Goal: Communication & Community: Answer question/provide support

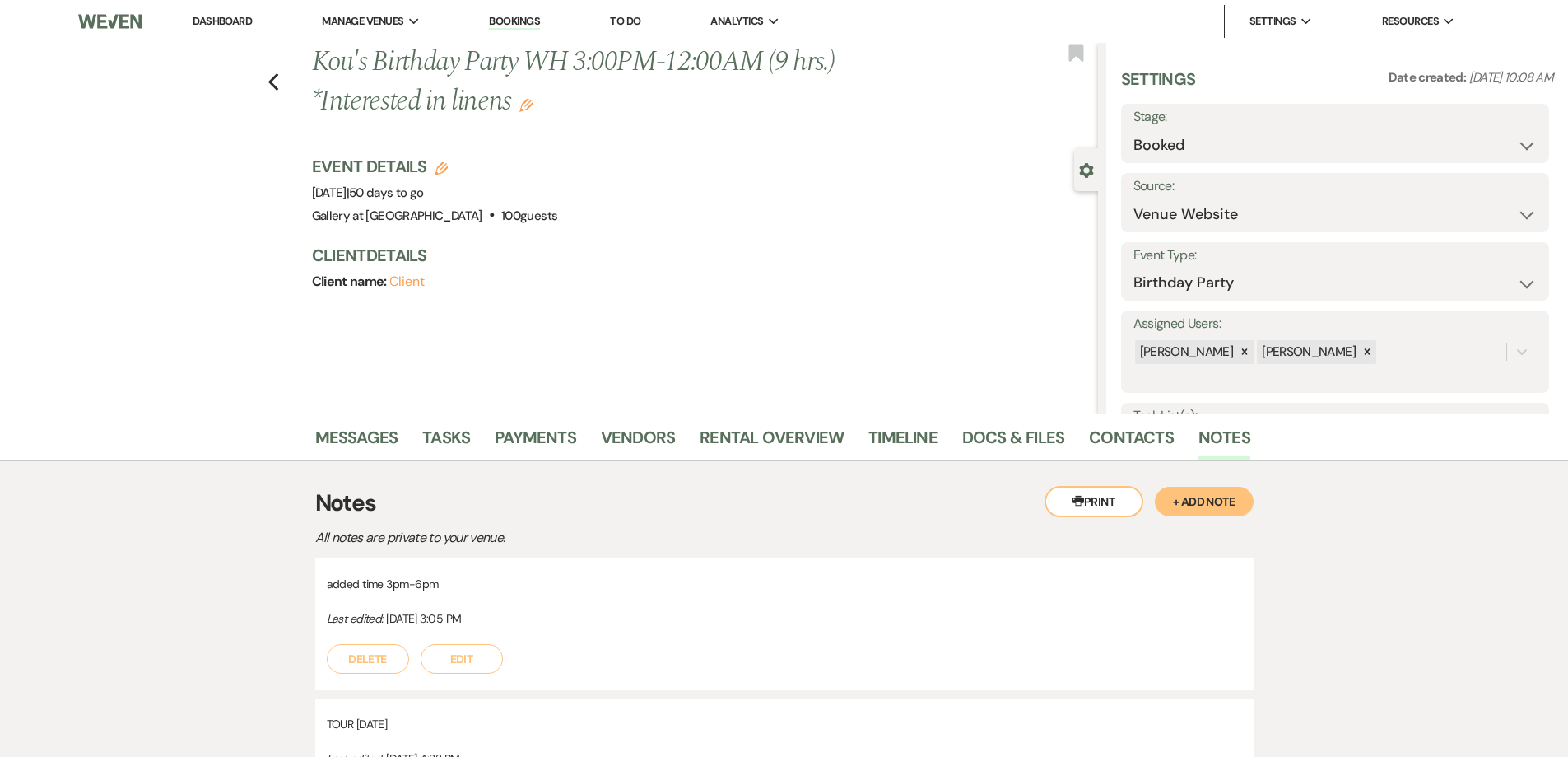
select select "5"
select select "4"
click at [280, 85] on icon "Previous" at bounding box center [273, 82] width 12 height 20
select select "8"
select select "5"
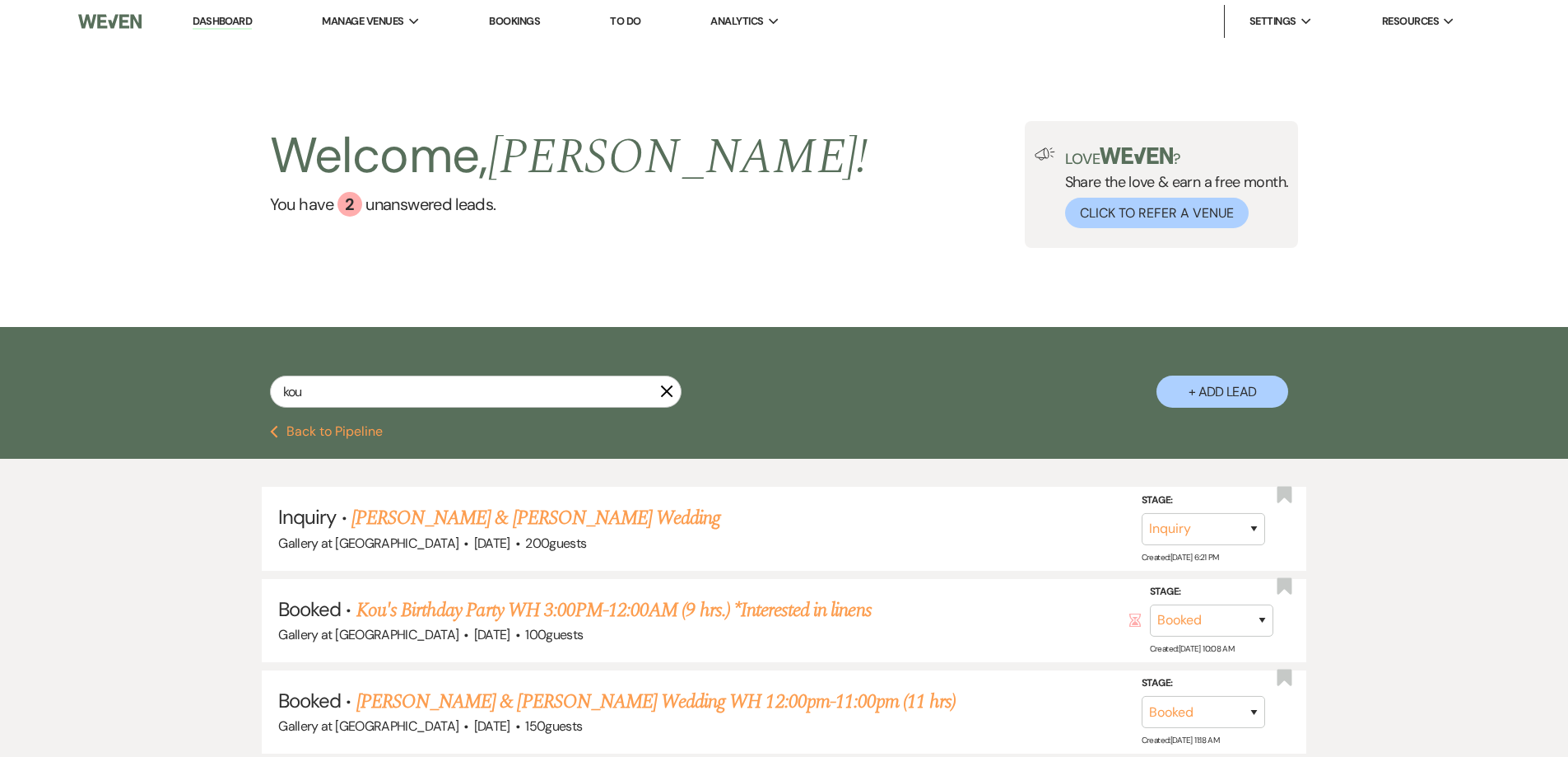
click at [663, 388] on use "button" at bounding box center [667, 391] width 12 height 12
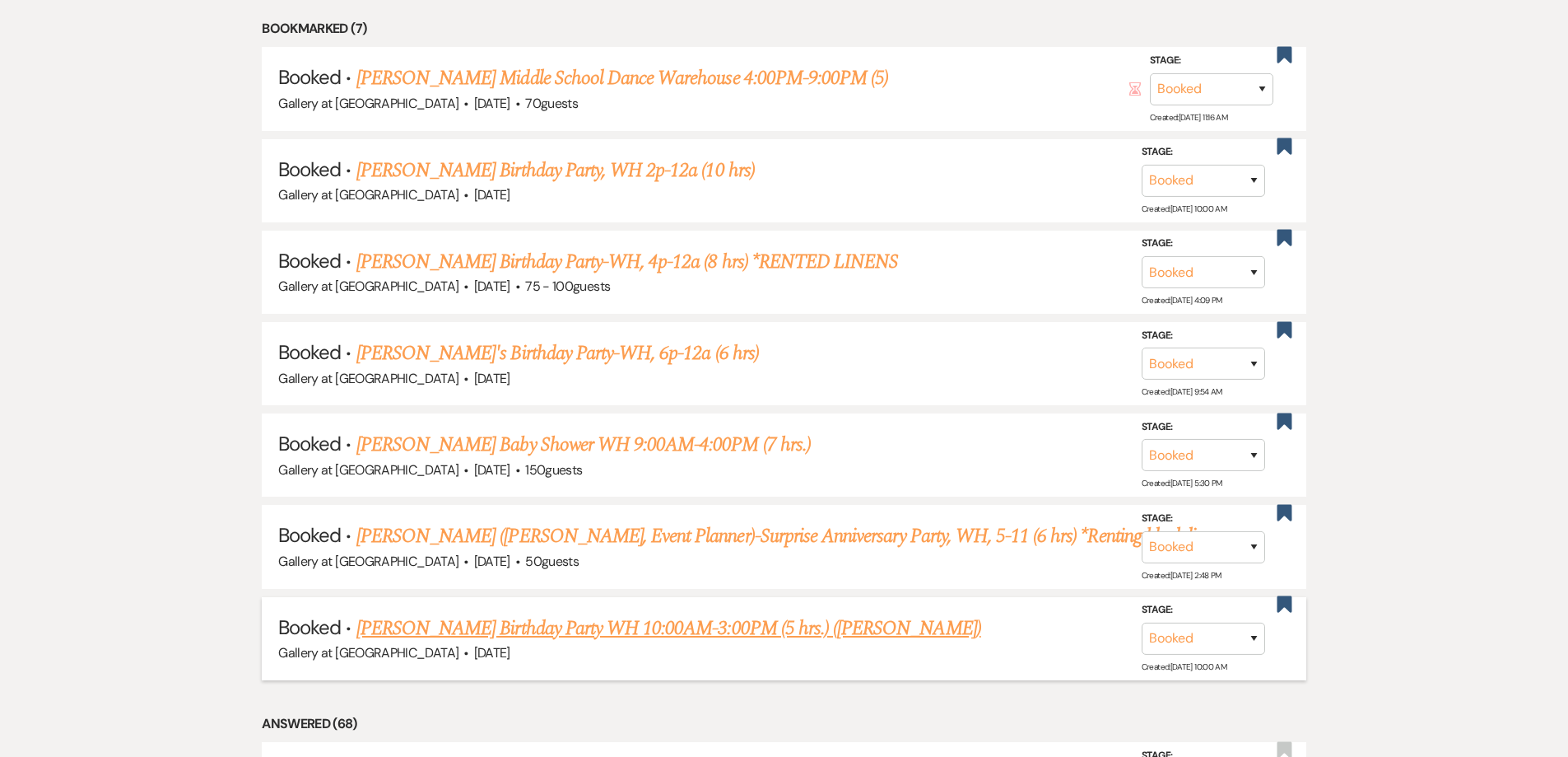
scroll to position [906, 0]
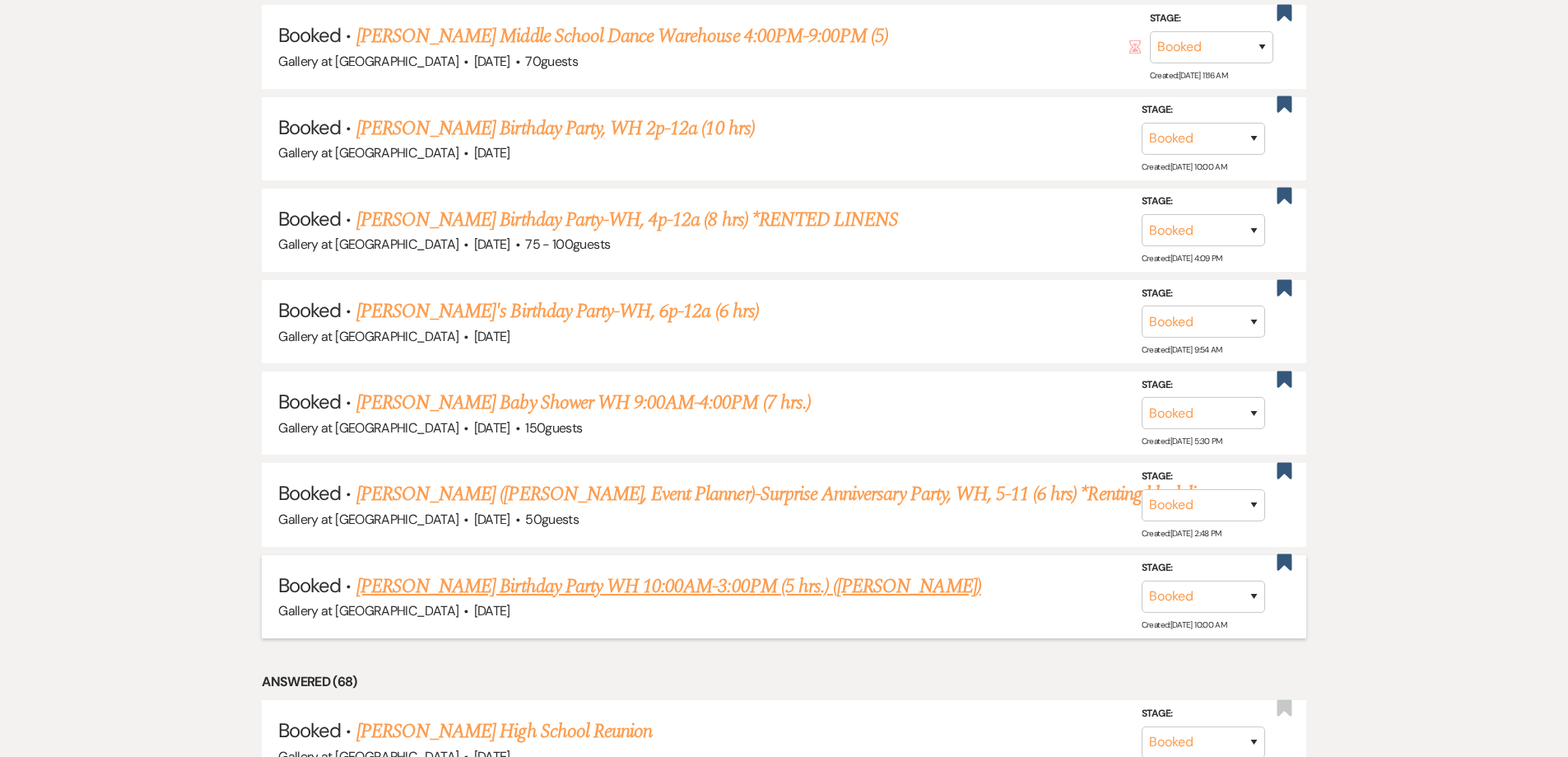
click at [679, 595] on link "Monjahla Williams's Birthday Party WH 10:00AM-3:00PM (5 hrs.) (Jamaine Williams)" at bounding box center [669, 587] width 625 height 30
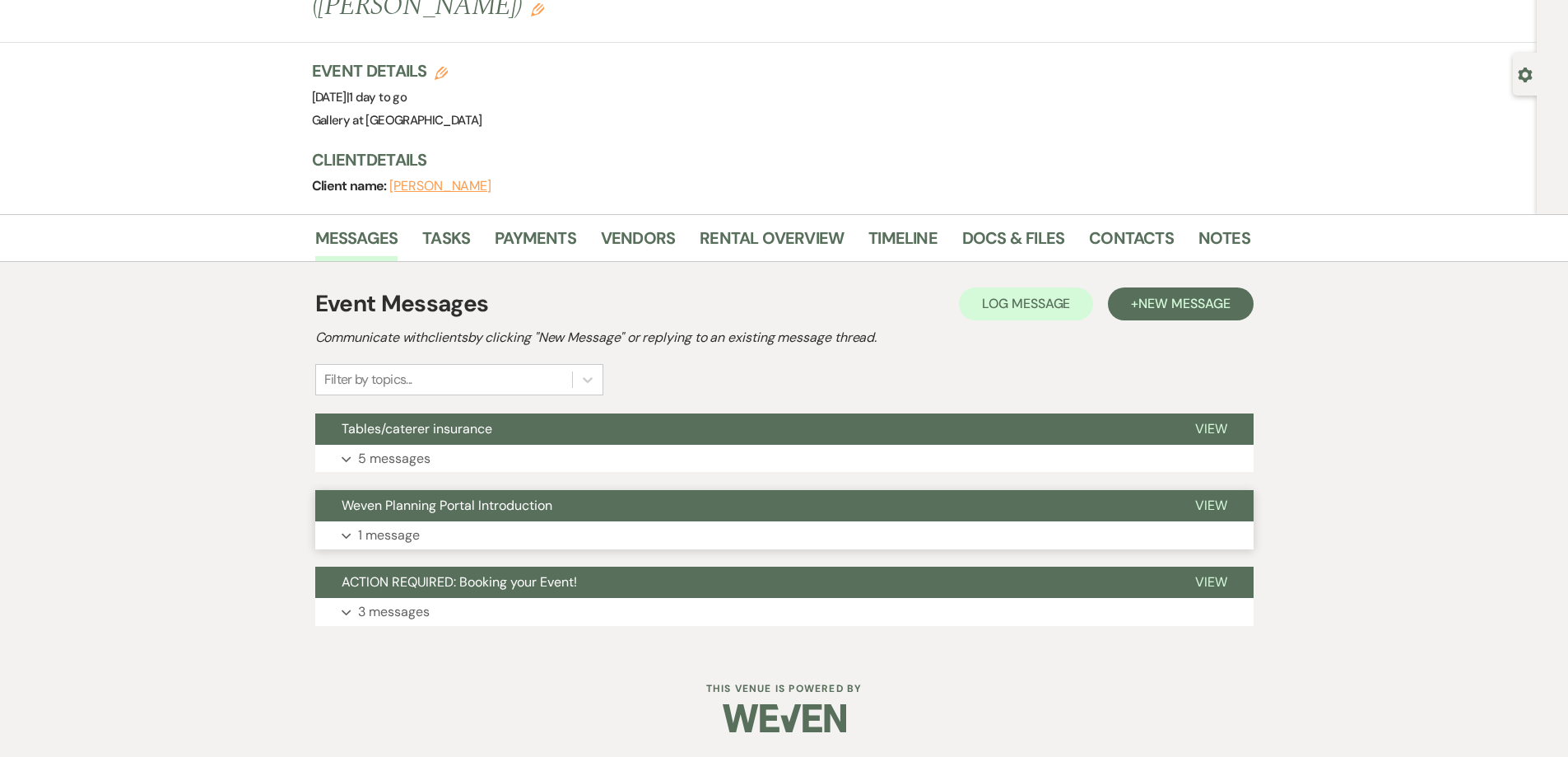
scroll to position [95, 0]
click at [562, 465] on button "Expand 5 messages" at bounding box center [784, 459] width 938 height 28
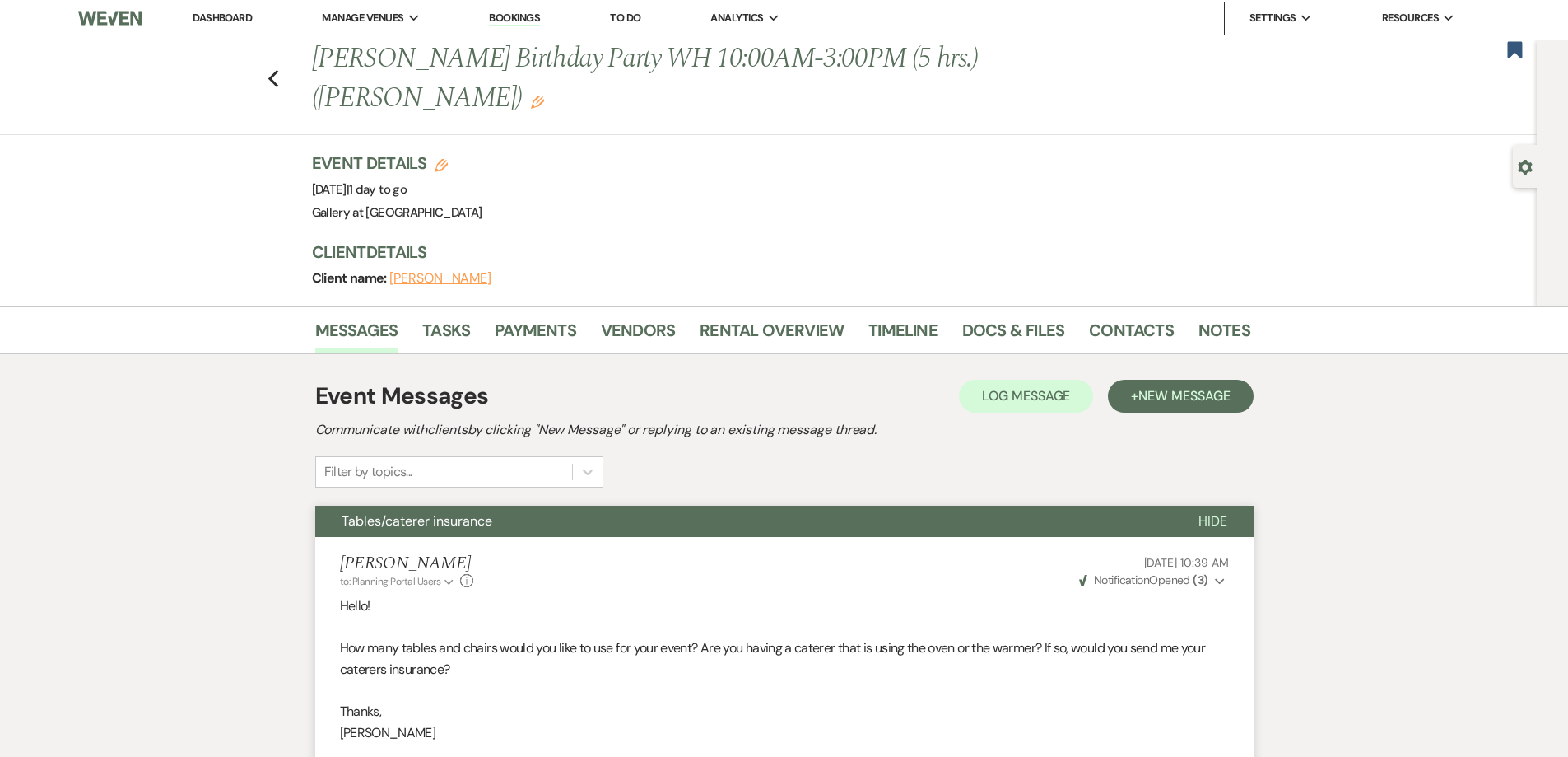
scroll to position [0, 0]
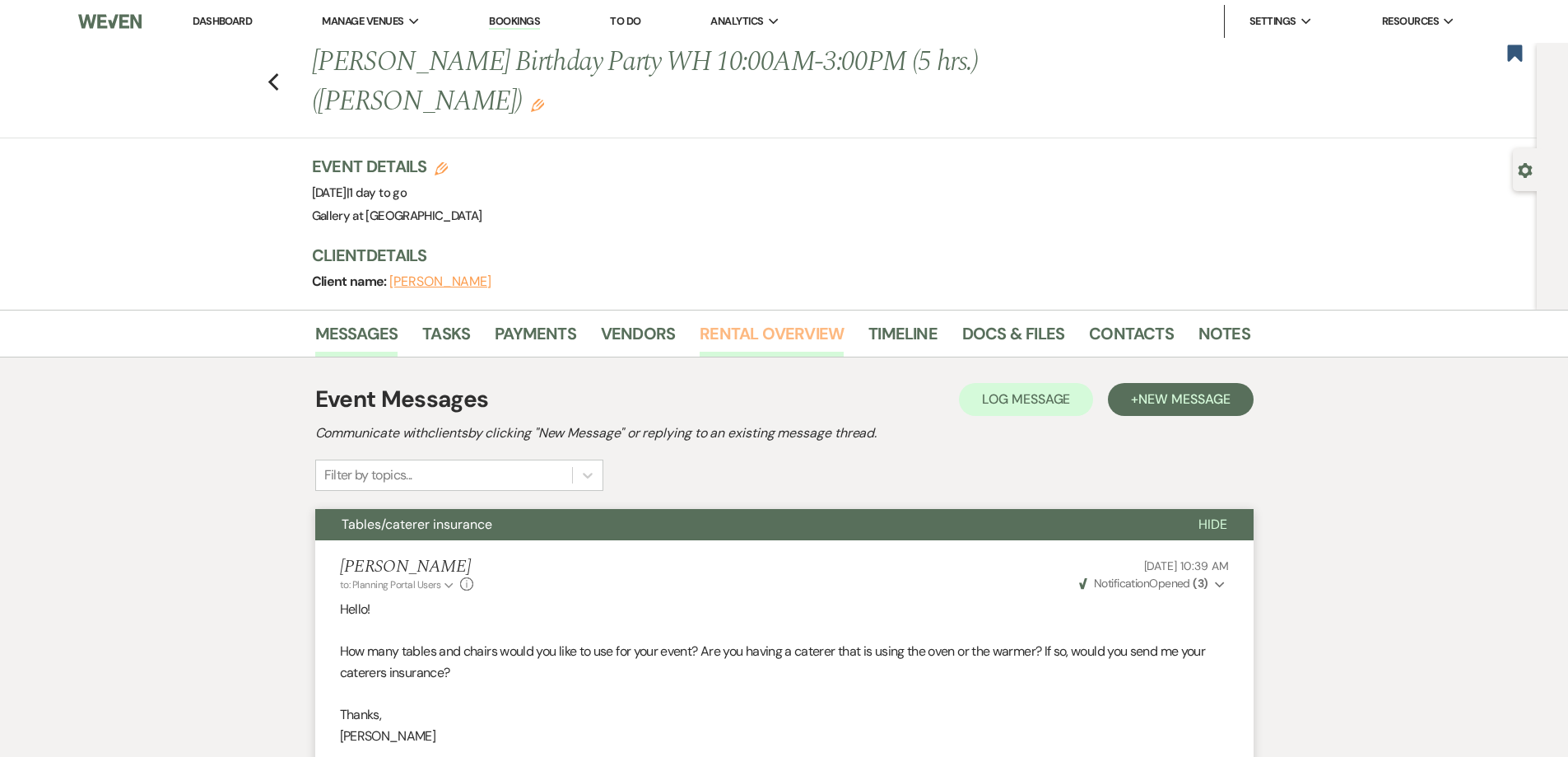
click at [713, 329] on link "Rental Overview" at bounding box center [772, 339] width 144 height 37
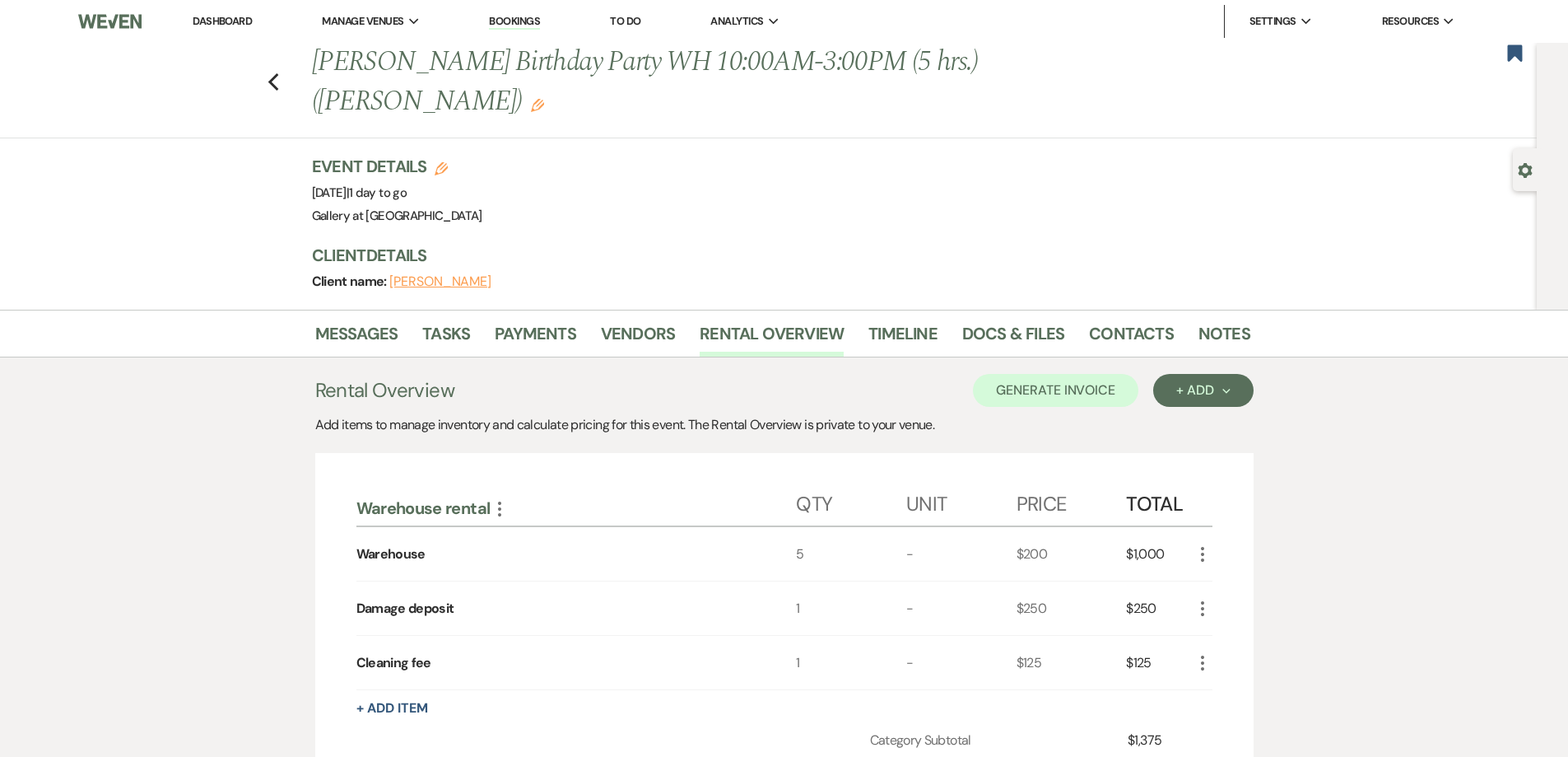
click at [226, 16] on link "Dashboard" at bounding box center [222, 21] width 59 height 14
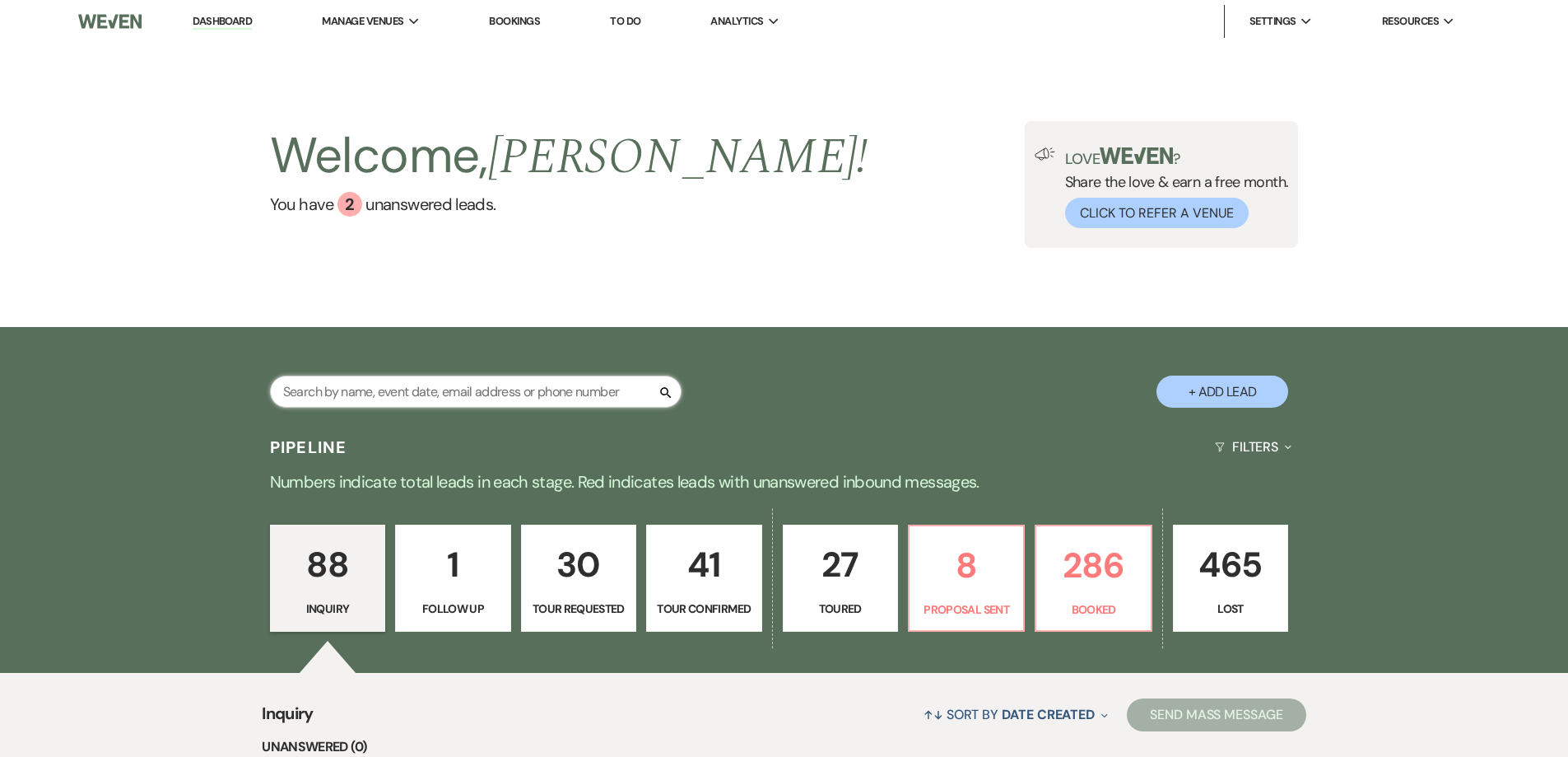
click at [465, 393] on input "text" at bounding box center [475, 391] width 411 height 32
type input "w"
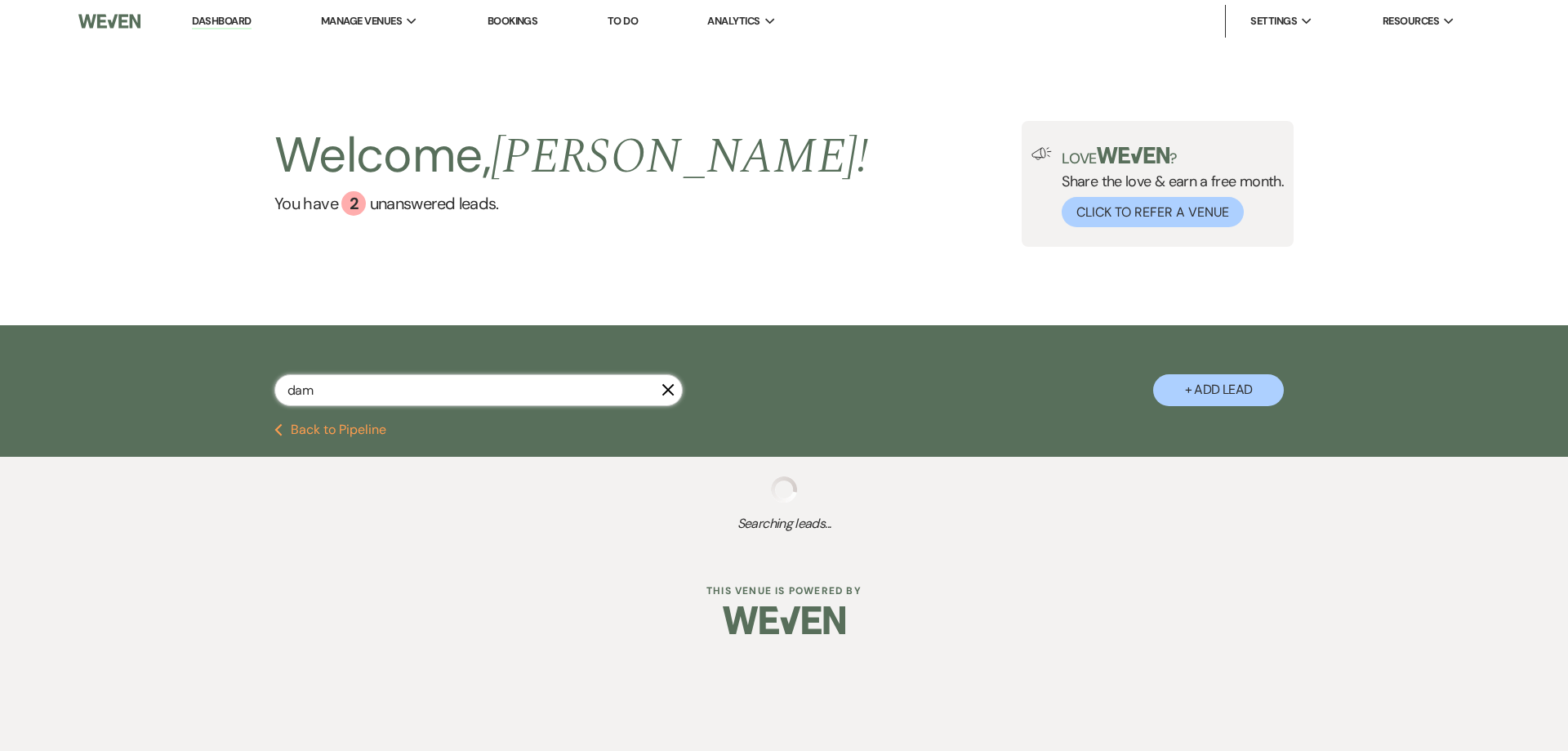
type input "dami"
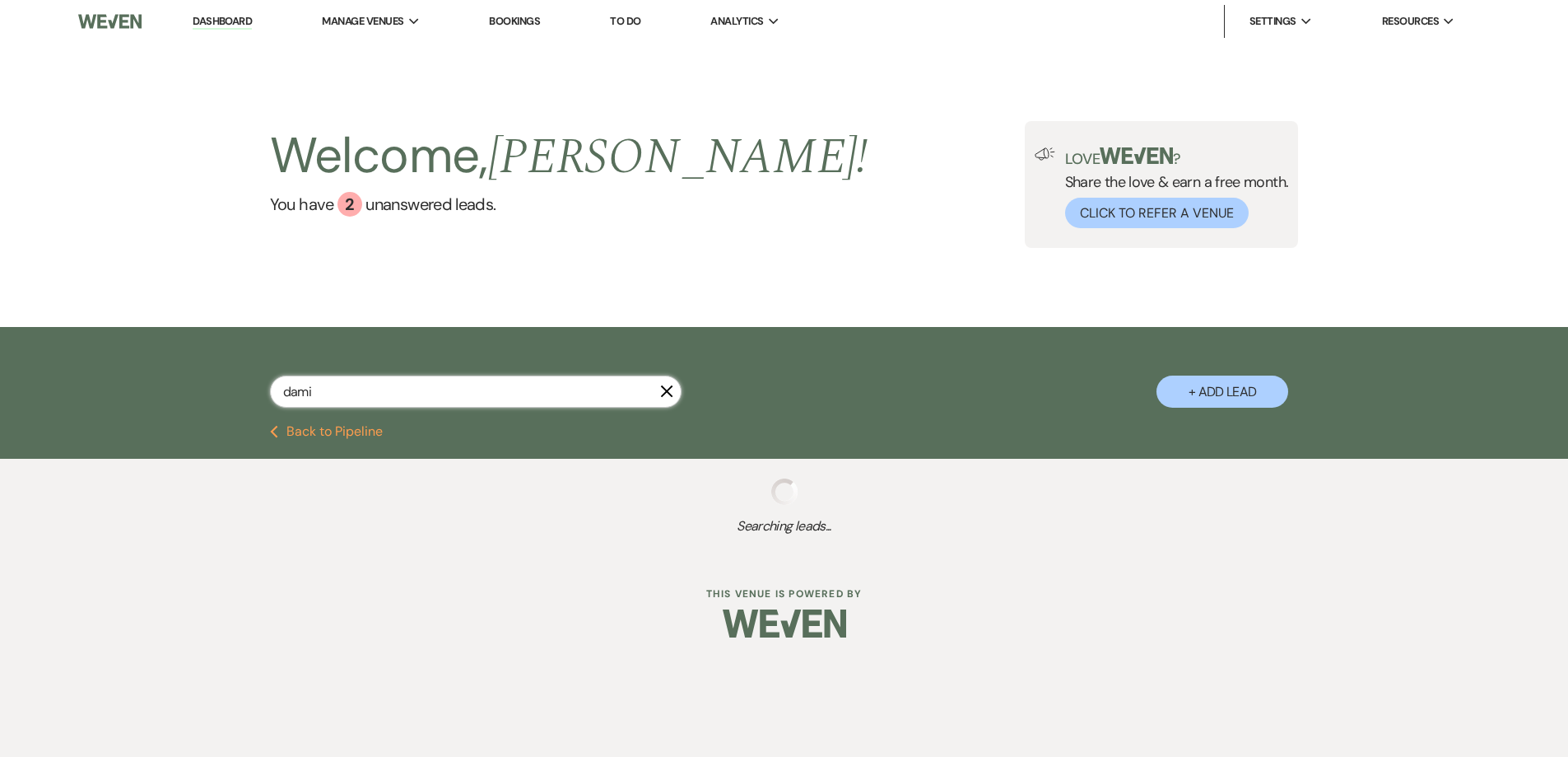
select select "6"
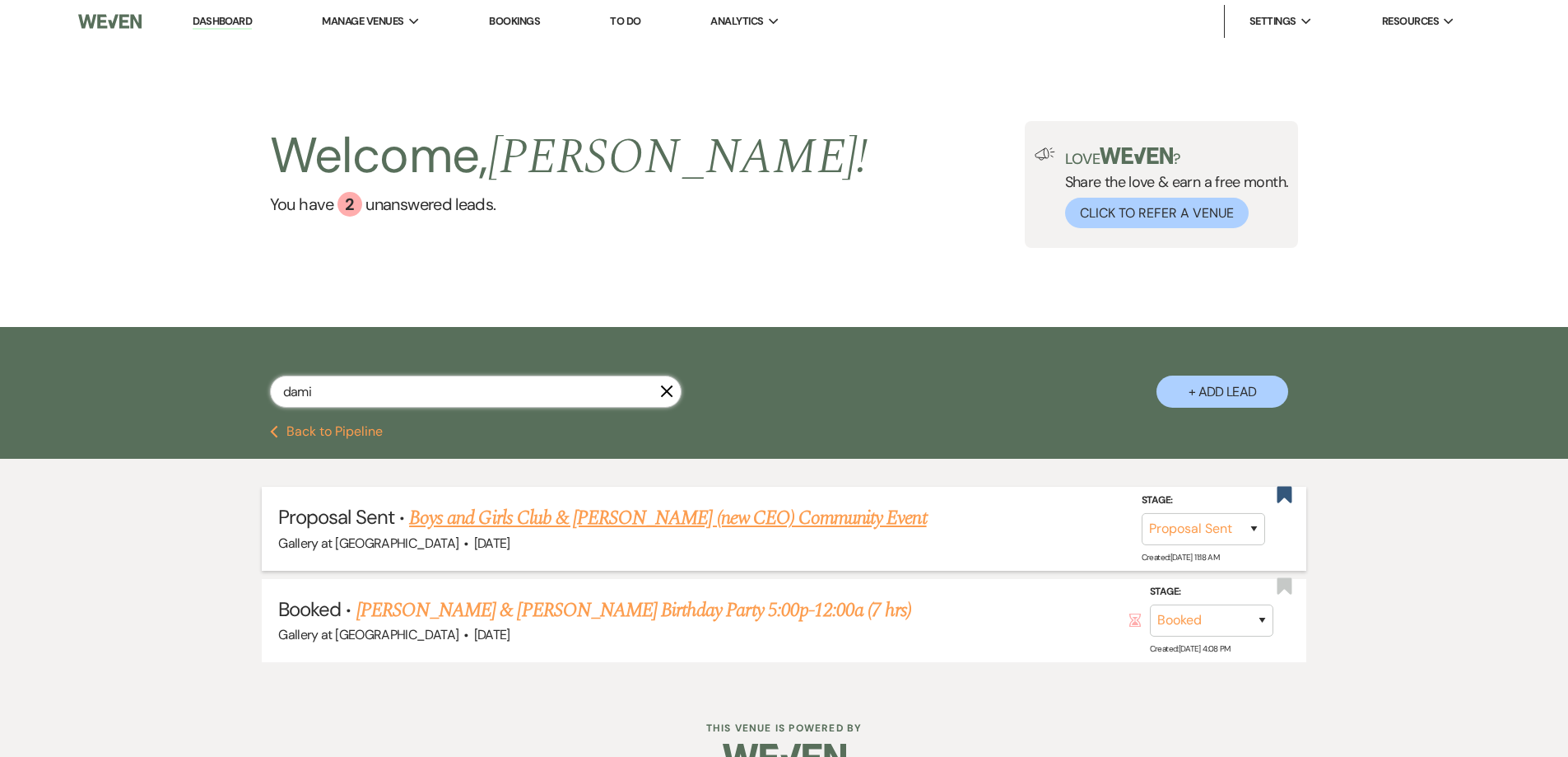
type input "dami"
click at [455, 517] on link "Boys and Girls Club & [PERSON_NAME] (new CEO) Community Event" at bounding box center [667, 518] width 517 height 30
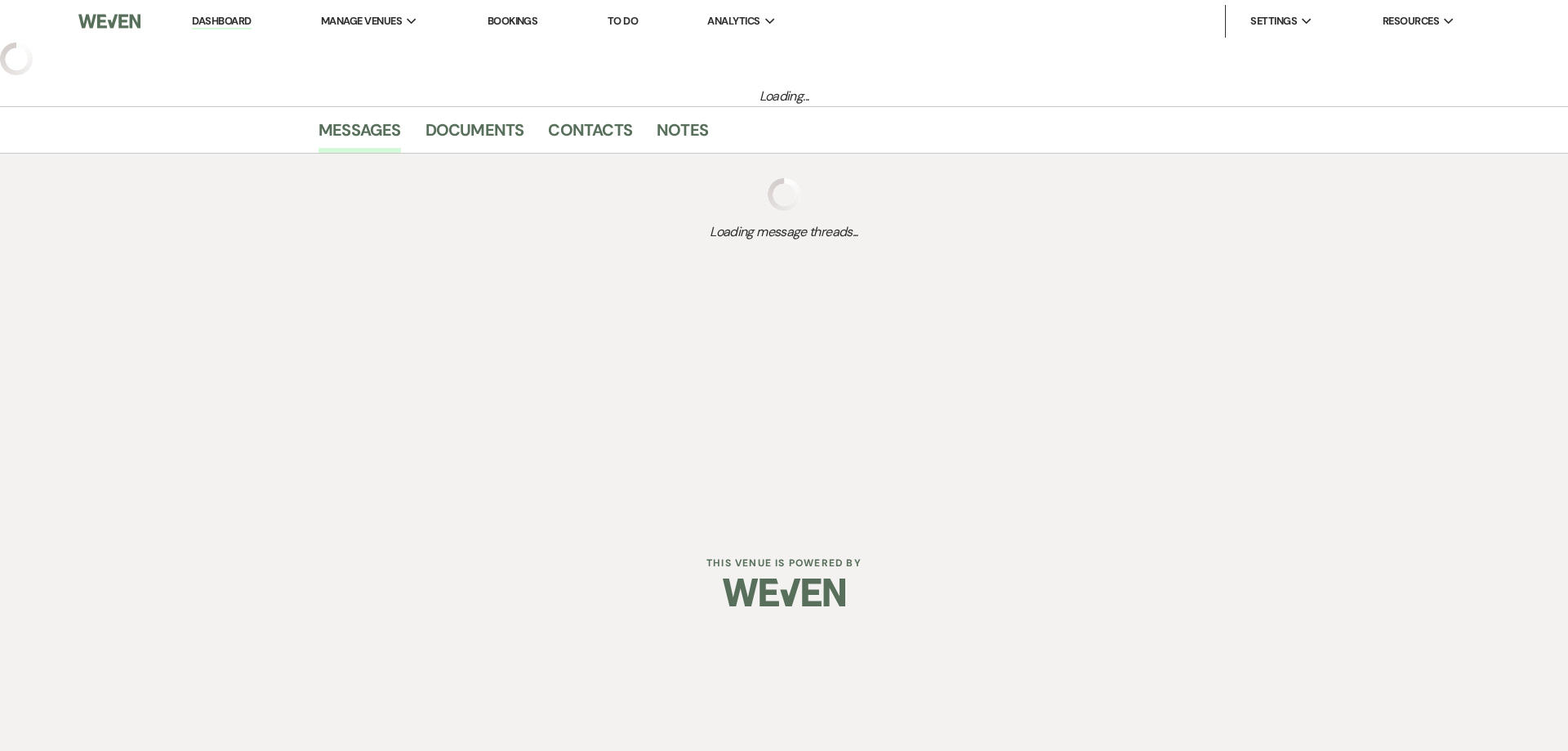
select select "6"
select select "22"
select select "7"
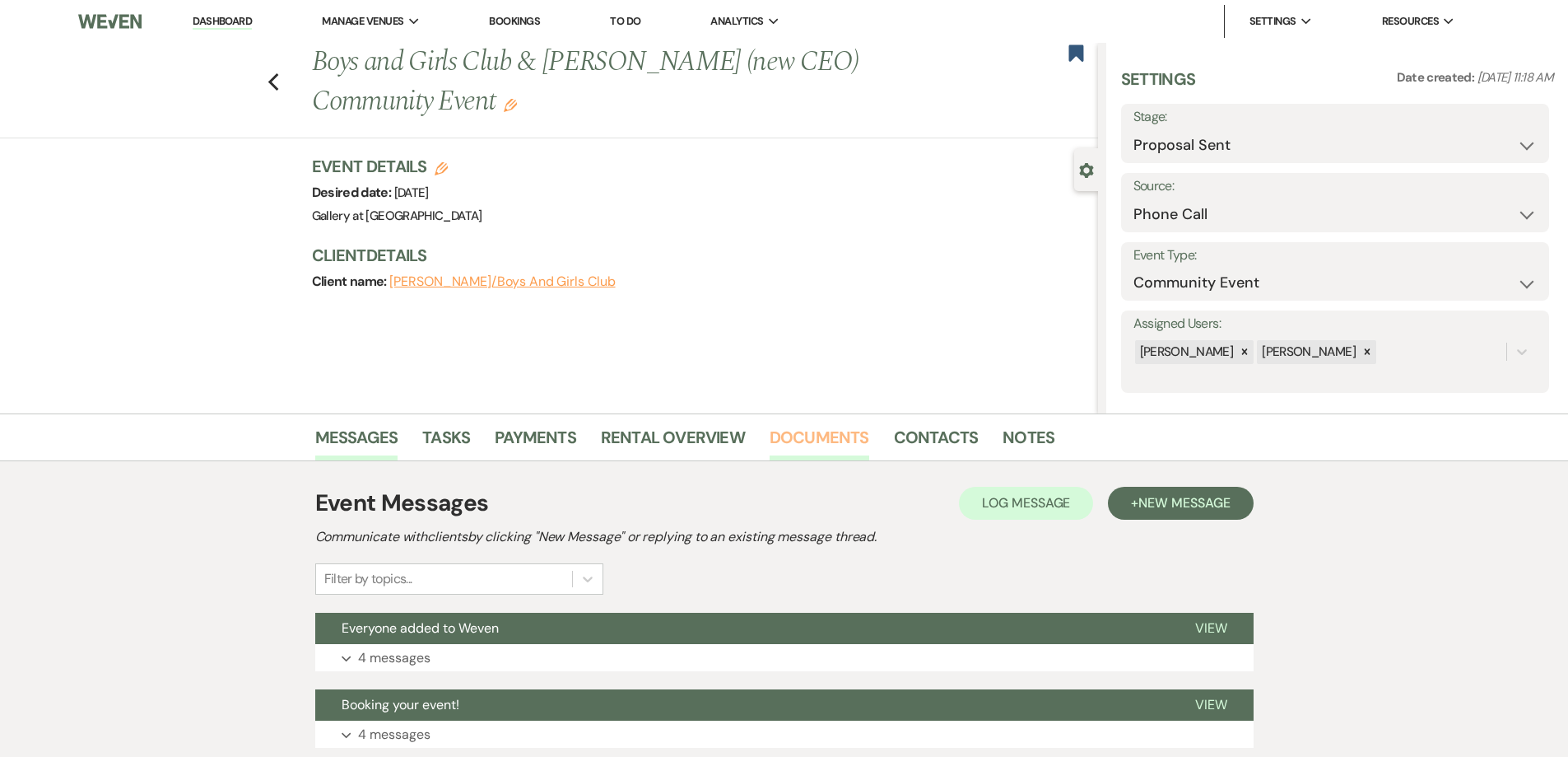
click at [835, 435] on link "Documents" at bounding box center [820, 442] width 100 height 37
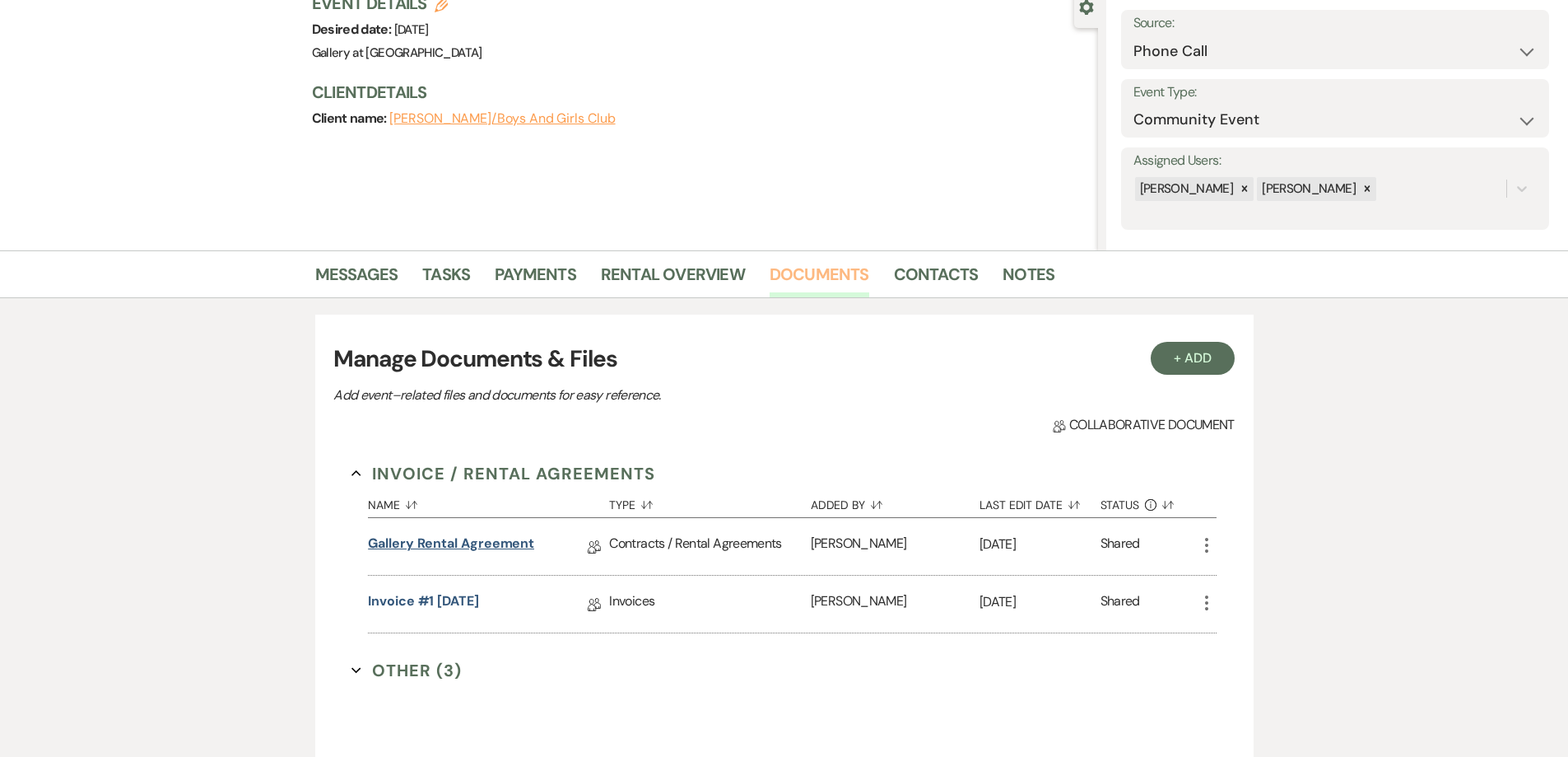
scroll to position [164, 0]
click at [938, 281] on link "Contacts" at bounding box center [936, 278] width 85 height 37
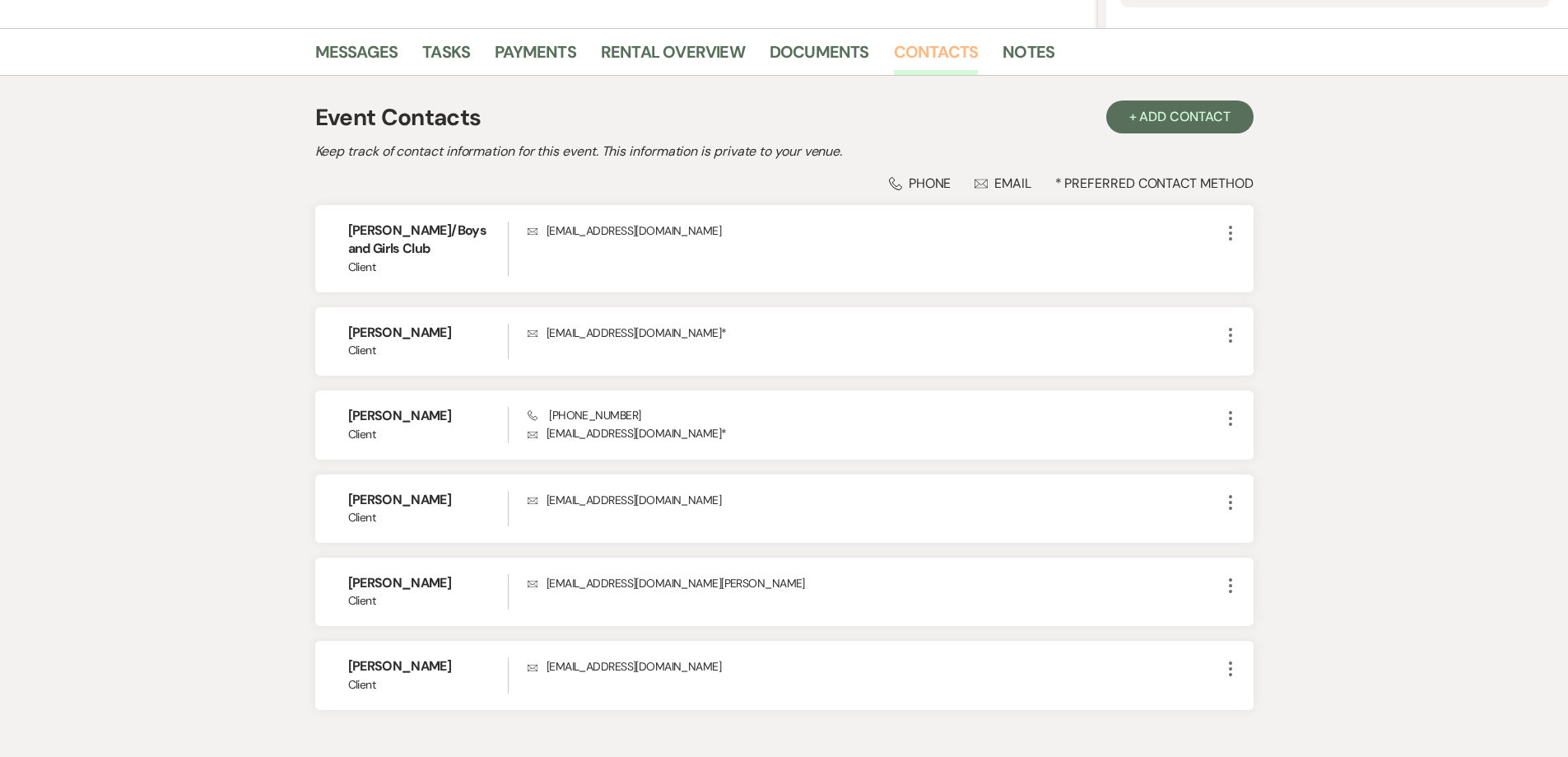
scroll to position [155, 0]
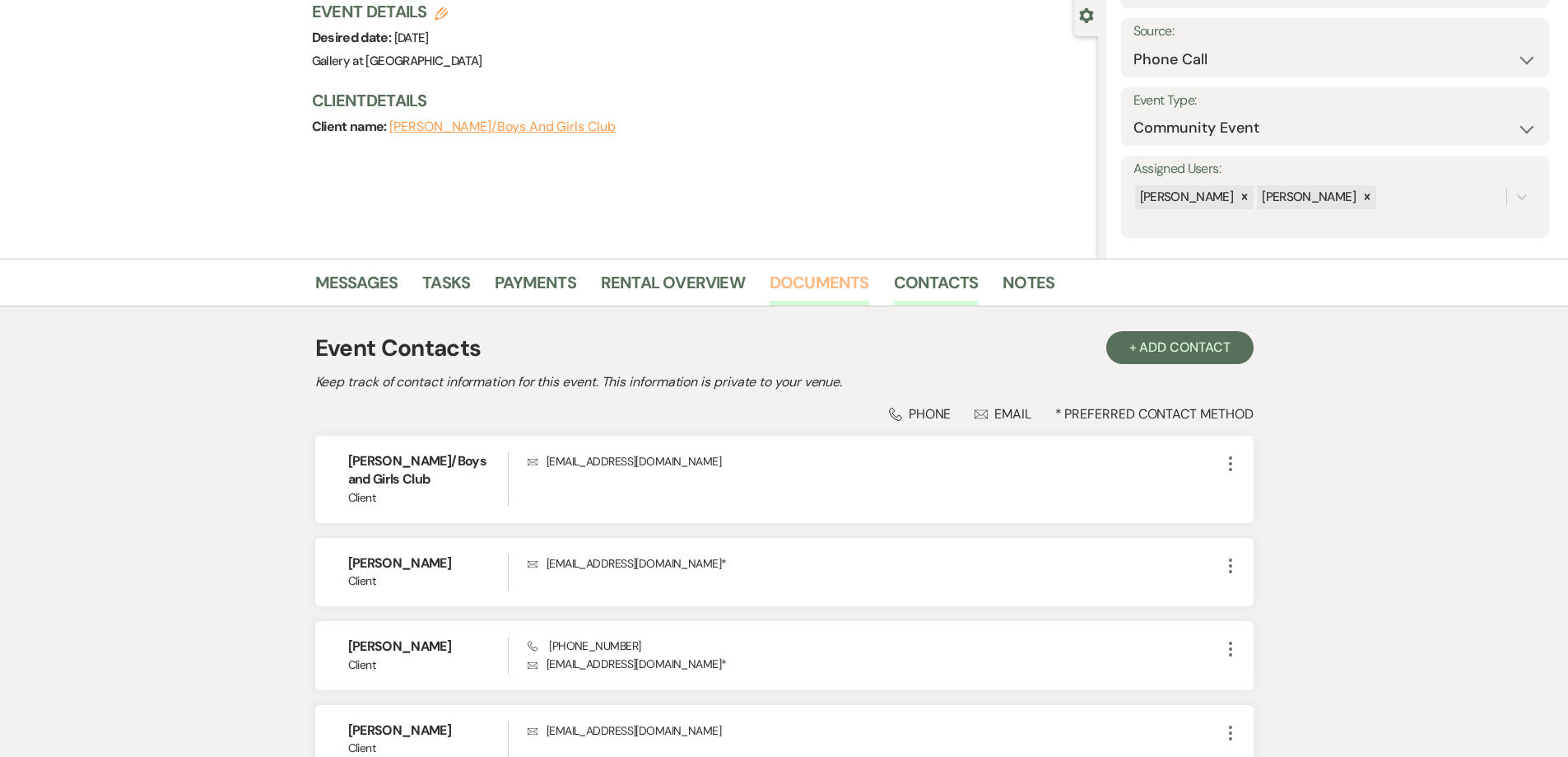
click at [835, 283] on link "Documents" at bounding box center [820, 287] width 100 height 37
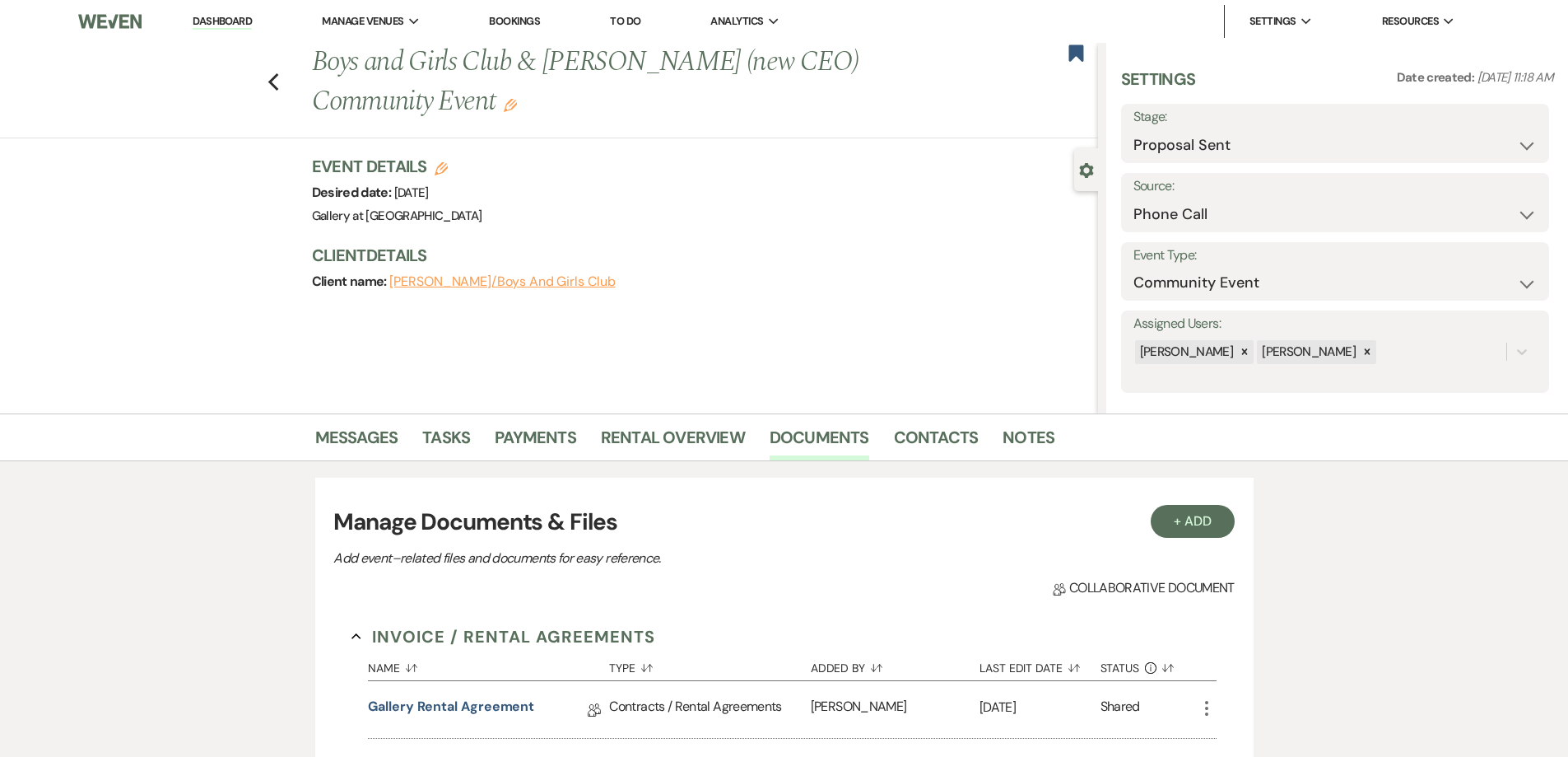
click at [207, 17] on link "Dashboard" at bounding box center [222, 22] width 59 height 16
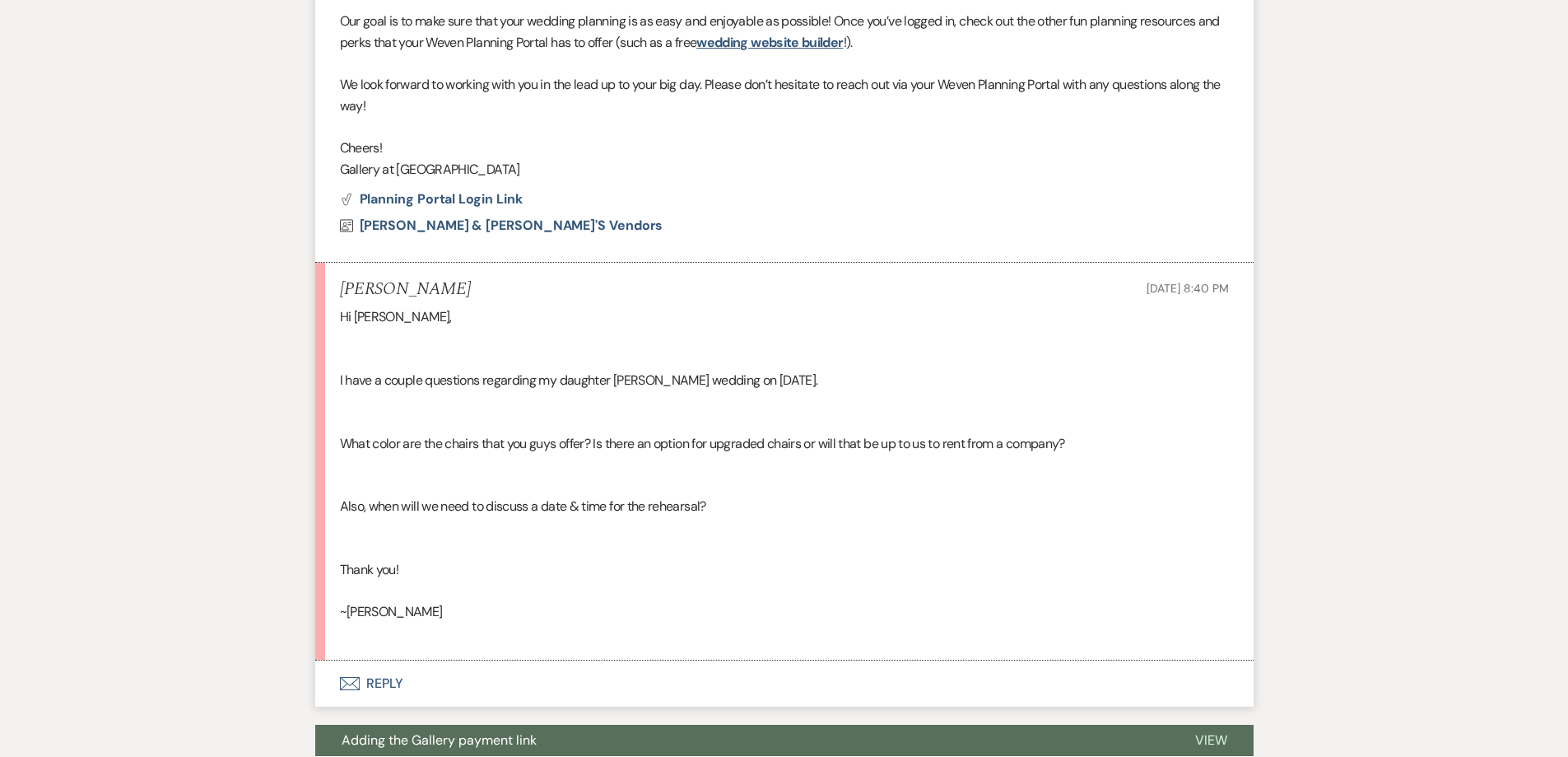
scroll to position [1202, 0]
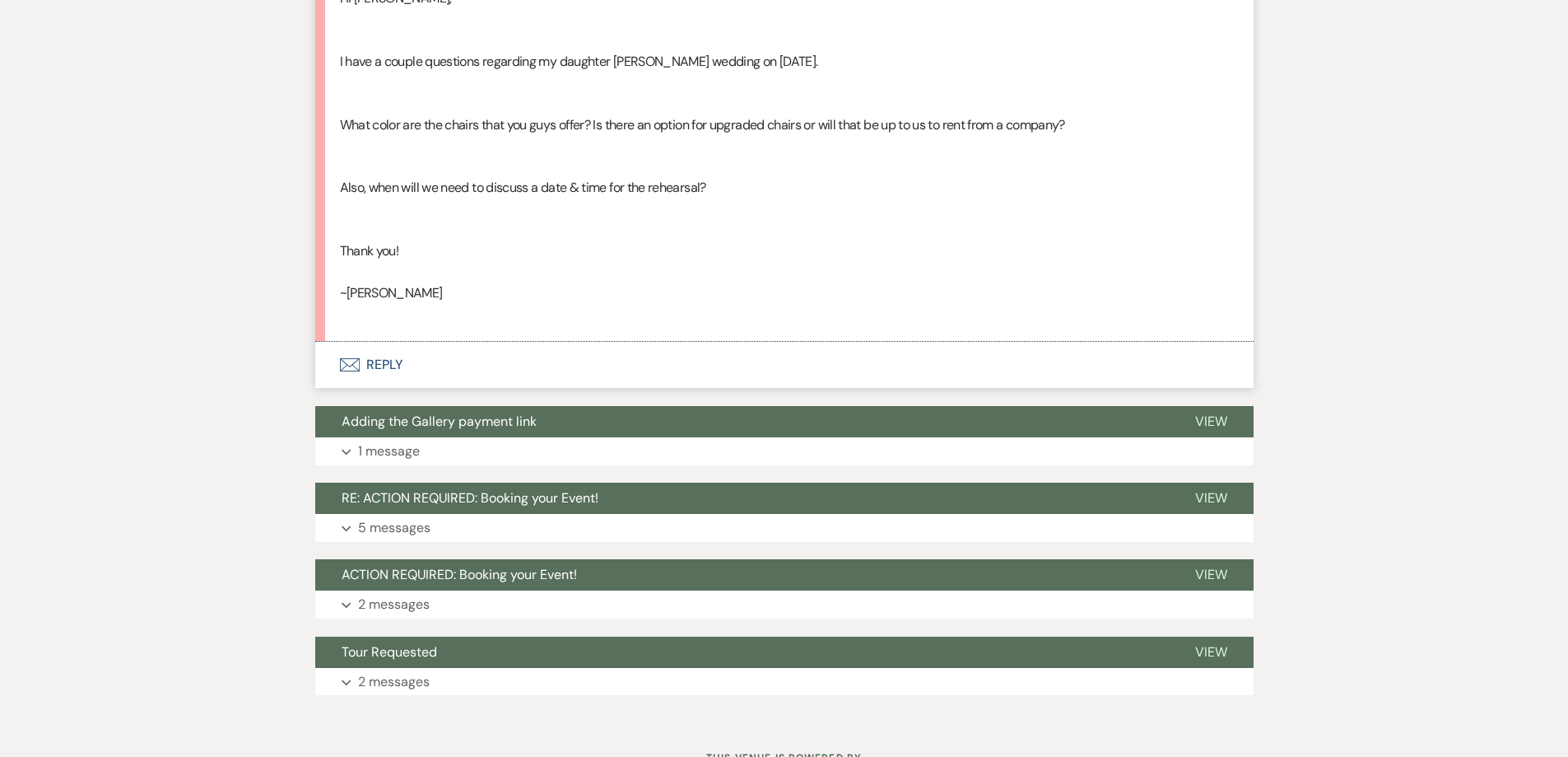
click at [430, 364] on button "Envelope Reply" at bounding box center [784, 365] width 938 height 46
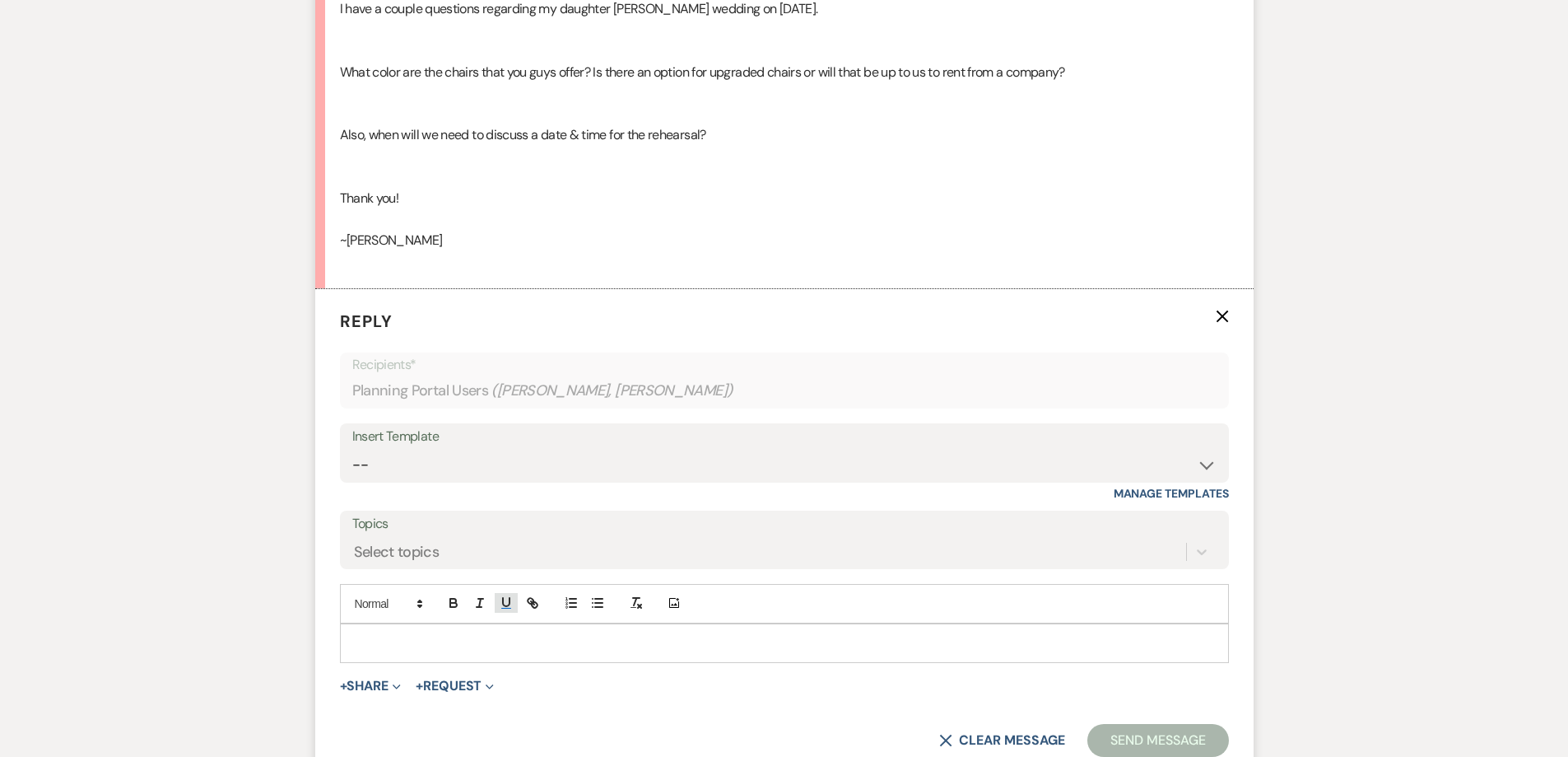
scroll to position [1284, 0]
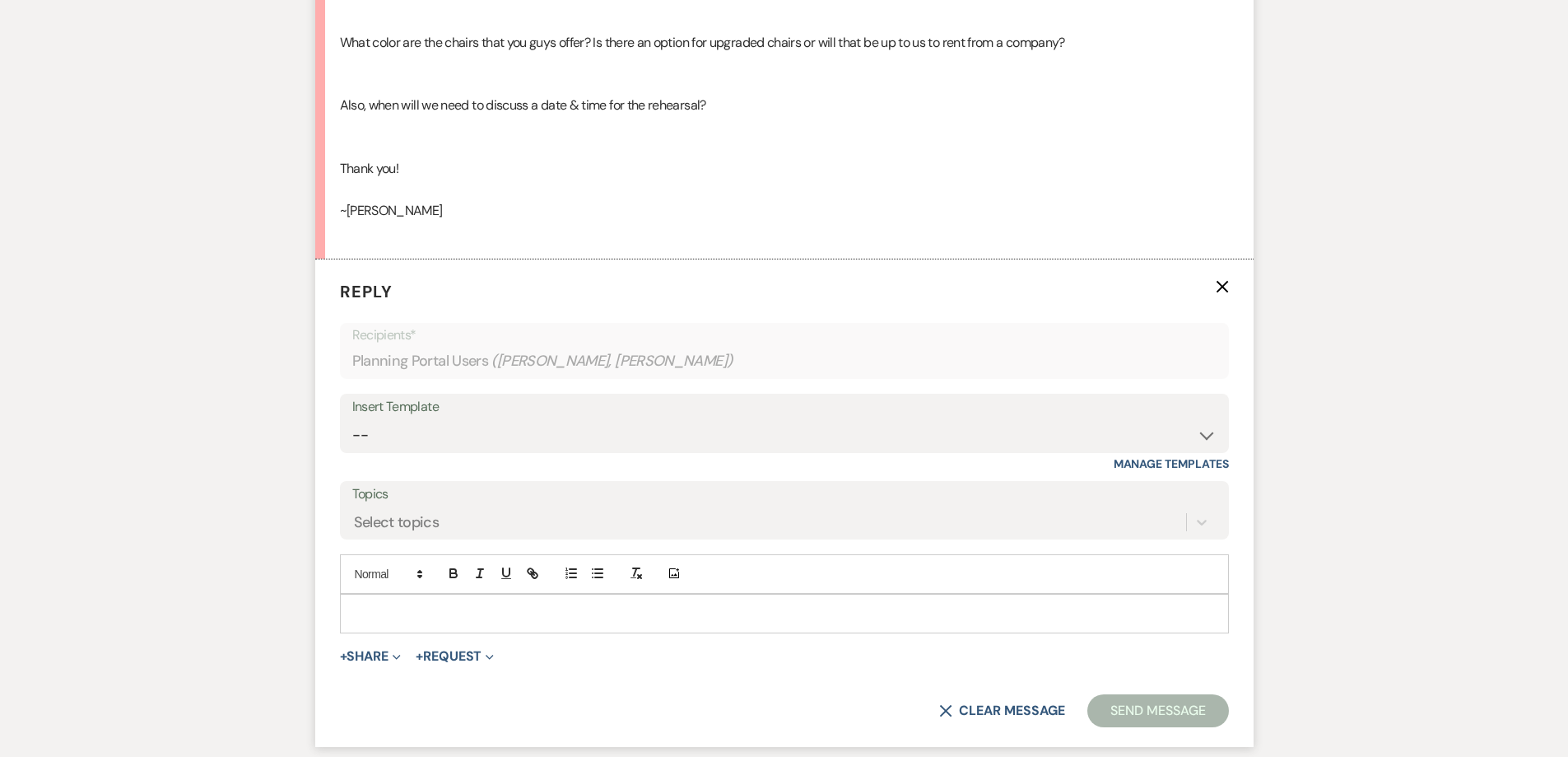
click at [502, 618] on p at bounding box center [785, 613] width 863 height 18
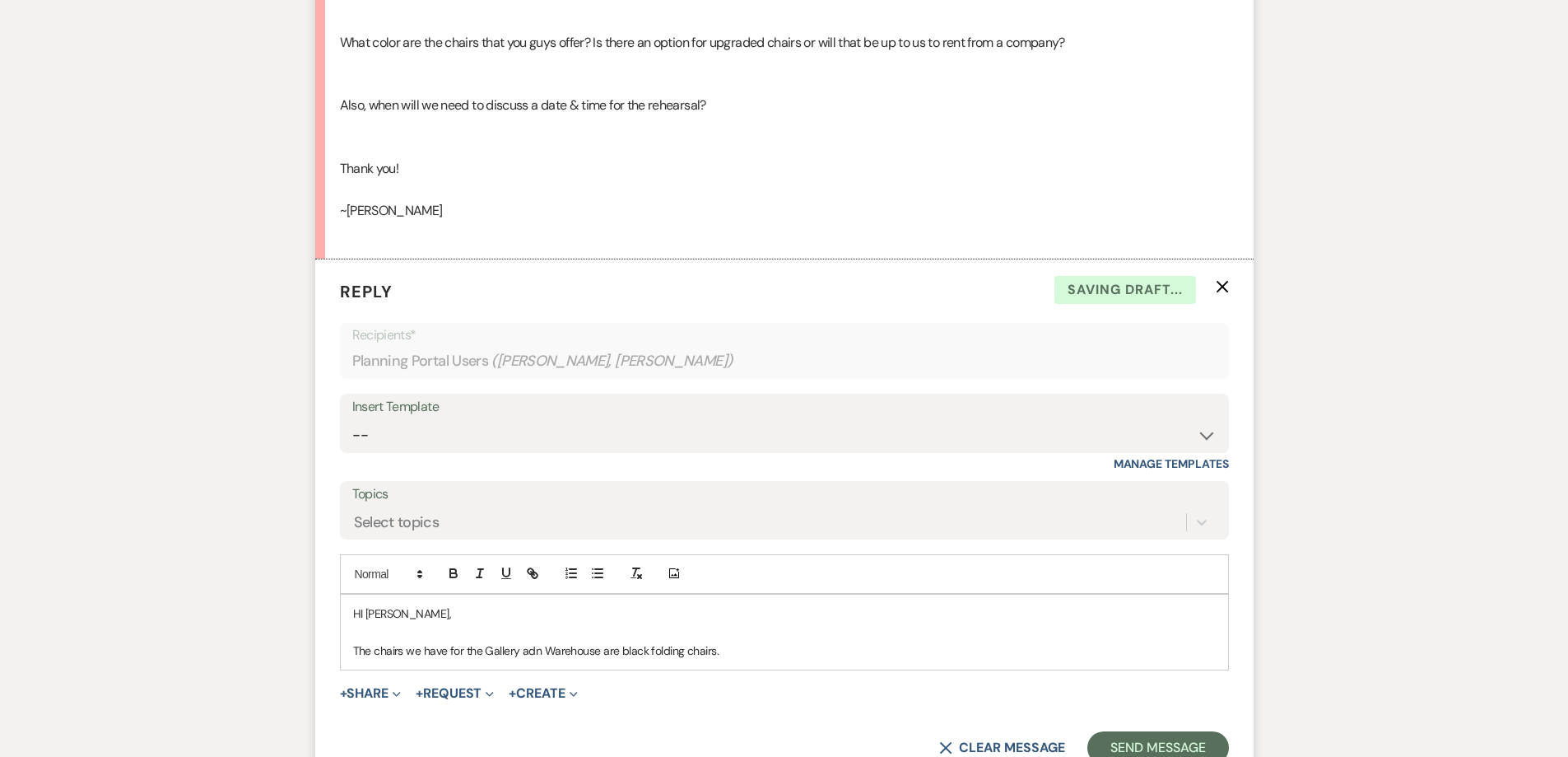
click at [537, 656] on p "The chairs we have for the Gallery adn Warehouse are black folding chairs." at bounding box center [785, 651] width 863 height 18
click at [736, 650] on p "The chairs we have for the Gallery and Warehouse are black folding chairs." at bounding box center [785, 651] width 863 height 18
click at [645, 655] on p "The chairs we have for the Gallery and Warehouse are black folding chairs." at bounding box center [785, 651] width 863 height 18
click at [778, 652] on p "The chairs we have for the Gallery and Warehouse are black plastic folding chai…" at bounding box center [785, 651] width 863 height 18
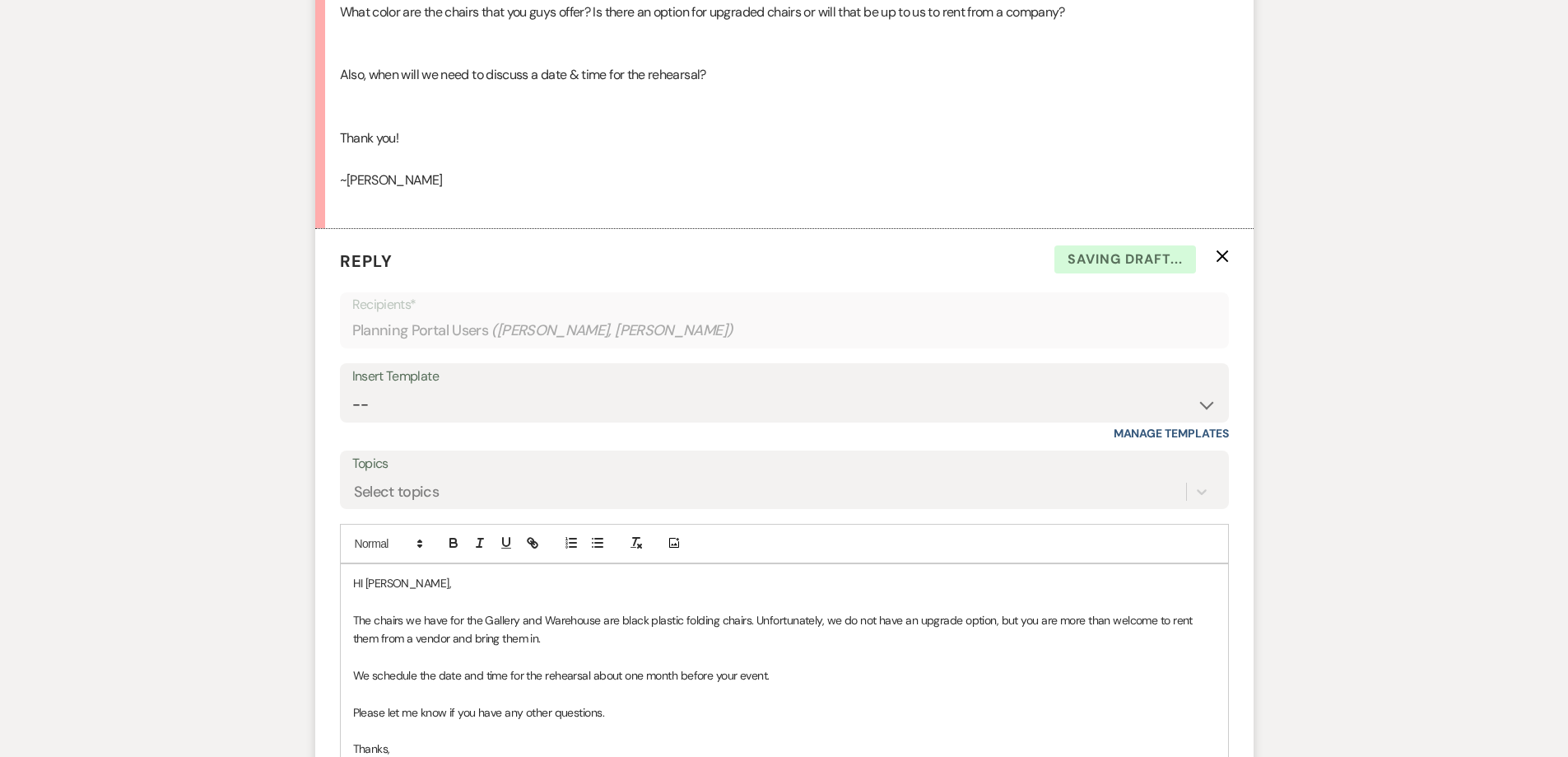
scroll to position [1332, 0]
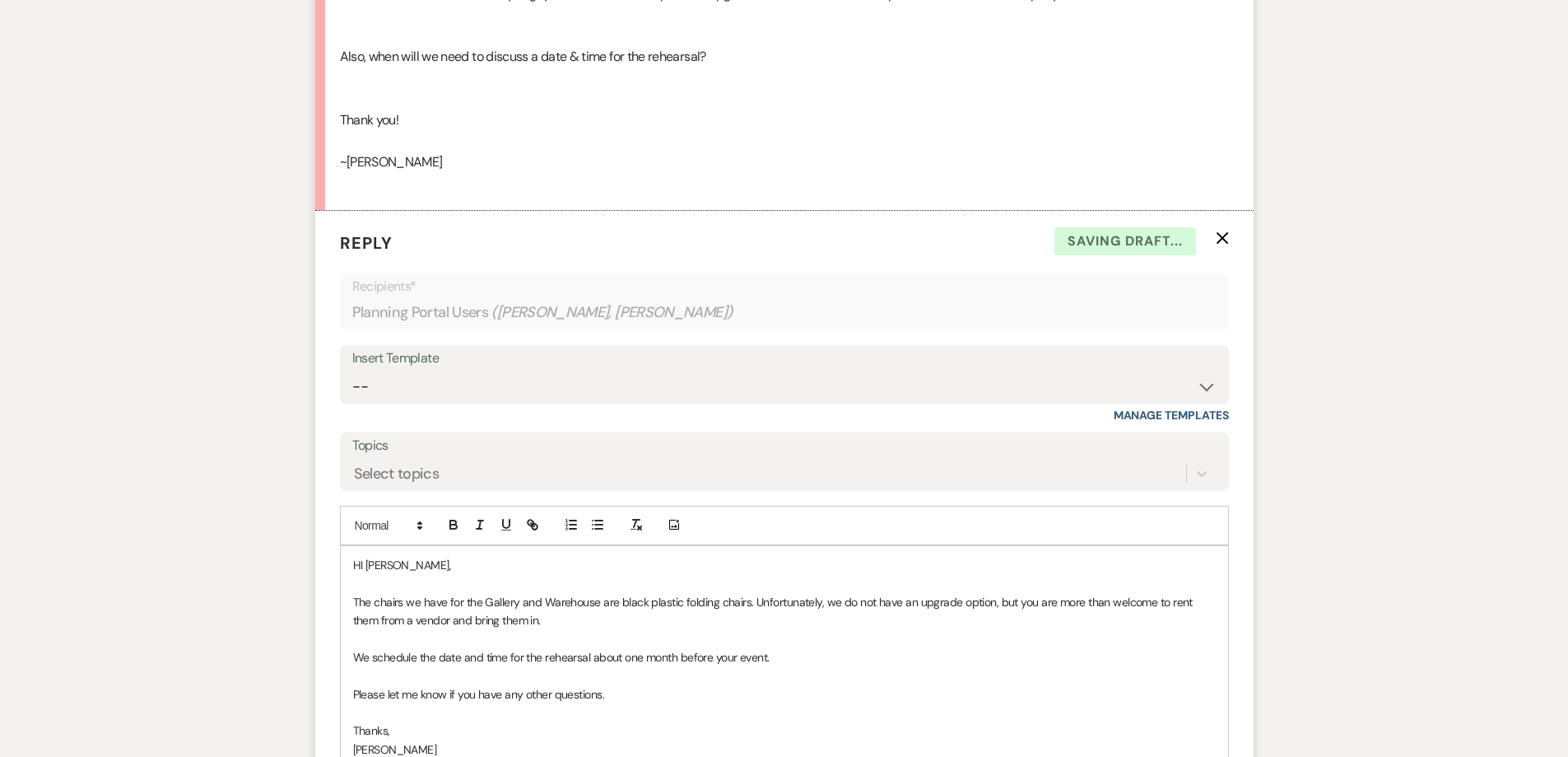
click at [367, 571] on p "HI [PERSON_NAME]," at bounding box center [785, 565] width 863 height 18
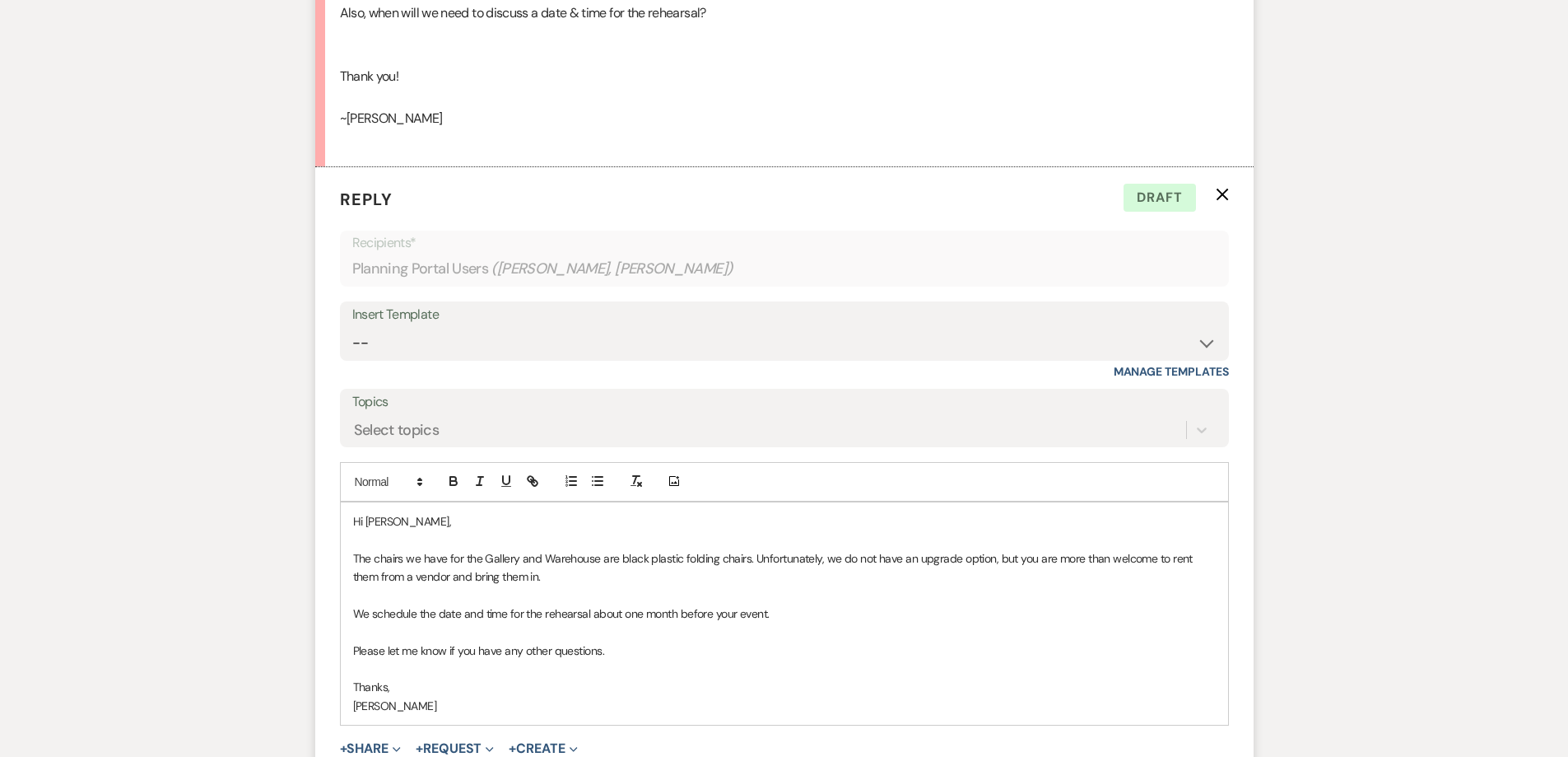
scroll to position [1415, 0]
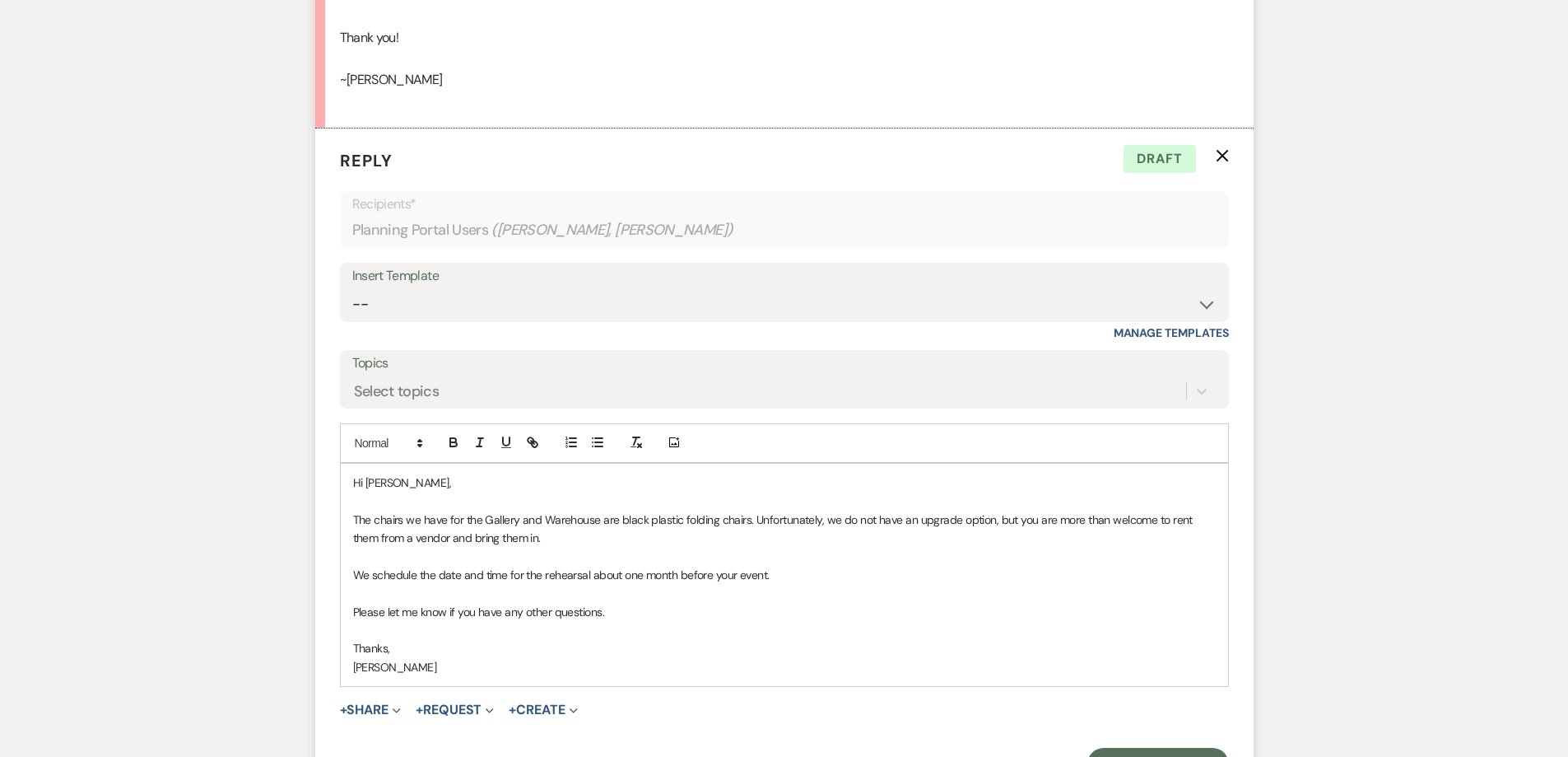
click at [792, 577] on p "We schedule the date and time for the rehearsal about one month before your eve…" at bounding box center [785, 575] width 863 height 18
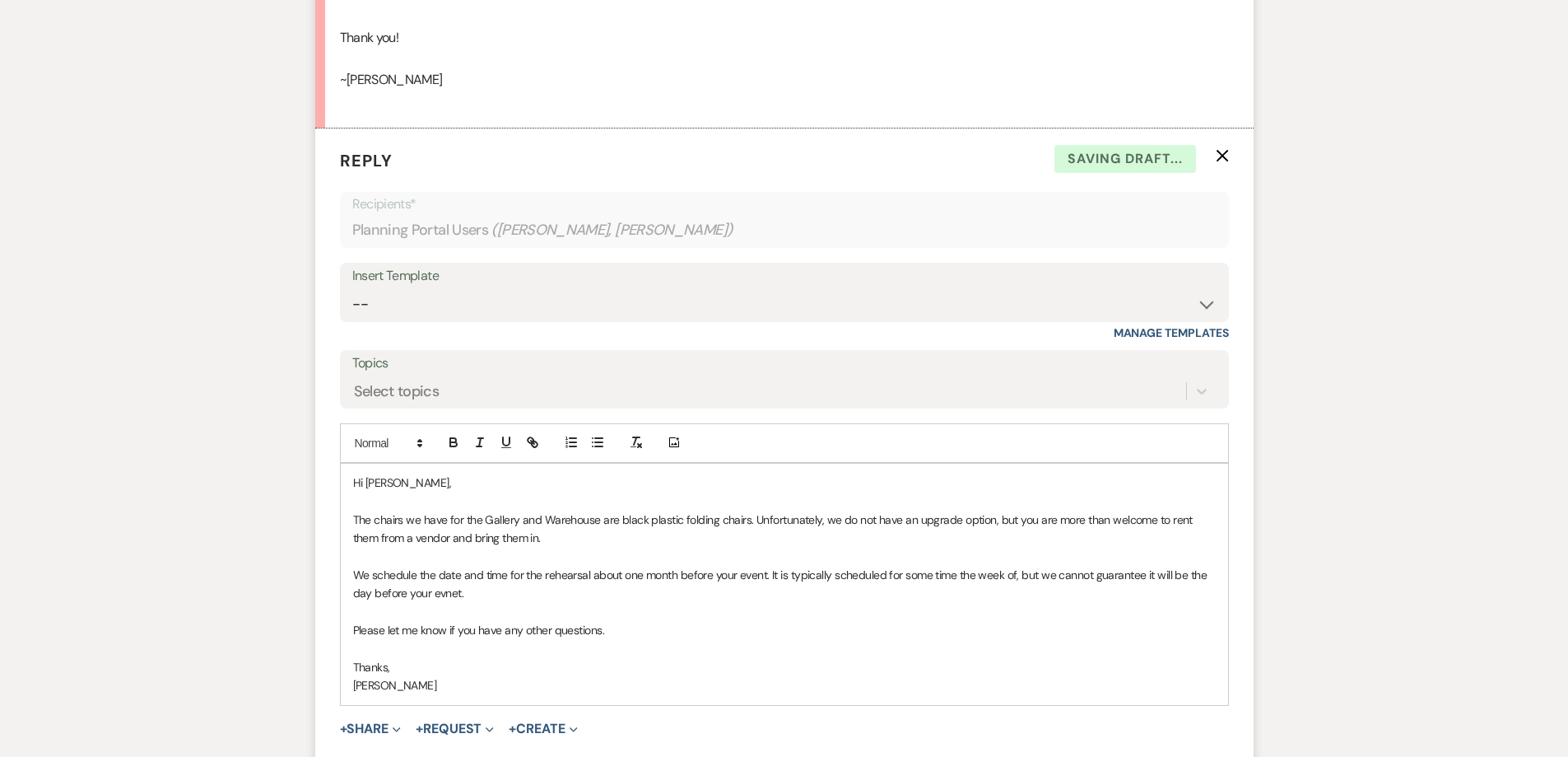
drag, startPoint x: 473, startPoint y: 587, endPoint x: 466, endPoint y: 593, distance: 9.2
click at [473, 590] on p "We schedule the date and time for the rehearsal about one month before your eve…" at bounding box center [785, 584] width 863 height 37
click at [442, 598] on p "We schedule the date and time for the rehearsal about one month before your eve…" at bounding box center [785, 584] width 863 height 37
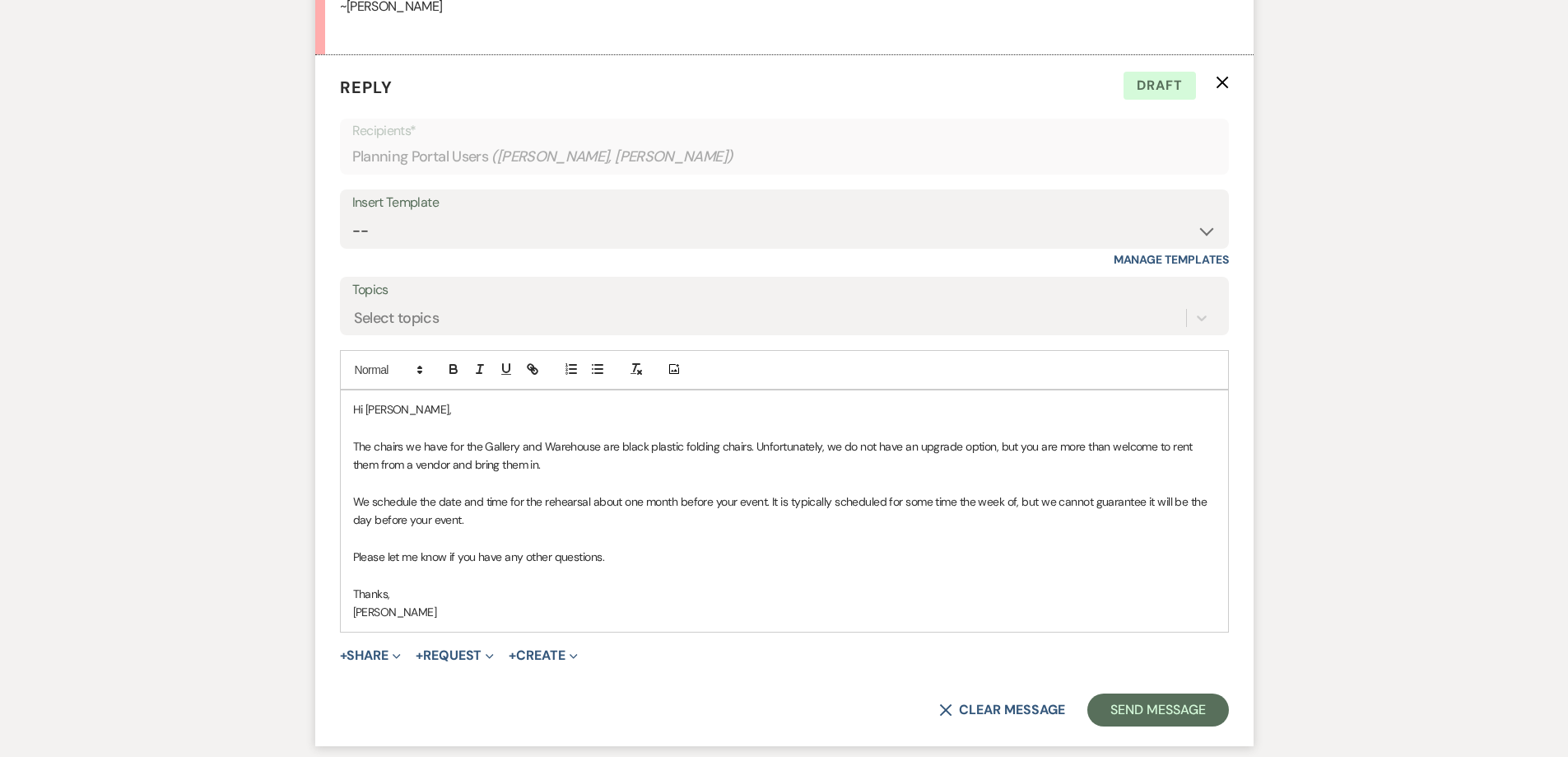
scroll to position [1580, 0]
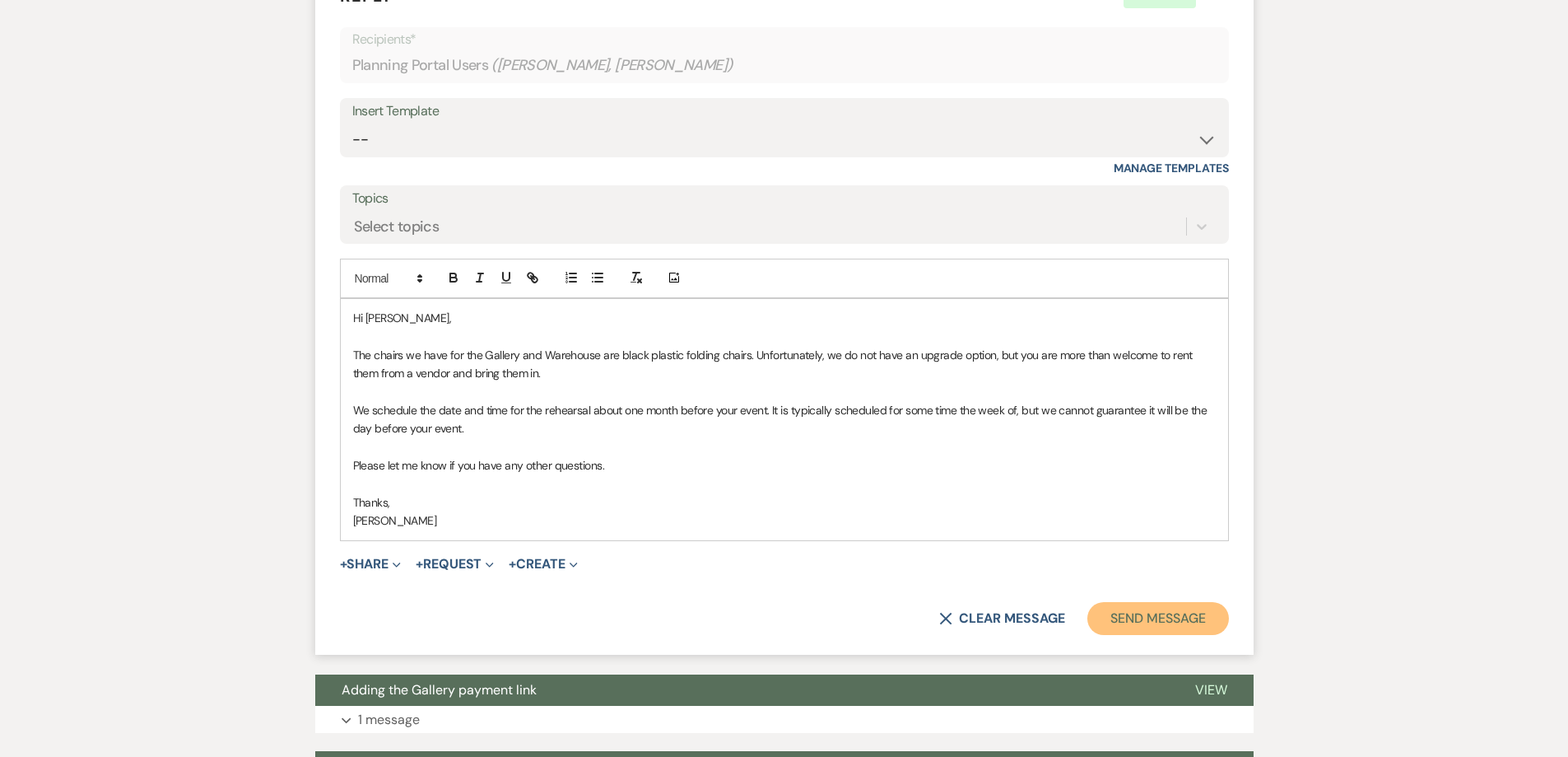
click at [1143, 629] on button "Send Message" at bounding box center [1158, 618] width 141 height 33
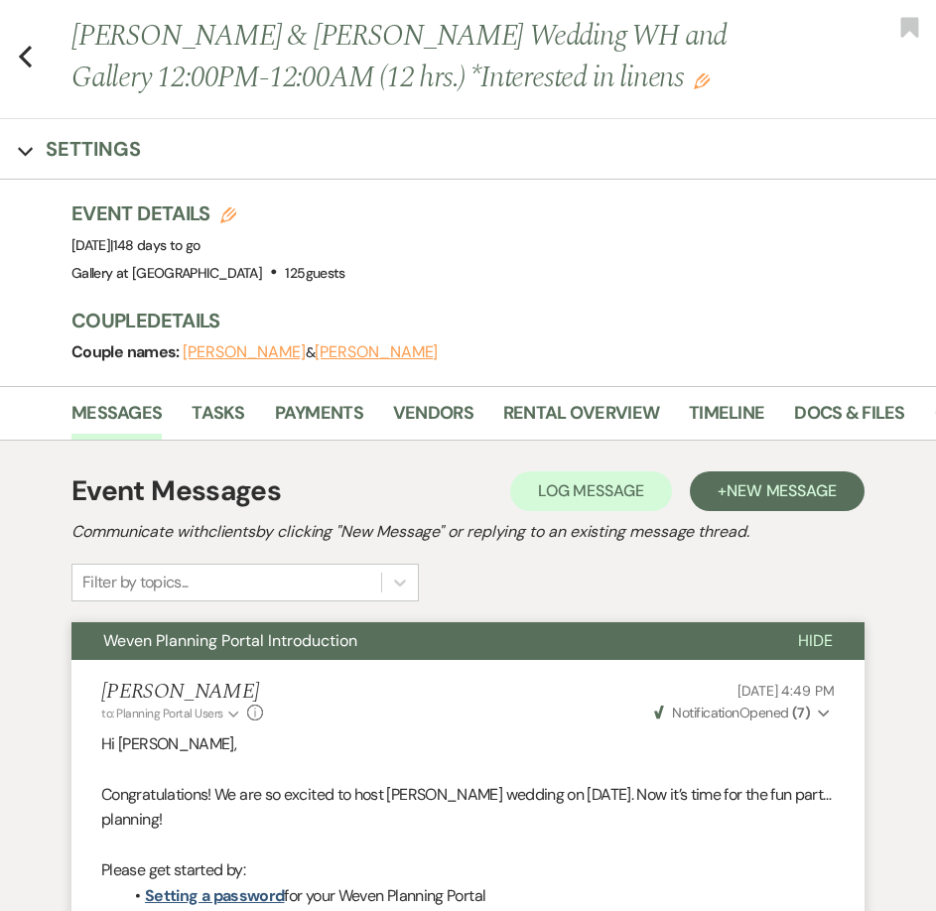
scroll to position [0, 0]
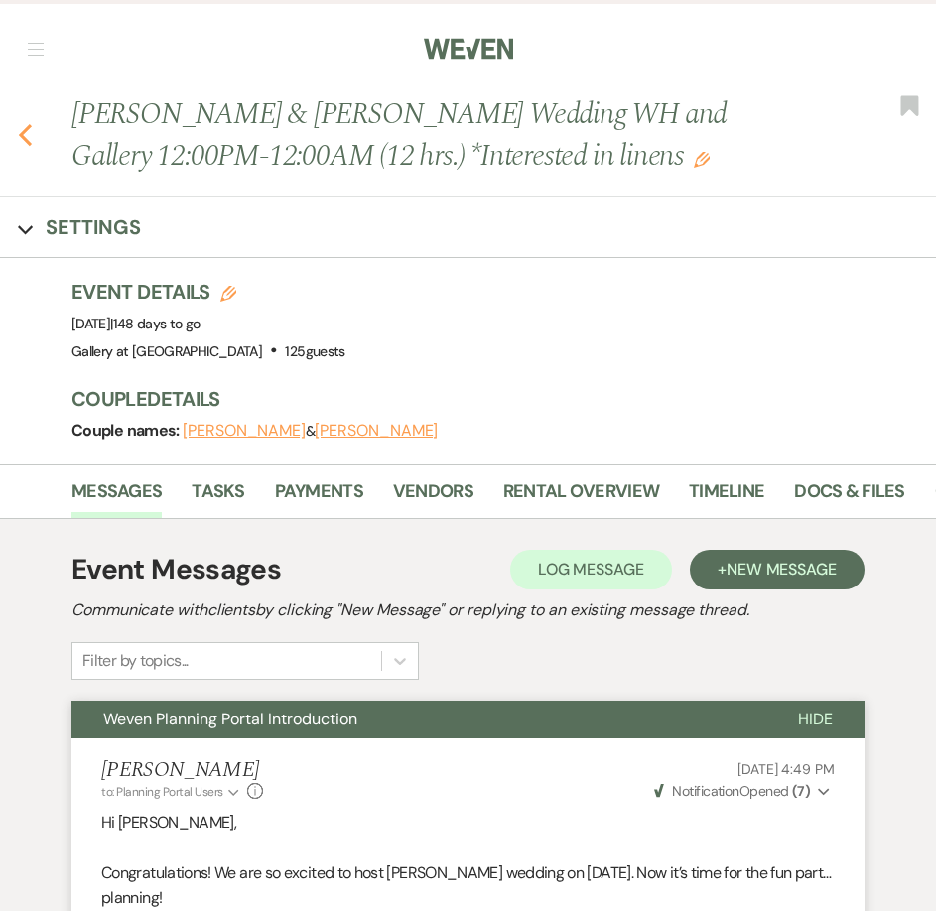
click at [28, 133] on icon "Previous" at bounding box center [25, 135] width 15 height 24
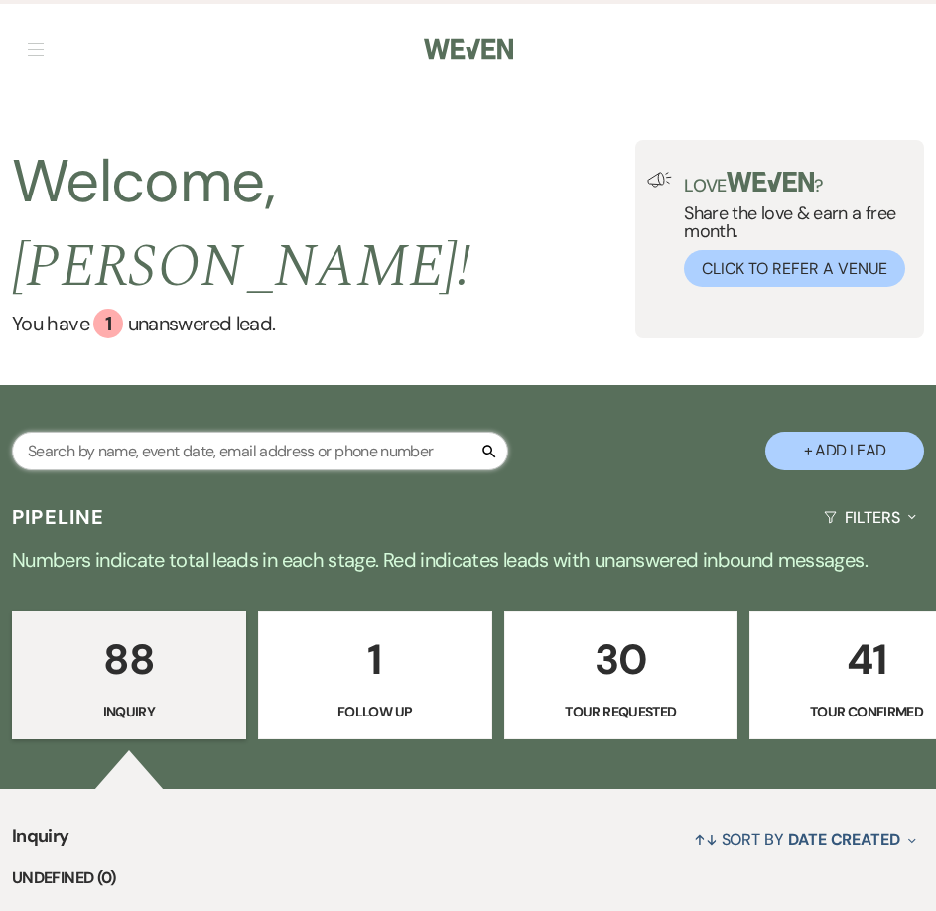
click at [311, 432] on input "text" at bounding box center [260, 451] width 496 height 39
click at [302, 432] on input "text" at bounding box center [260, 451] width 496 height 39
click at [295, 432] on input "text" at bounding box center [260, 451] width 496 height 39
click at [302, 491] on div "Pipeline Filters Expand" at bounding box center [468, 517] width 936 height 53
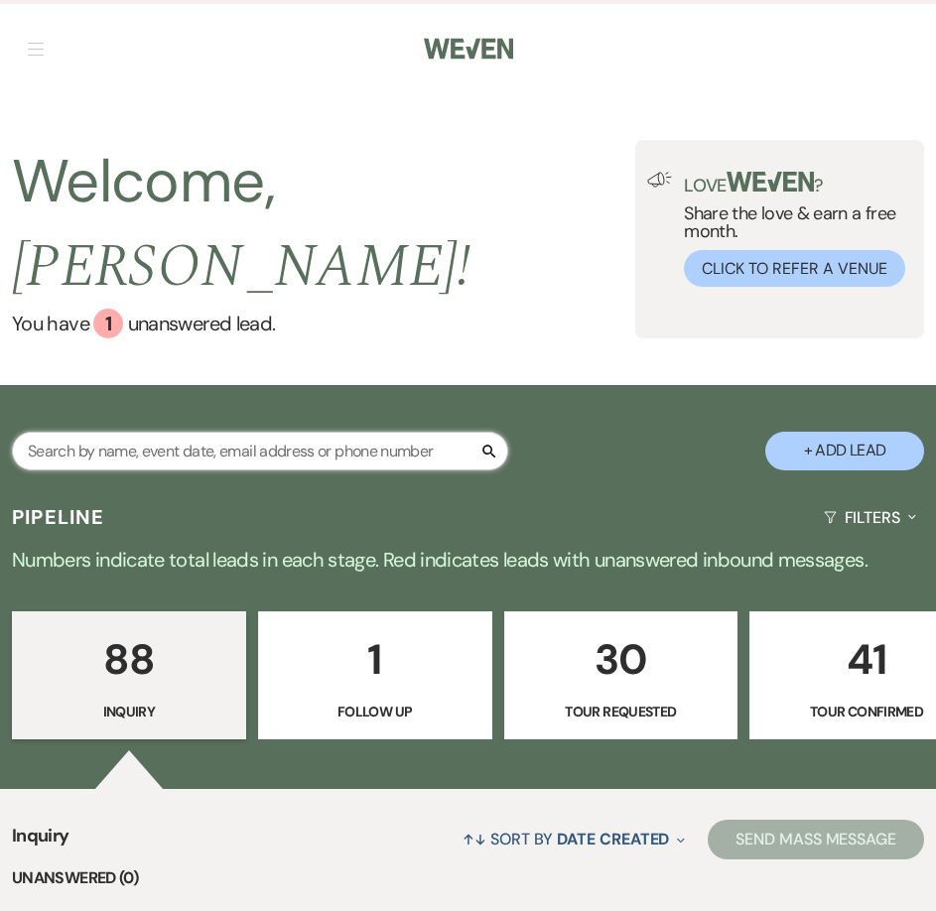
click at [306, 432] on input "text" at bounding box center [260, 451] width 496 height 39
type input "sha"
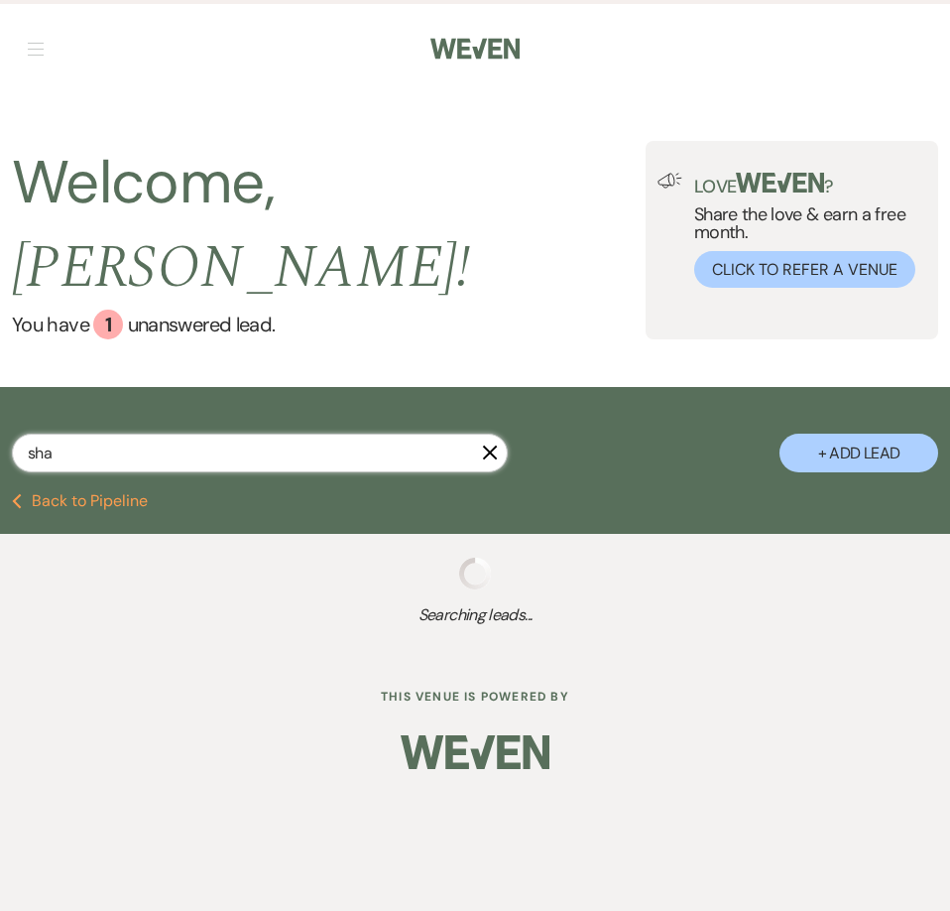
select select "4"
select select "6"
select select "4"
select select "6"
select select "5"
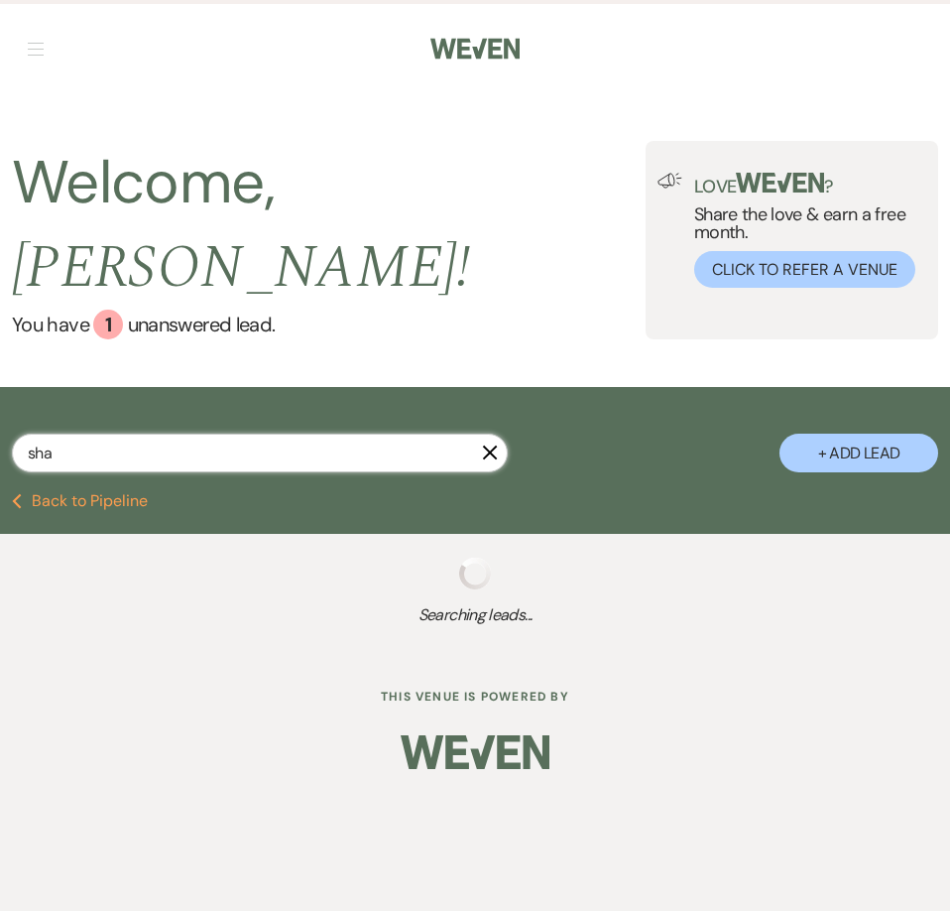
select select "5"
select select "8"
select select "5"
select select "8"
select select "5"
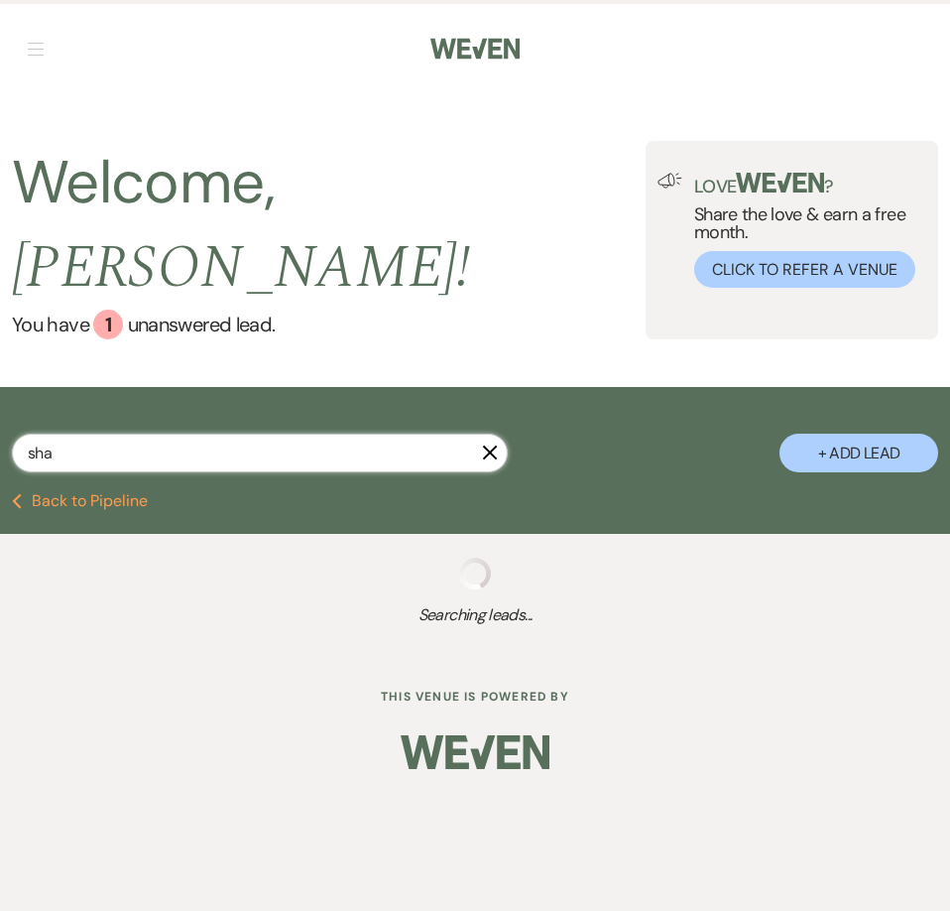
select select "2"
select select "8"
select select "5"
select select "2"
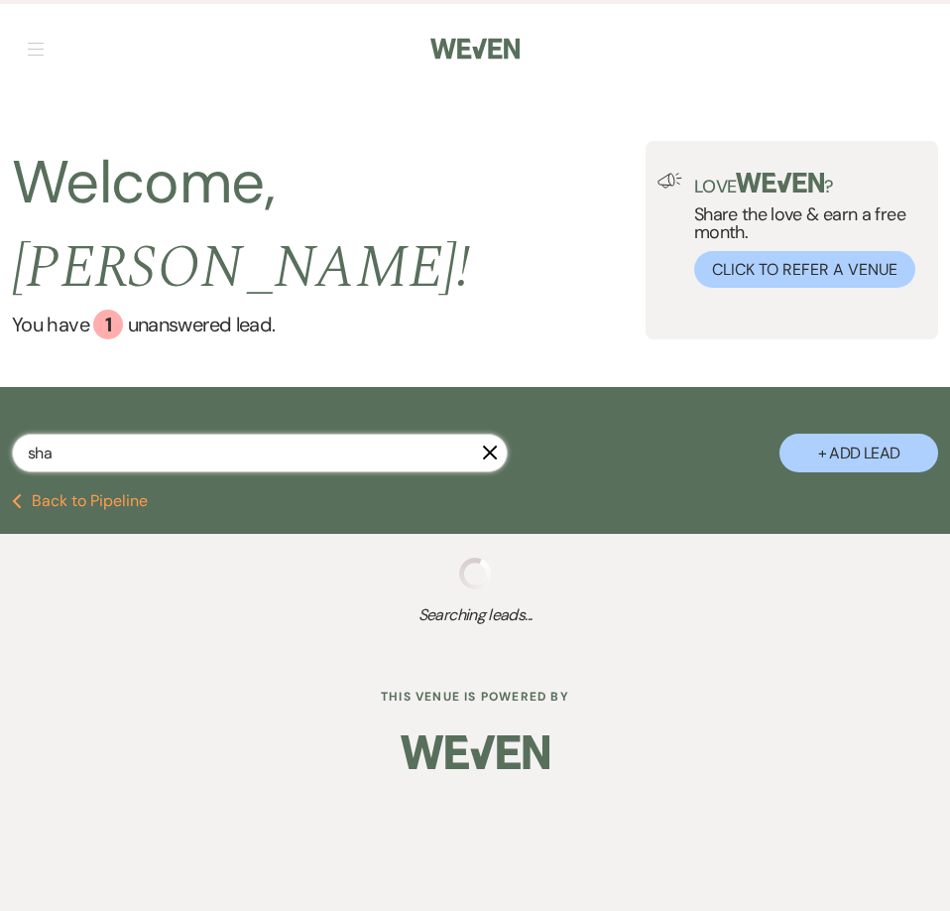
select select "2"
select select "8"
select select "5"
select select "8"
select select "5"
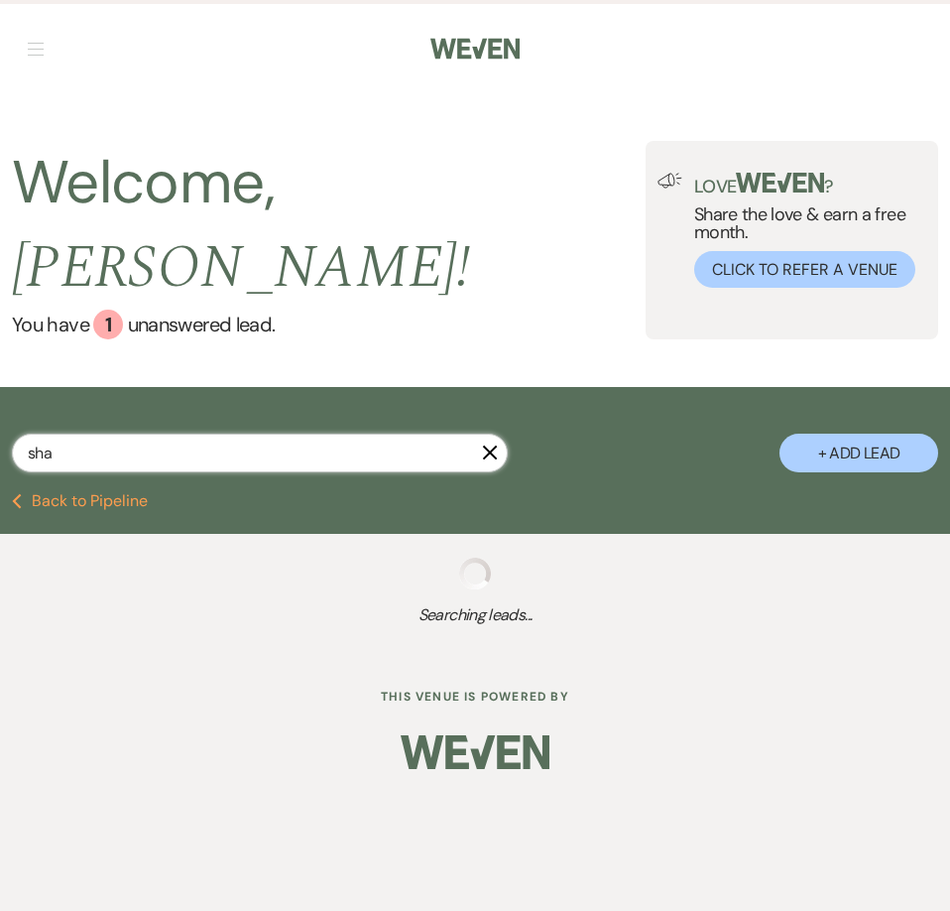
select select "8"
select select "5"
select select "4"
select select "8"
select select "5"
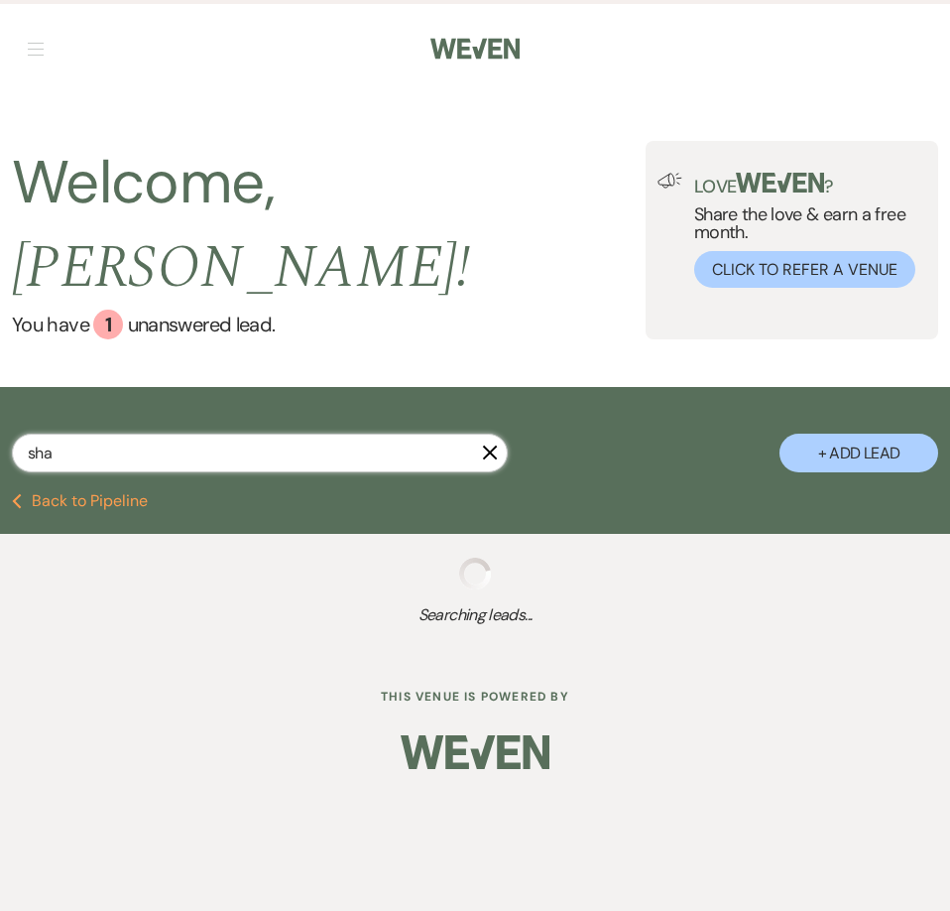
select select "2"
select select "4"
select select "8"
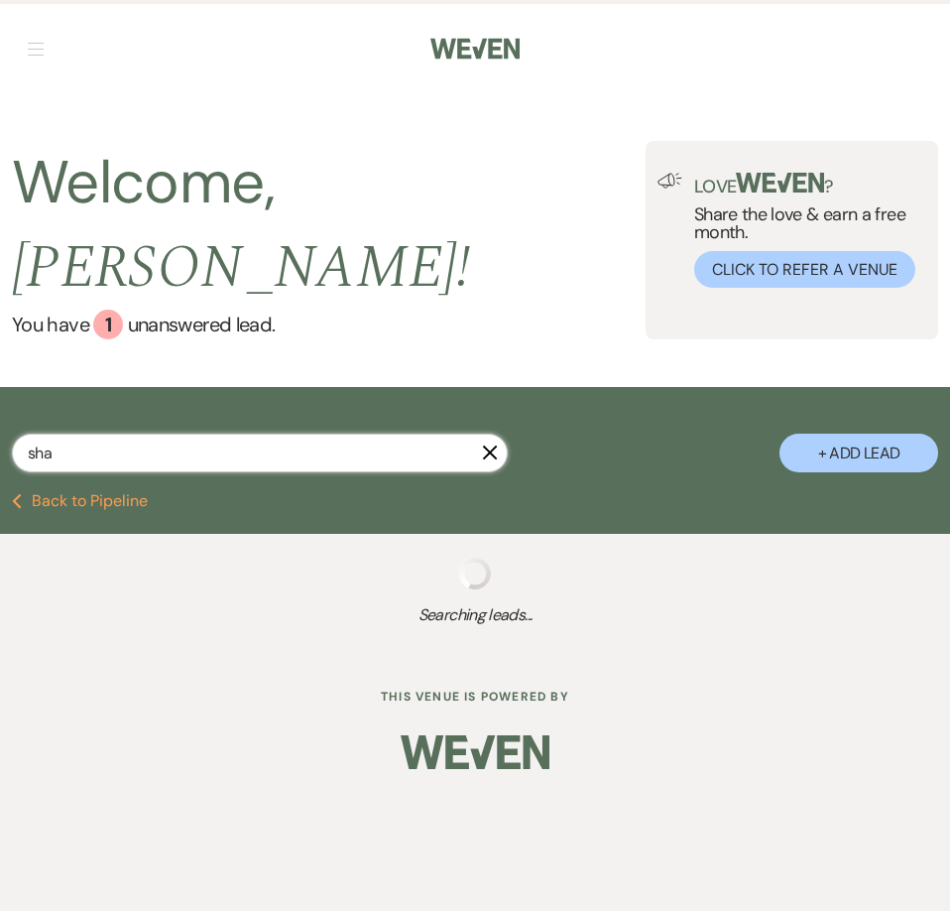
select select "4"
select select "8"
select select "5"
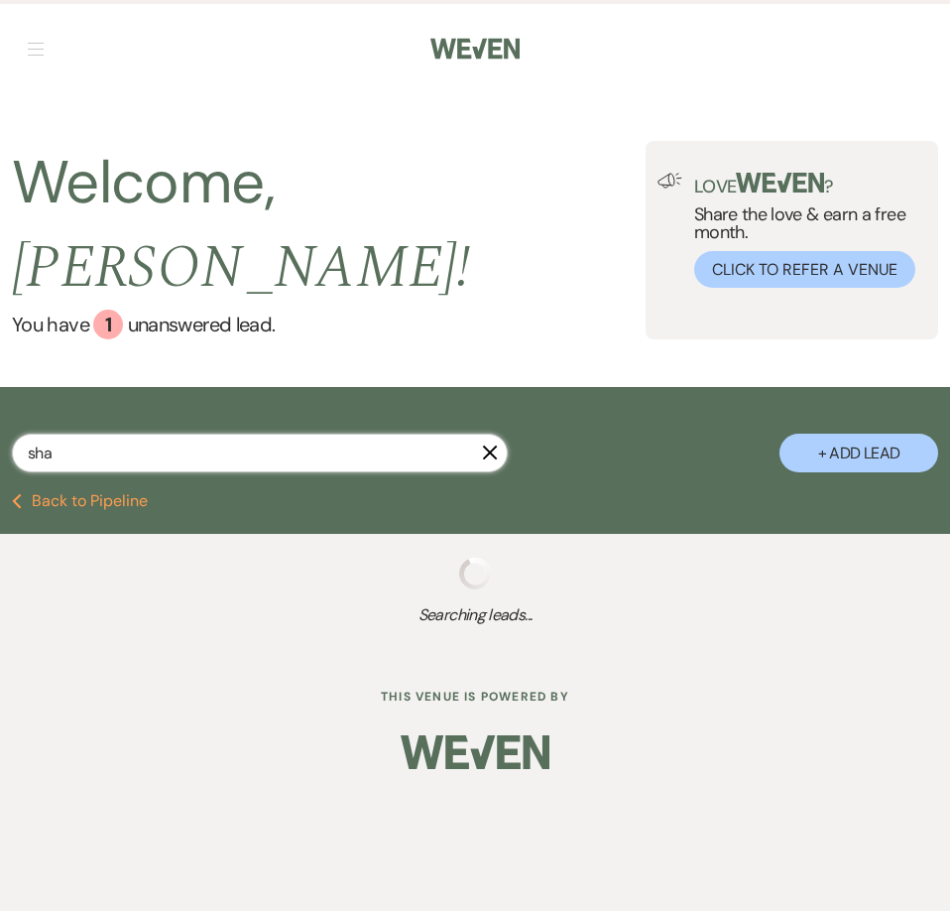
select select "8"
select select "5"
select select "8"
select select "5"
select select "8"
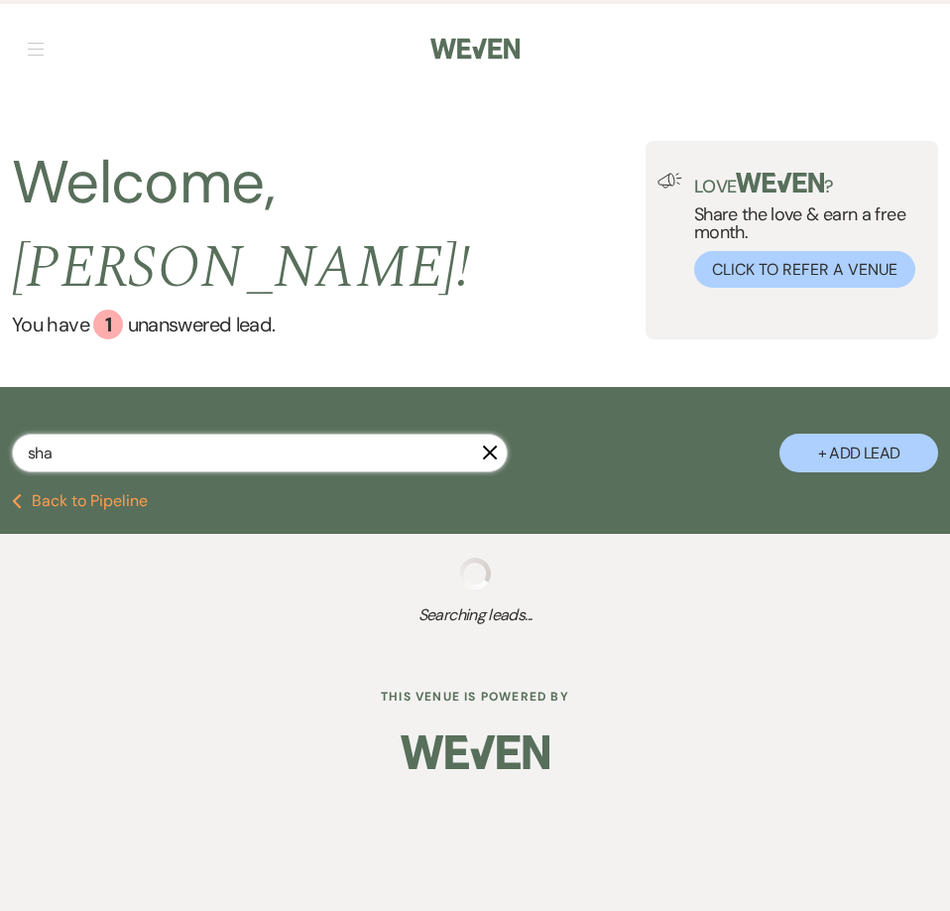
select select "5"
select select "8"
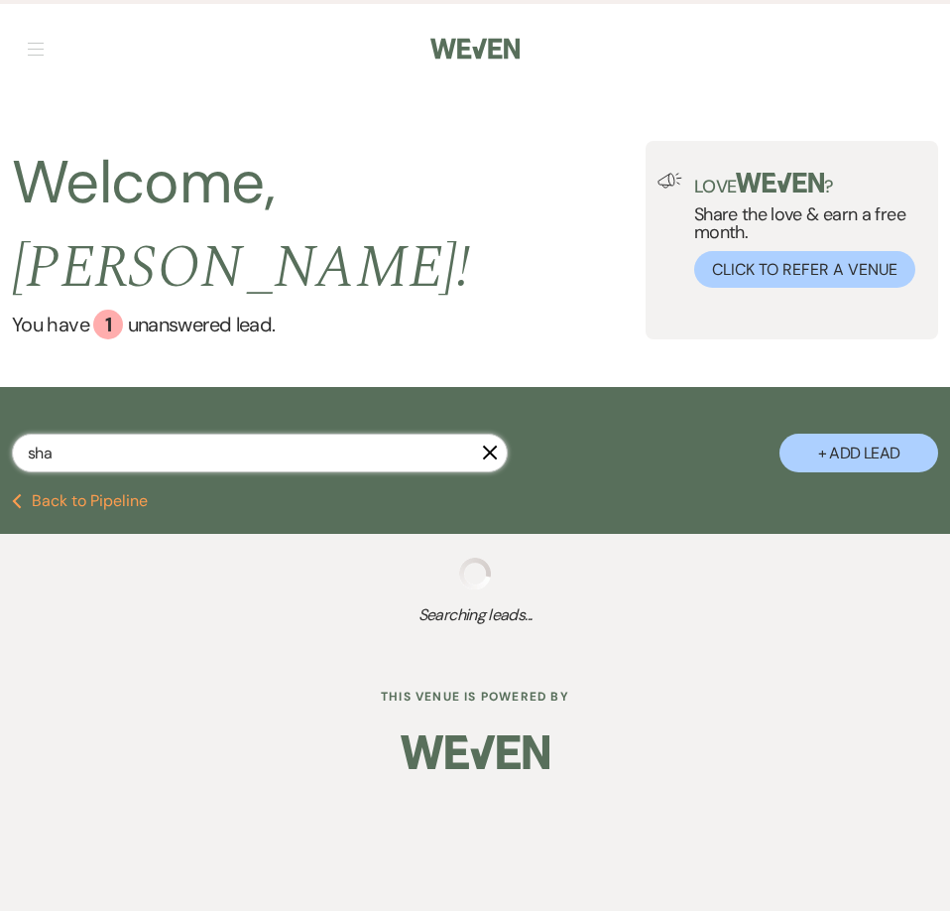
select select "8"
select select "5"
select select "8"
select select "5"
select select "8"
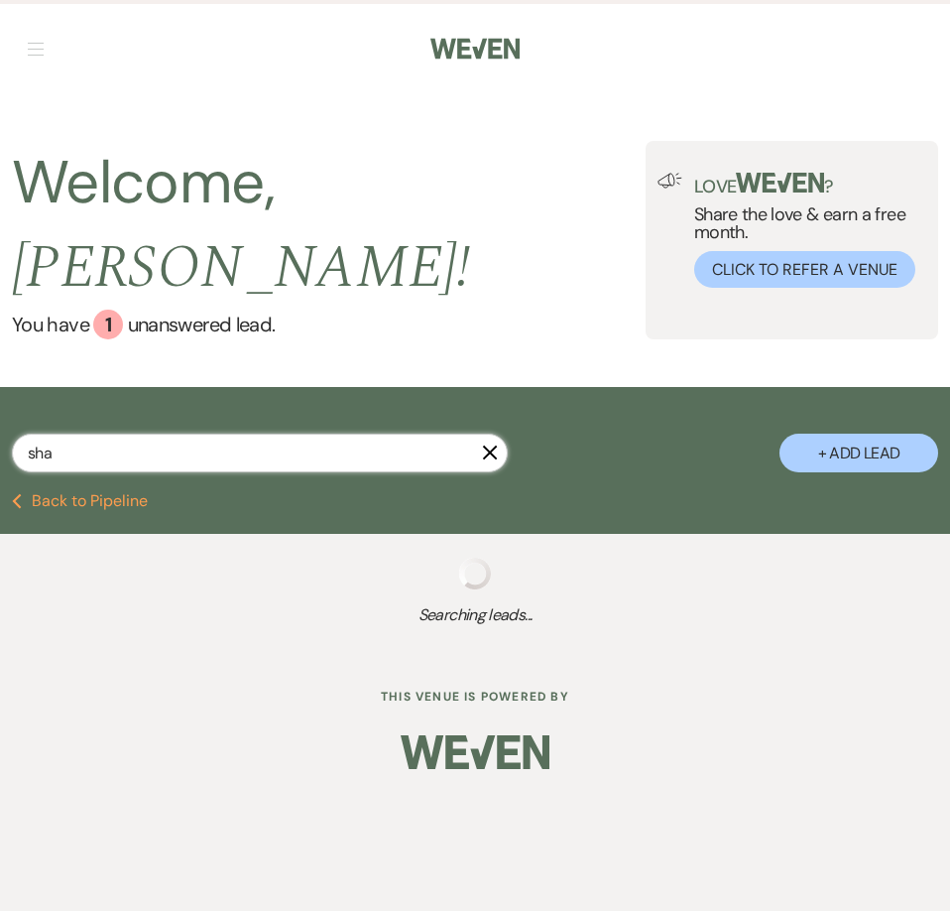
select select "5"
select select "8"
select select "10"
select select "8"
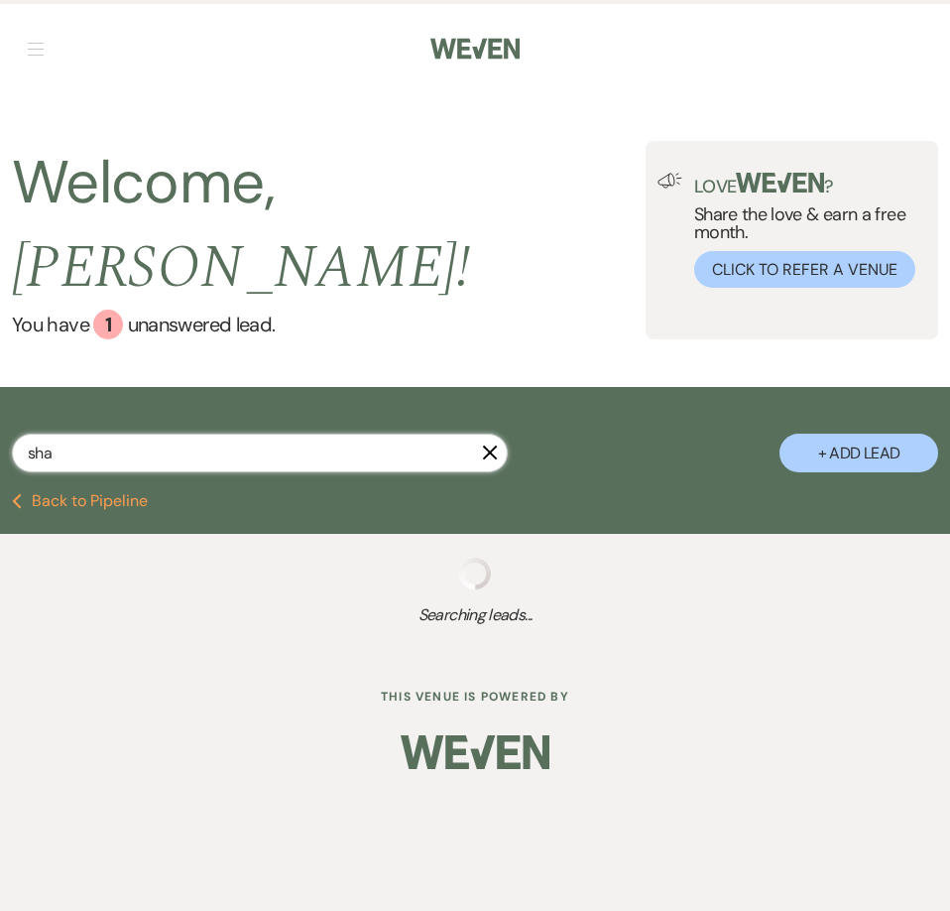
select select "8"
select select "5"
select select "8"
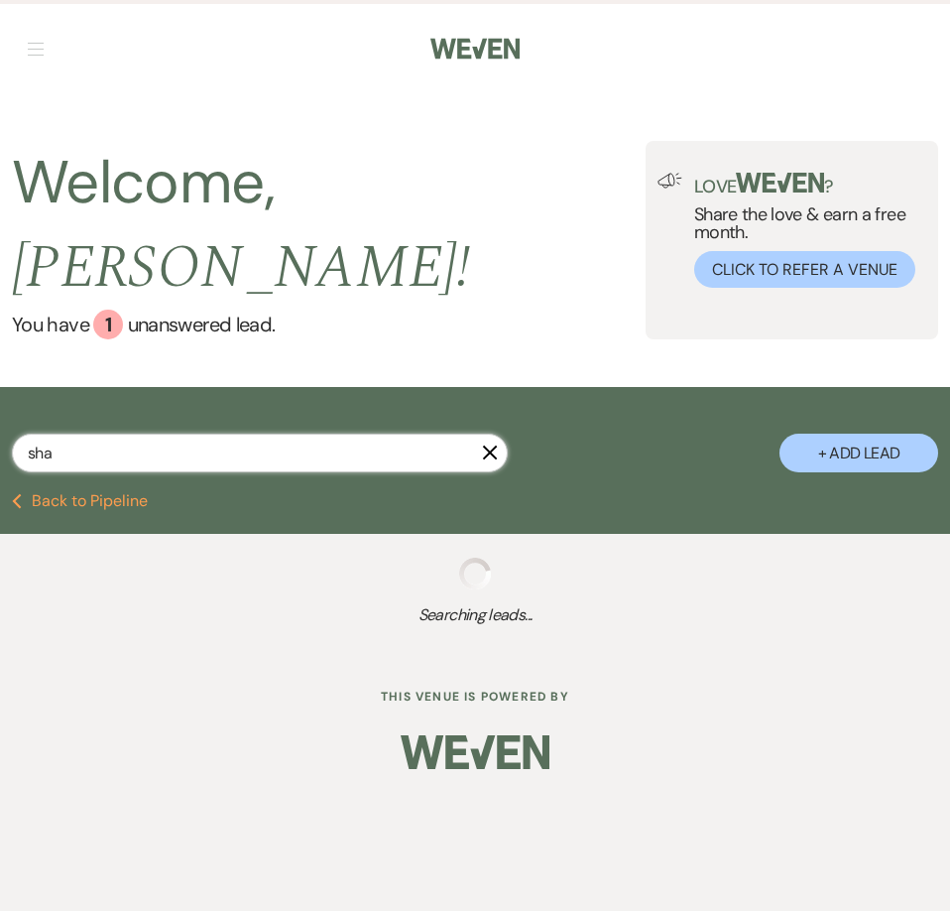
select select "5"
select select "8"
select select "5"
select select "8"
select select "5"
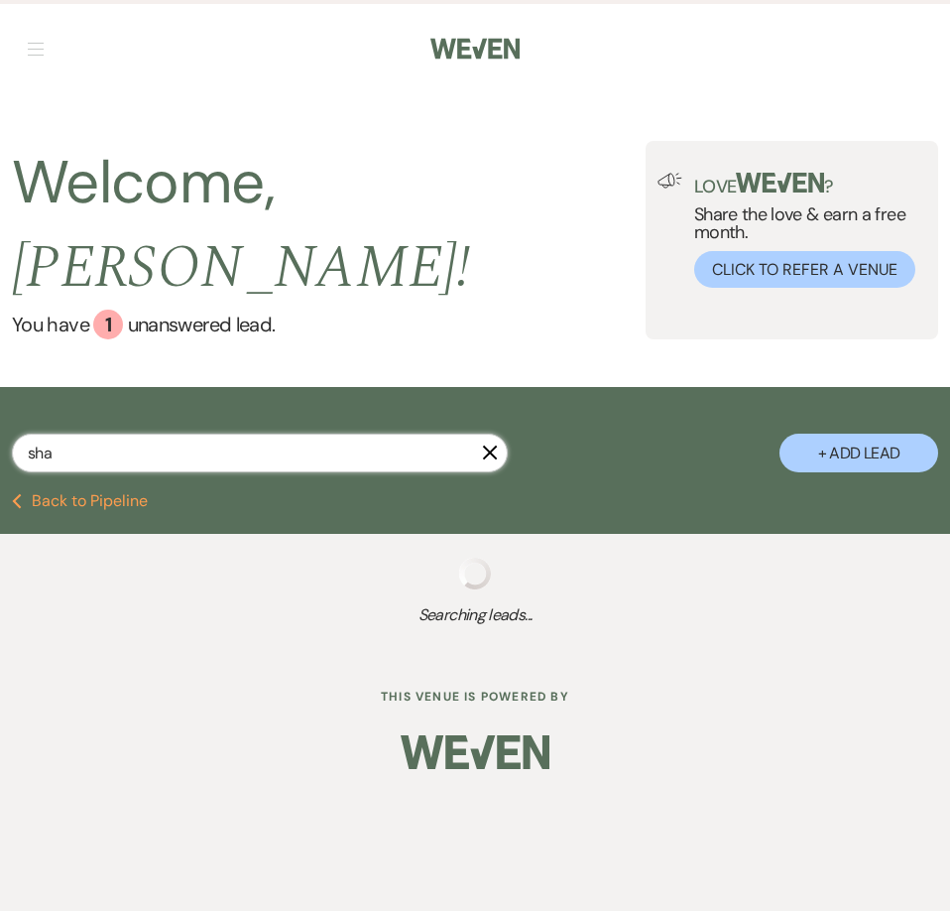
select select "8"
select select "5"
select select "8"
select select "6"
select select "8"
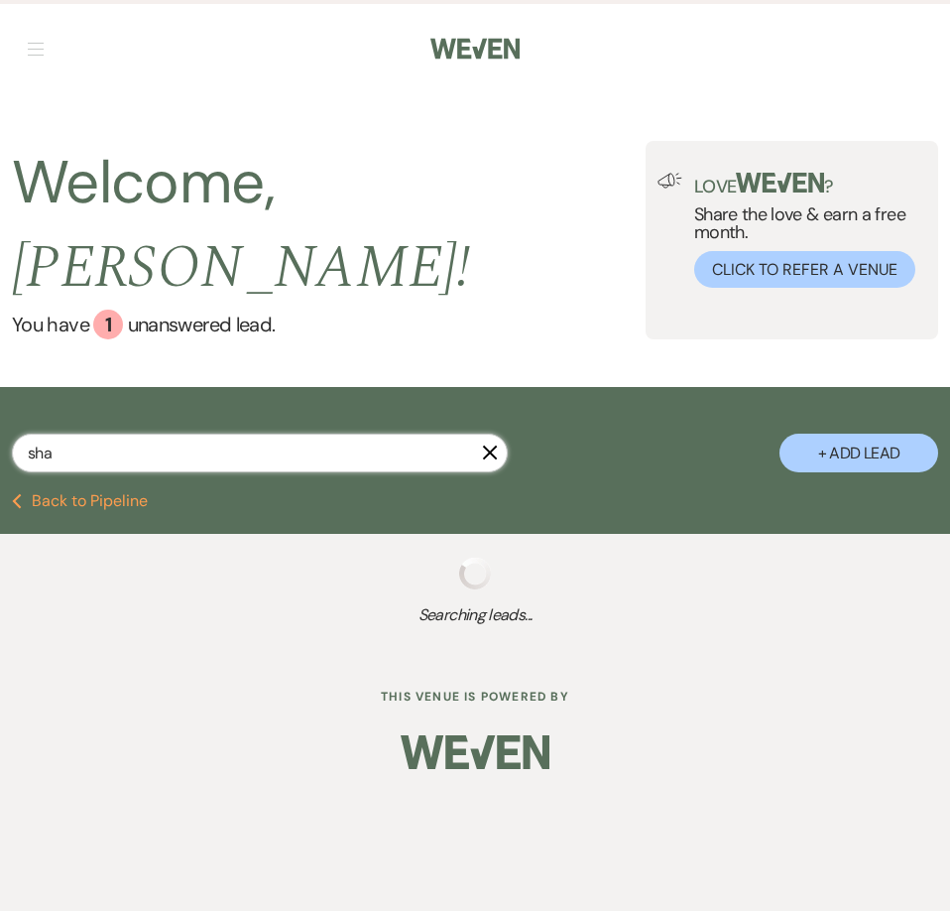
select select "8"
select select "5"
select select "8"
select select "5"
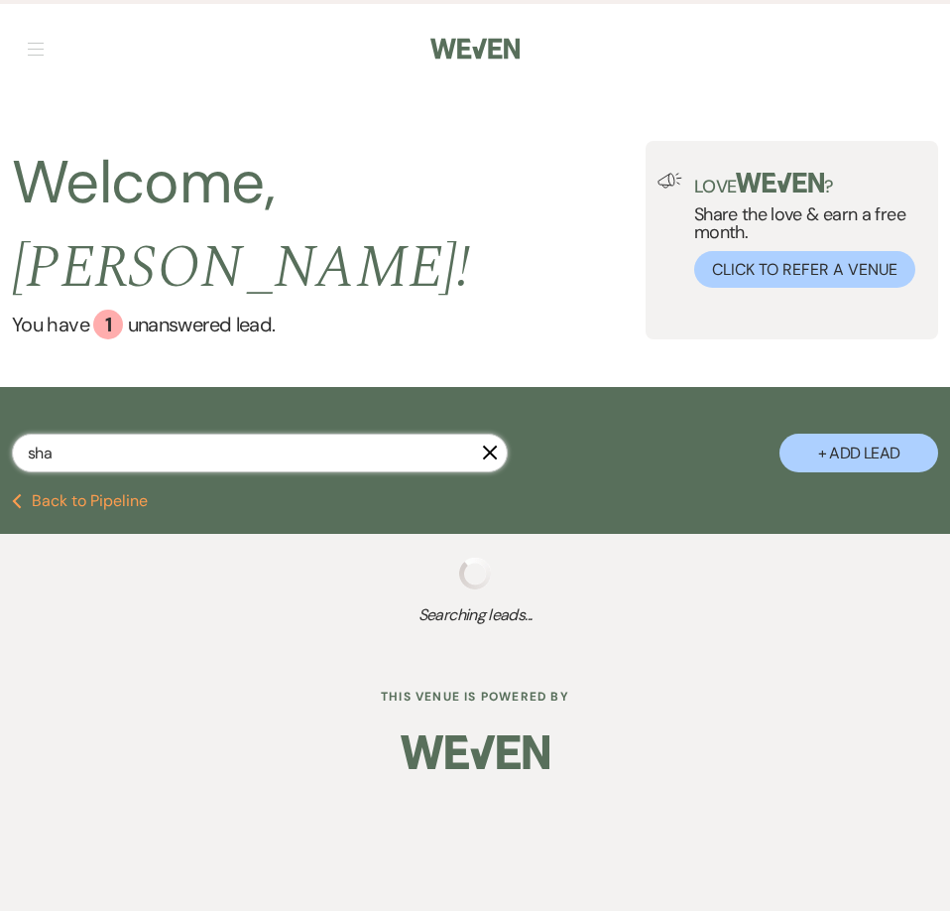
select select "8"
select select "11"
select select "8"
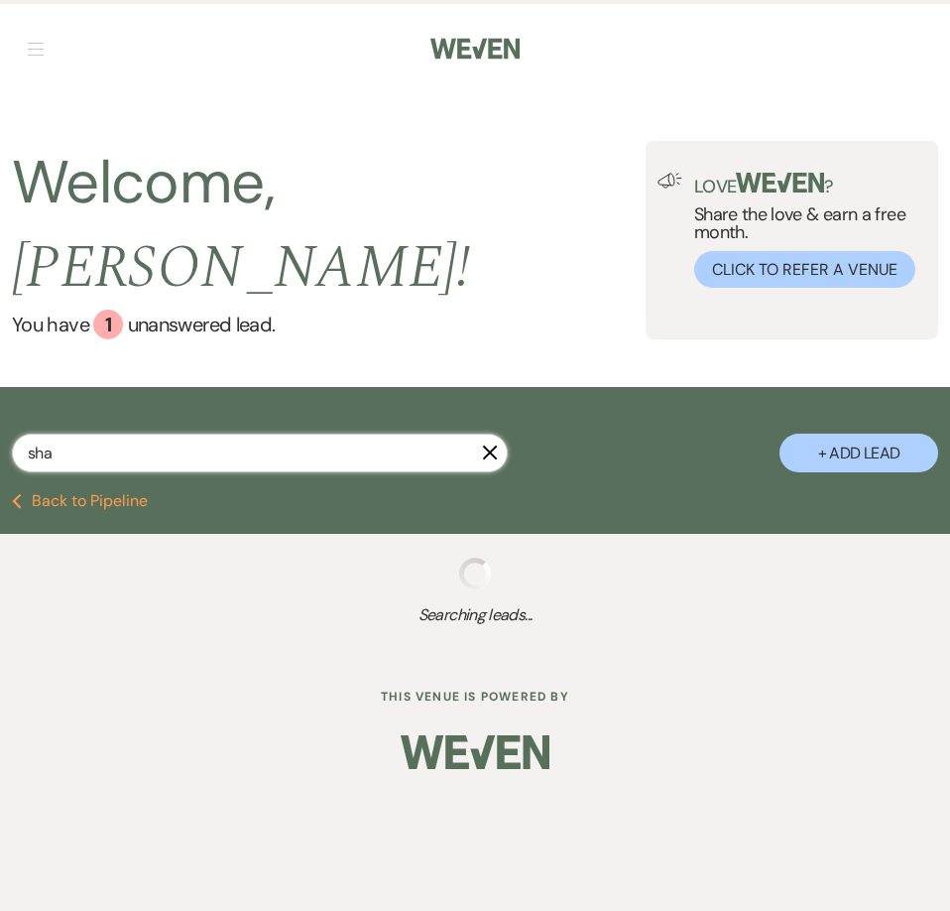
select select "5"
select select "8"
select select "5"
select select "8"
select select "5"
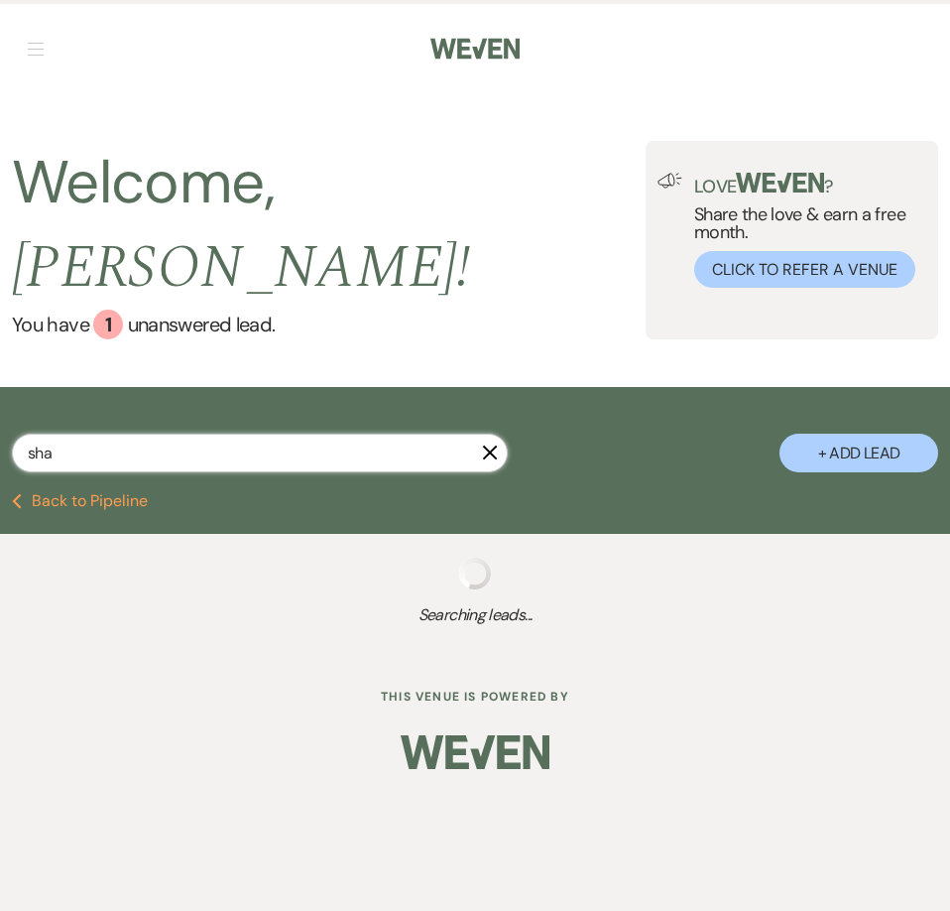
select select "8"
select select "5"
select select "8"
select select "5"
select select "8"
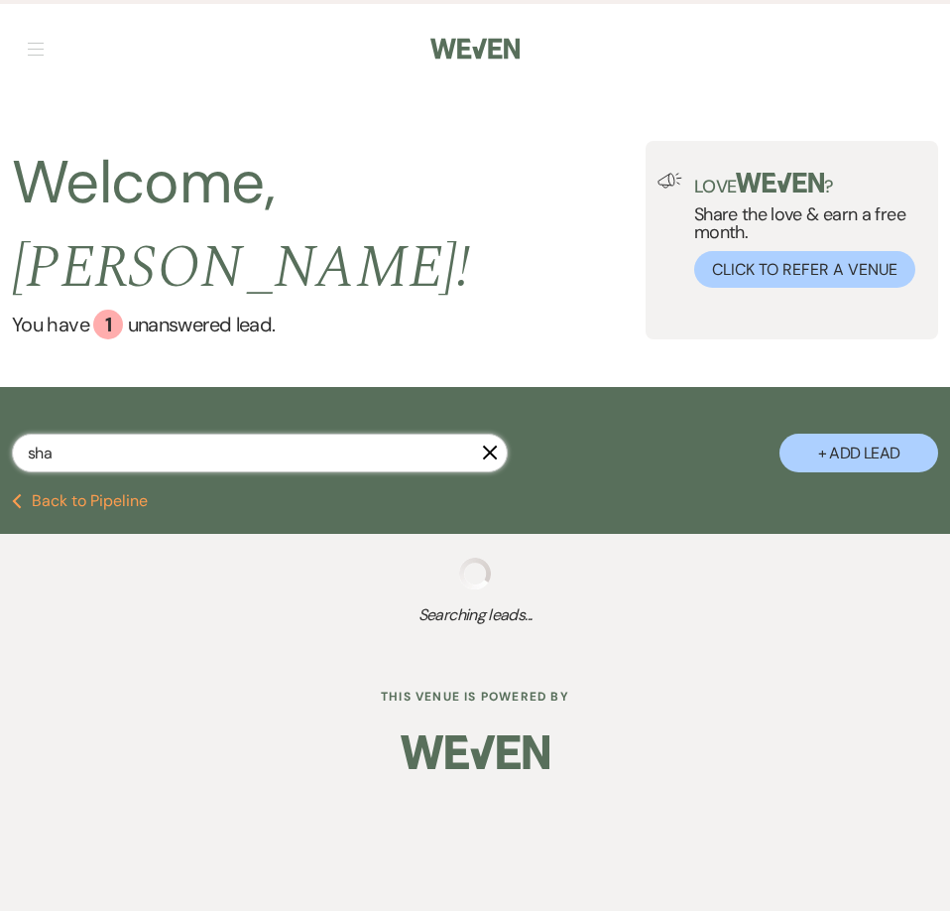
select select "5"
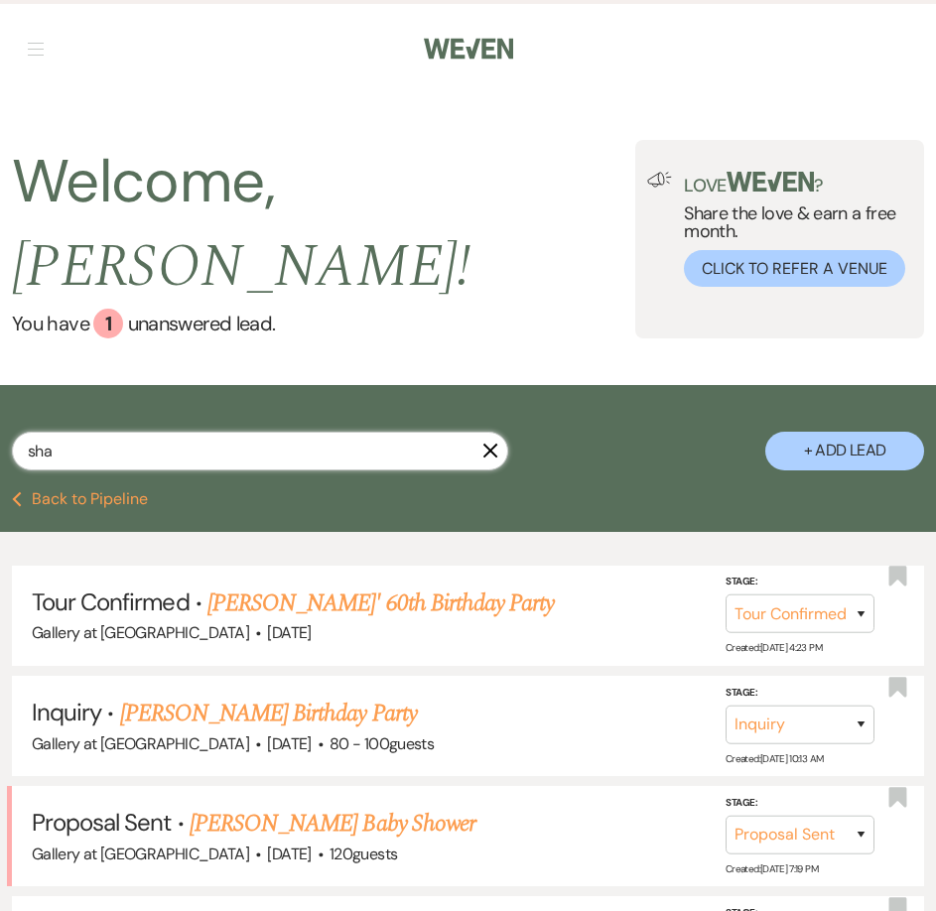
type input "sha"
click at [305, 806] on link "[PERSON_NAME] Baby Shower" at bounding box center [332, 824] width 286 height 36
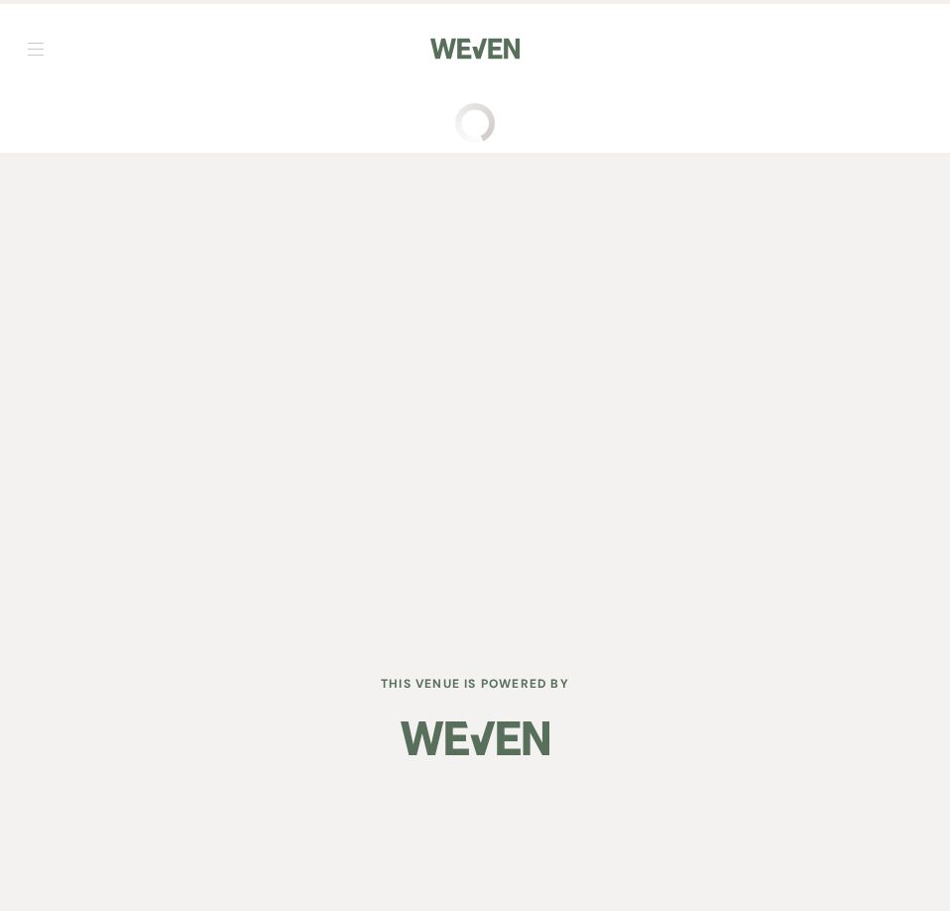
select select "6"
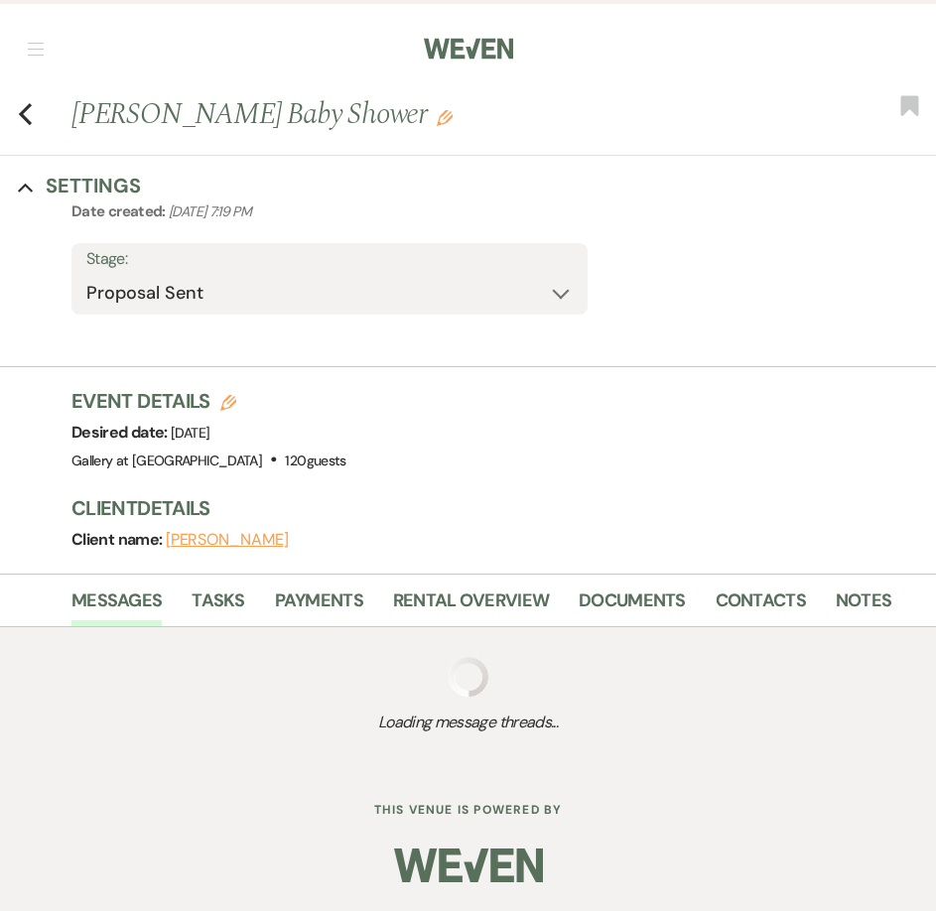
select select "5"
select select "3"
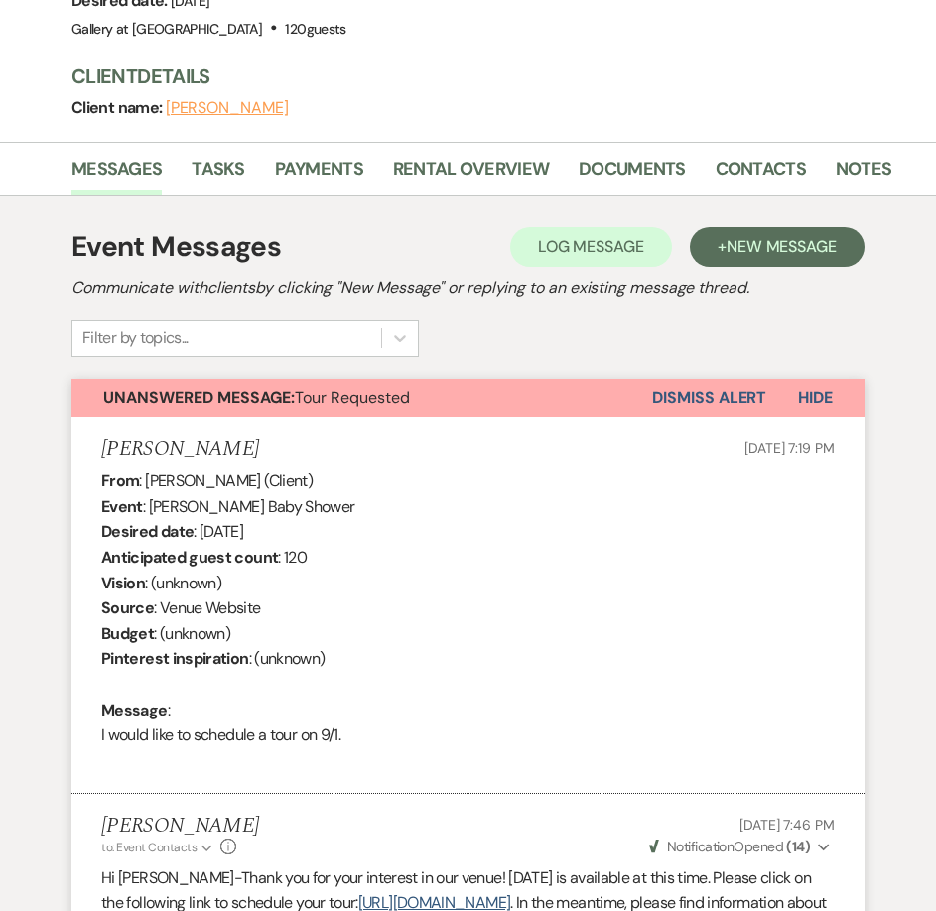
scroll to position [496, 0]
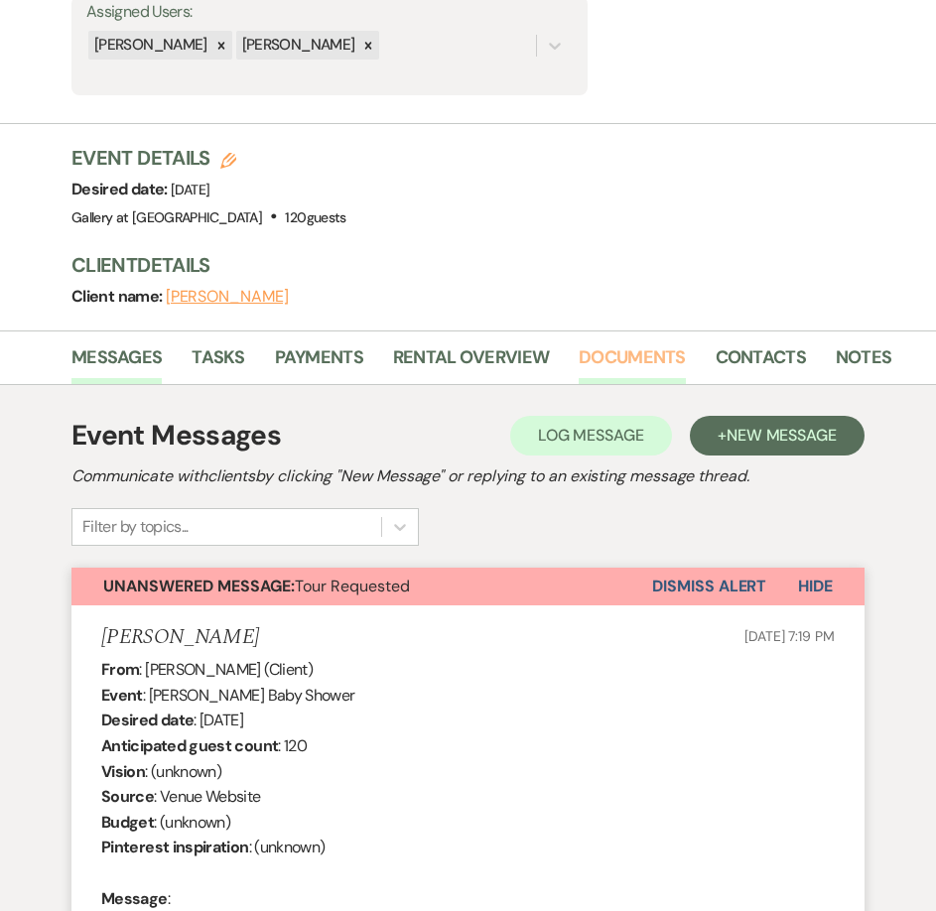
click at [608, 353] on link "Documents" at bounding box center [631, 363] width 107 height 41
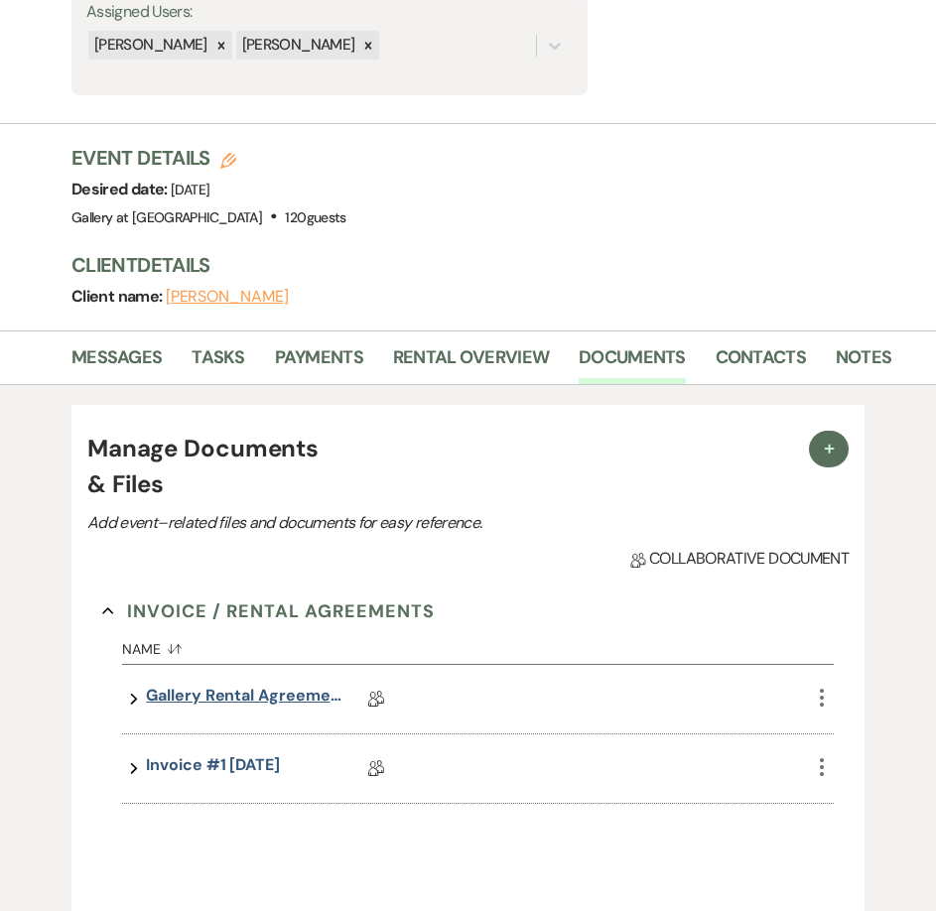
click at [249, 701] on link "Gallery Rental Agreement" at bounding box center [245, 699] width 198 height 31
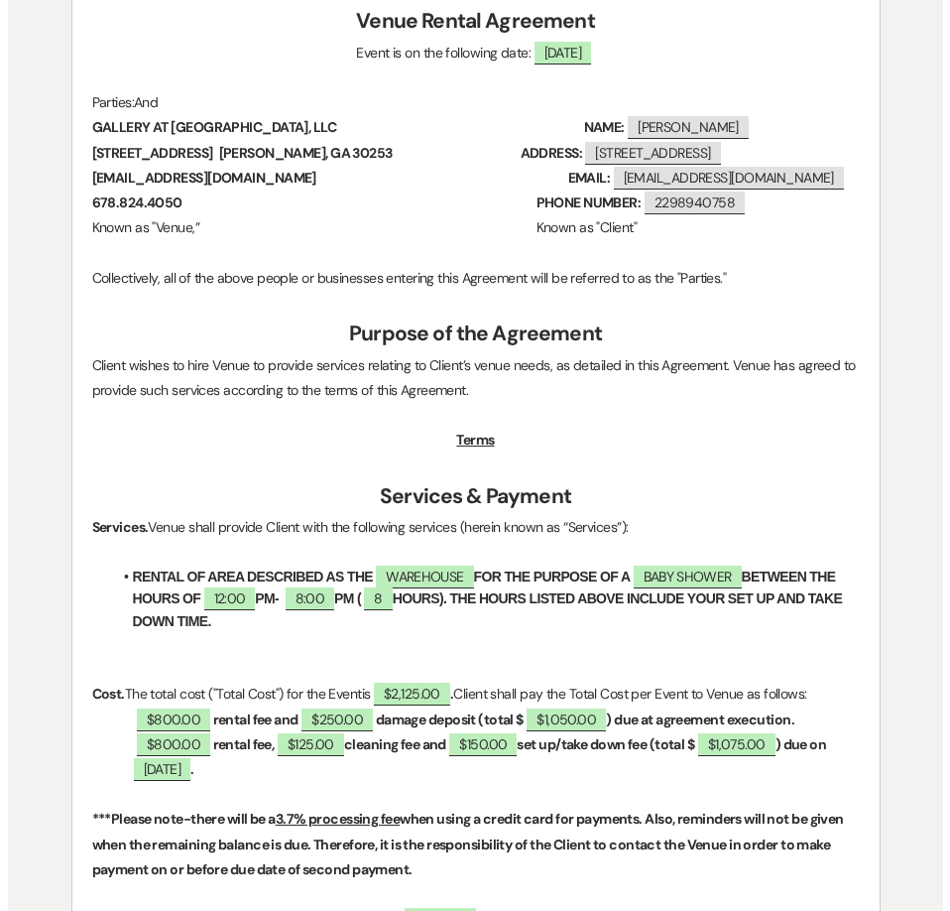
scroll to position [504, 0]
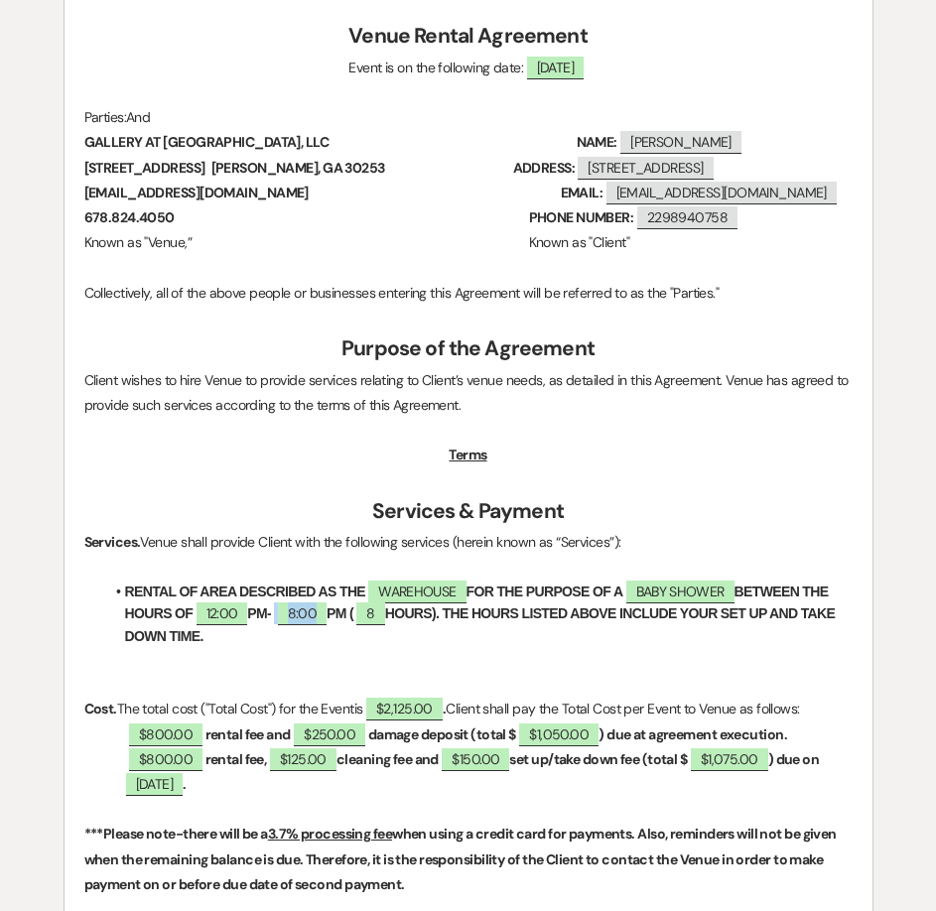
click at [303, 625] on span "8:00" at bounding box center [302, 613] width 49 height 23
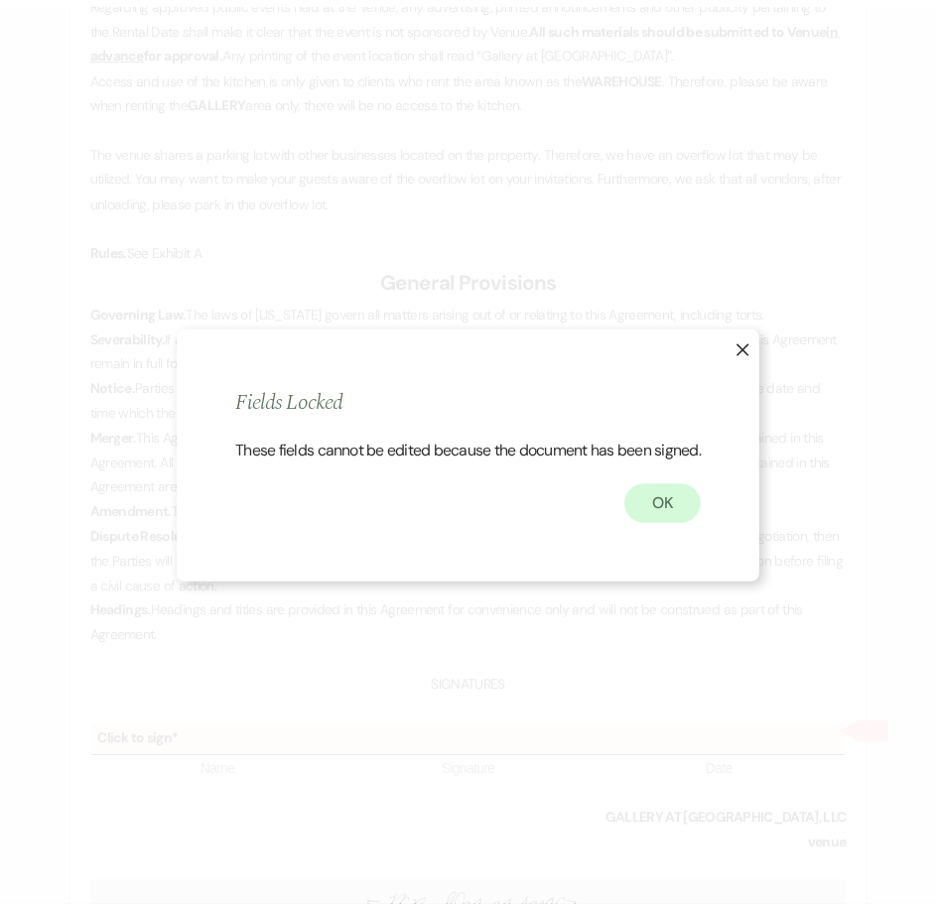
scroll to position [5242, 0]
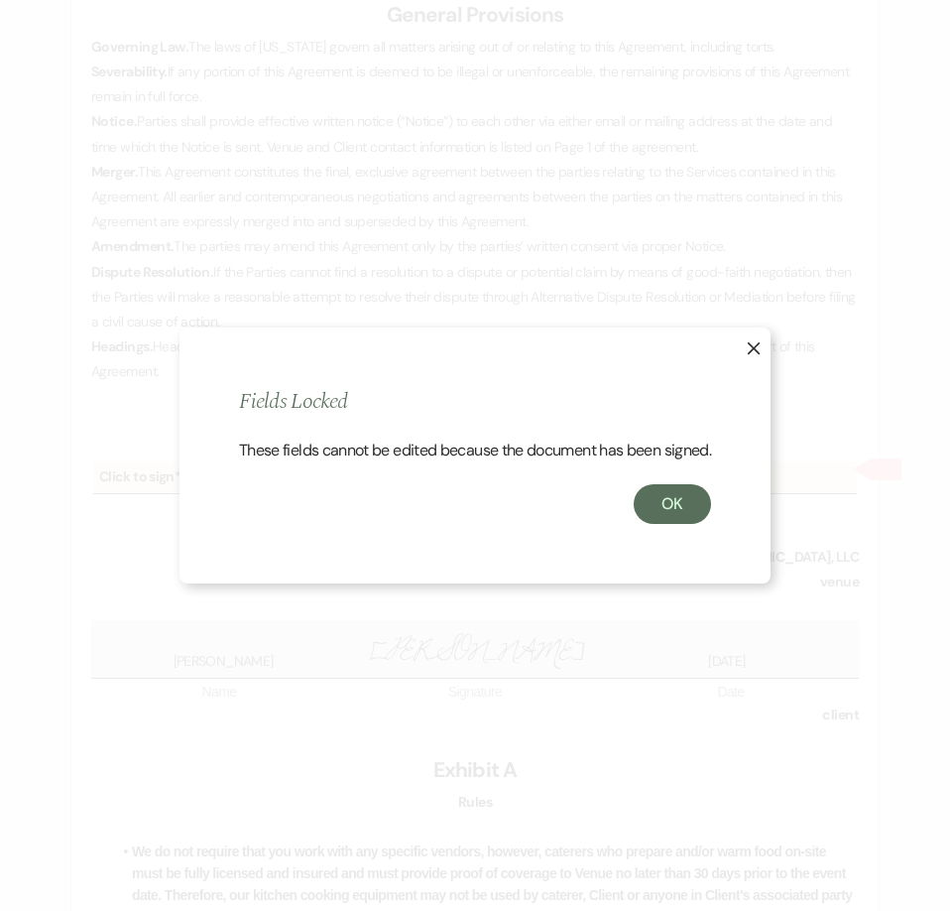
click at [751, 341] on icon "X" at bounding box center [754, 348] width 14 height 14
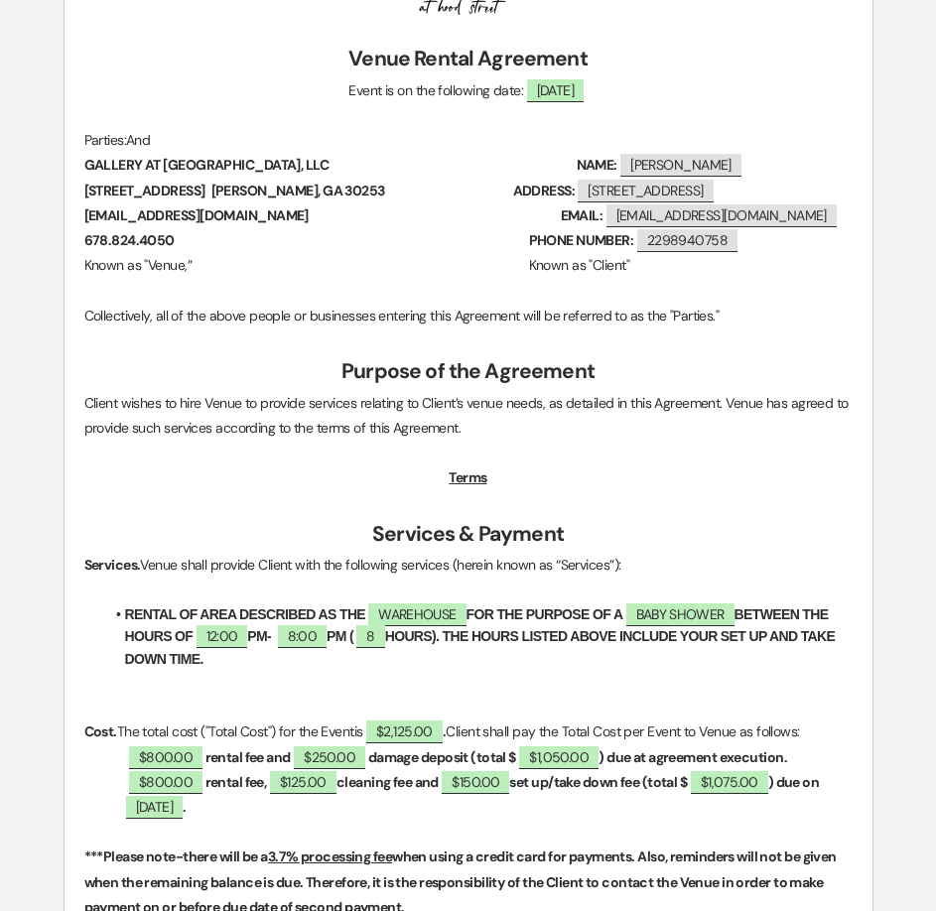
scroll to position [480, 0]
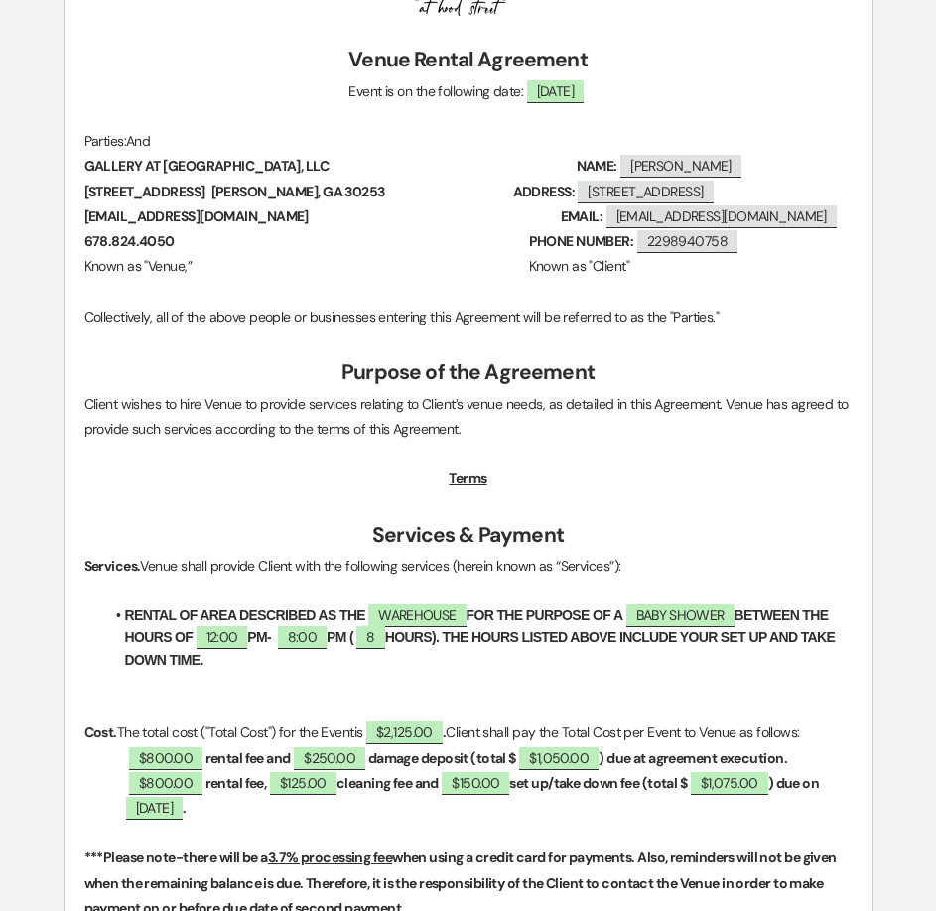
click at [362, 516] on p at bounding box center [468, 503] width 768 height 25
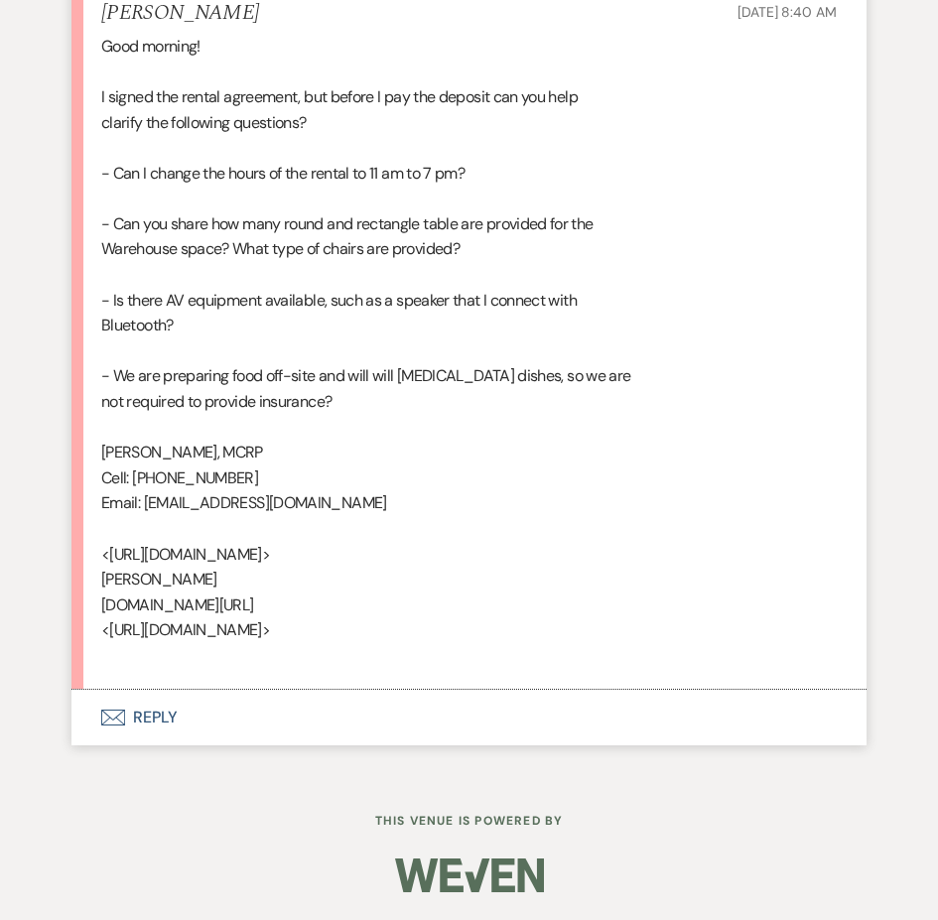
scroll to position [6960, 0]
click at [239, 733] on button "Envelope Reply" at bounding box center [468, 718] width 795 height 56
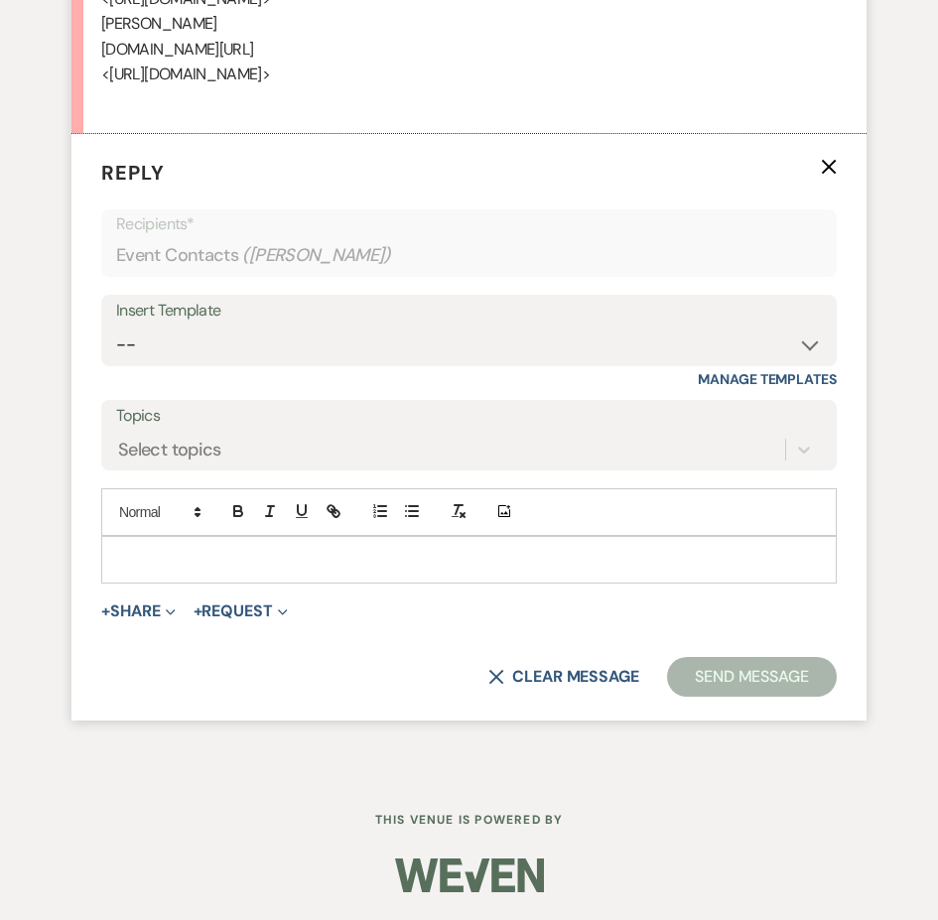
scroll to position [7258, 0]
click at [260, 570] on p at bounding box center [468, 560] width 703 height 22
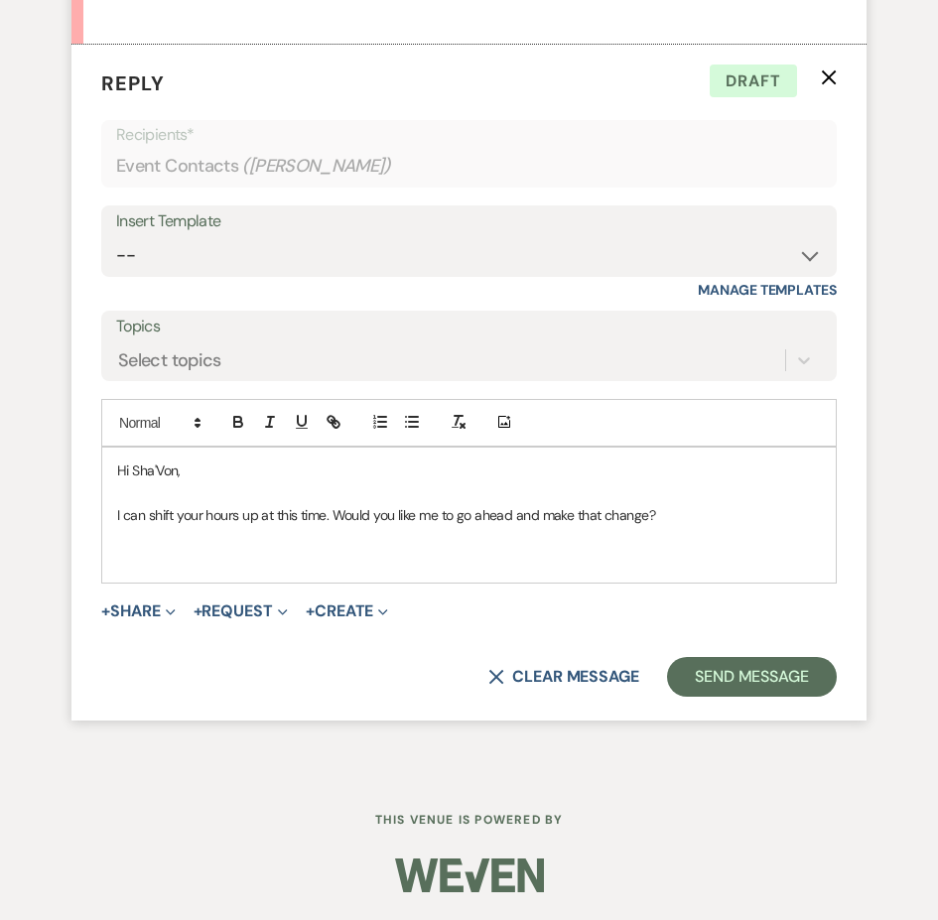
scroll to position [7456, 0]
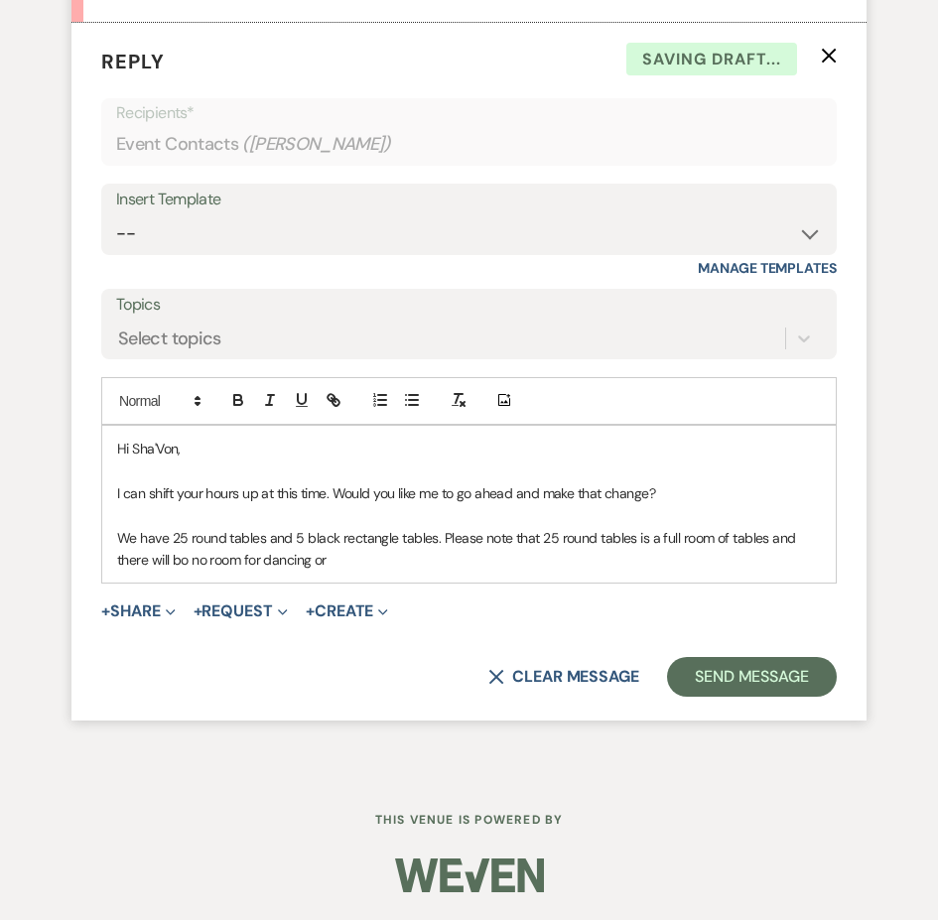
click at [187, 571] on p "We have 25 round tables and 5 black rectangle tables. Please note that 25 round…" at bounding box center [468, 549] width 703 height 45
click at [336, 571] on p "We have 25 round tables and 5 black rectangle tables. Please note that 25 round…" at bounding box center [468, 549] width 703 height 45
click at [451, 571] on p "We have 25 round tables and 5 black rectangle tables. Please note that 25 round…" at bounding box center [468, 549] width 703 height 45
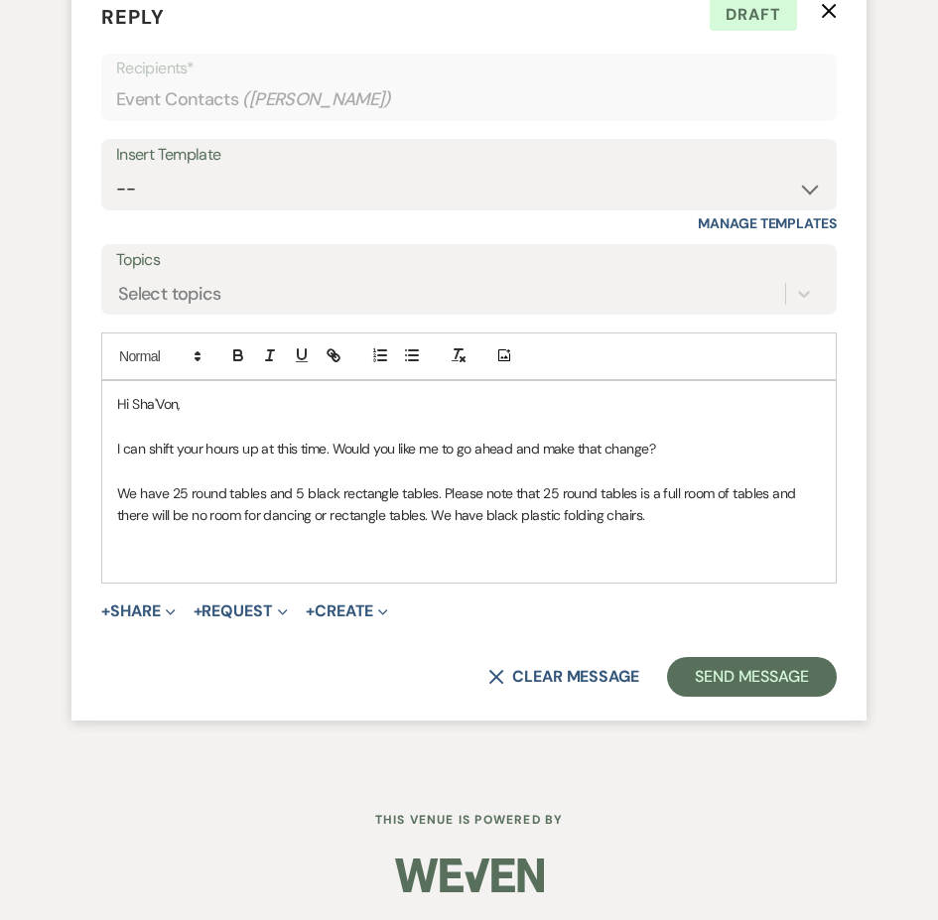
click at [633, 527] on p "We have 25 round tables and 5 black rectangle tables. Please note that 25 round…" at bounding box center [468, 504] width 703 height 45
click at [157, 527] on p "We have 25 round tables and 5 black rectangle tables. Please note that 25 round…" at bounding box center [468, 504] width 703 height 45
click at [787, 527] on p "We have 25 round tables and 5 black rectangle tables. Please note that 25 round…" at bounding box center [468, 504] width 703 height 45
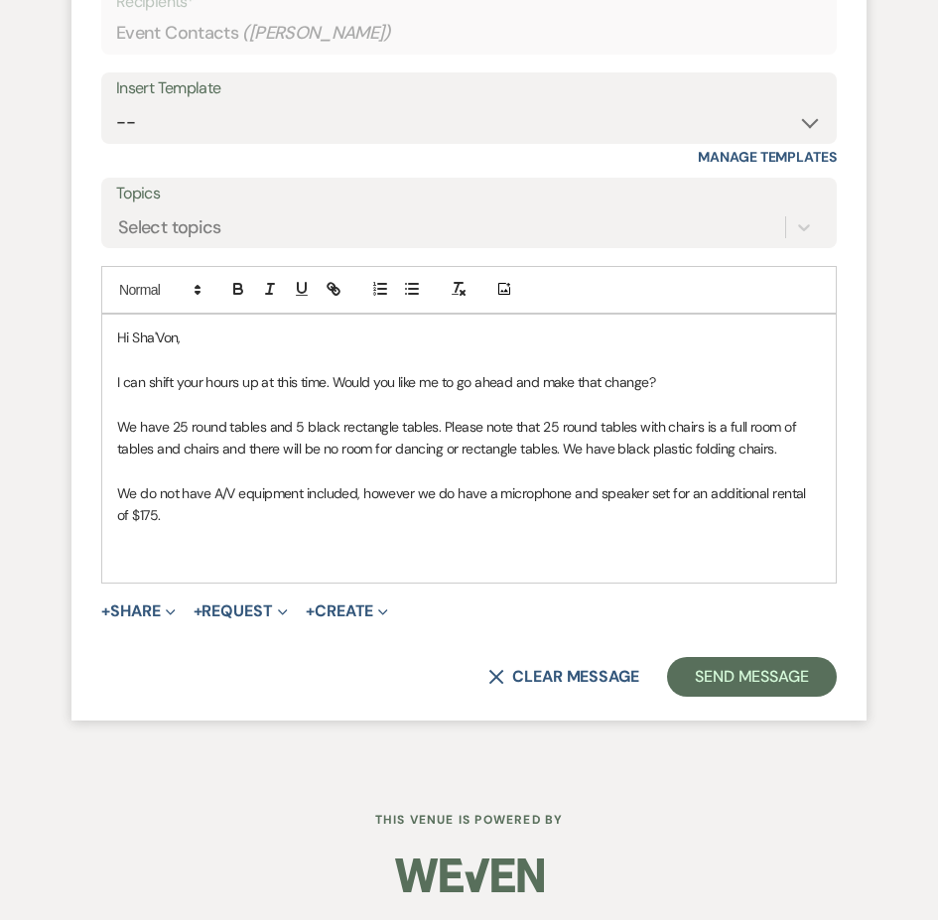
click at [227, 527] on p "We do not have A/V equipment included, however we do have a microphone and spea…" at bounding box center [468, 504] width 703 height 45
click at [181, 549] on p at bounding box center [468, 538] width 703 height 22
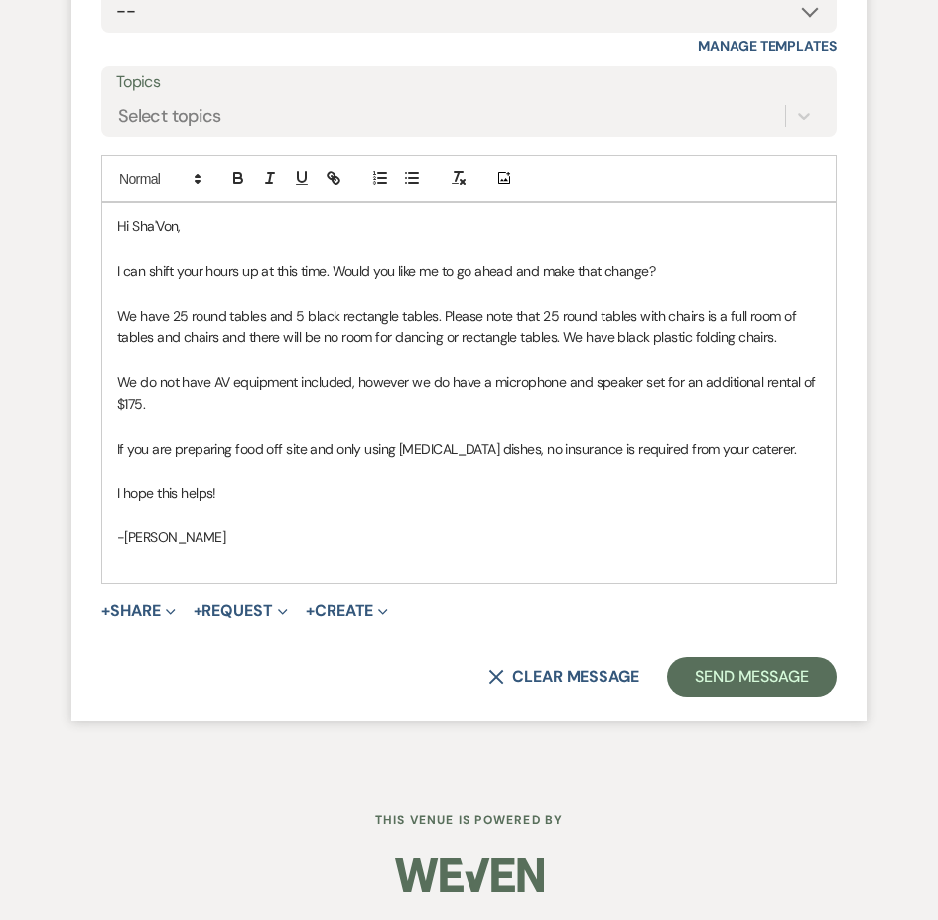
scroll to position [7849, 0]
click at [720, 668] on button "Send Message" at bounding box center [752, 677] width 170 height 40
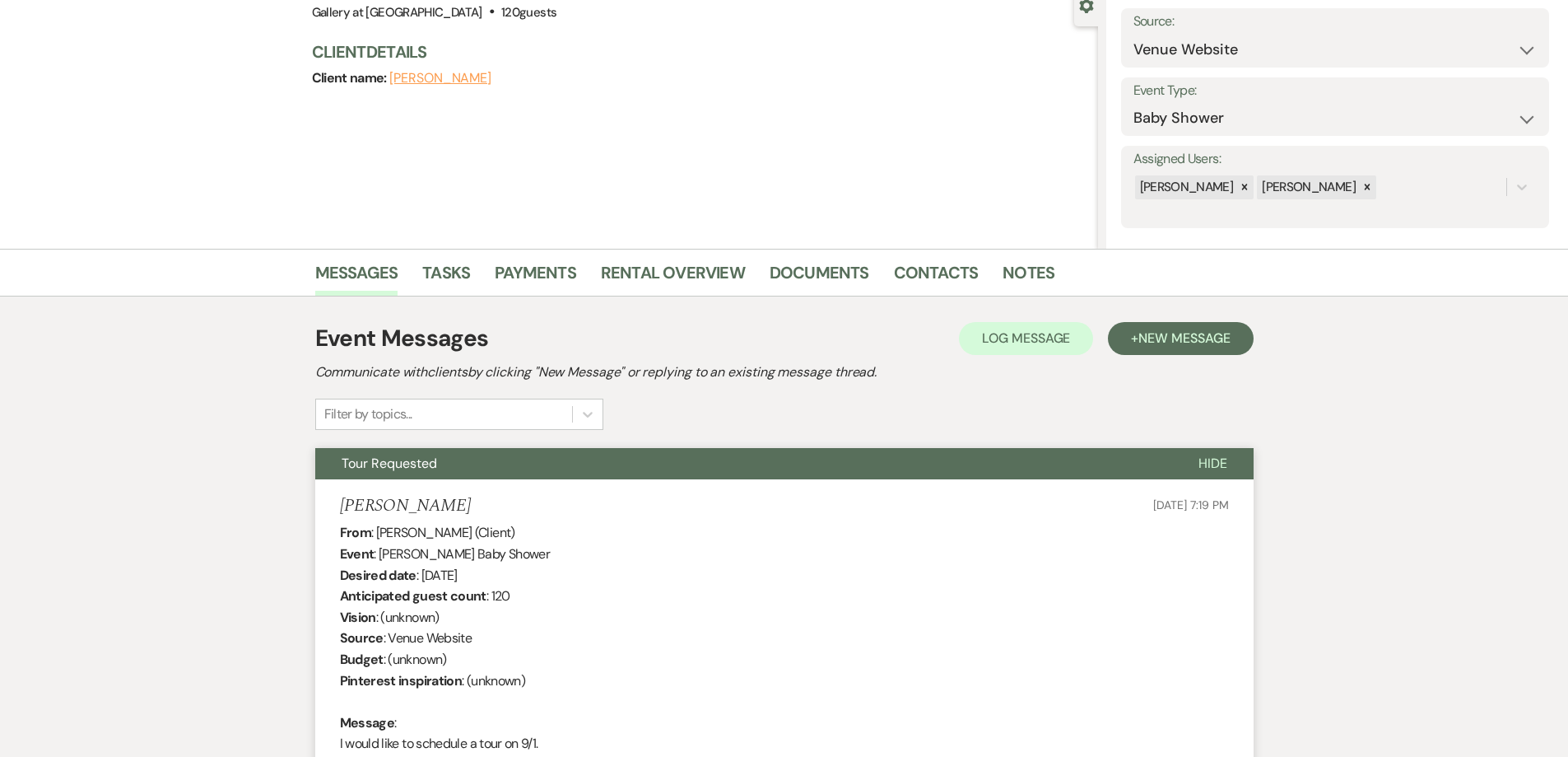
scroll to position [0, 0]
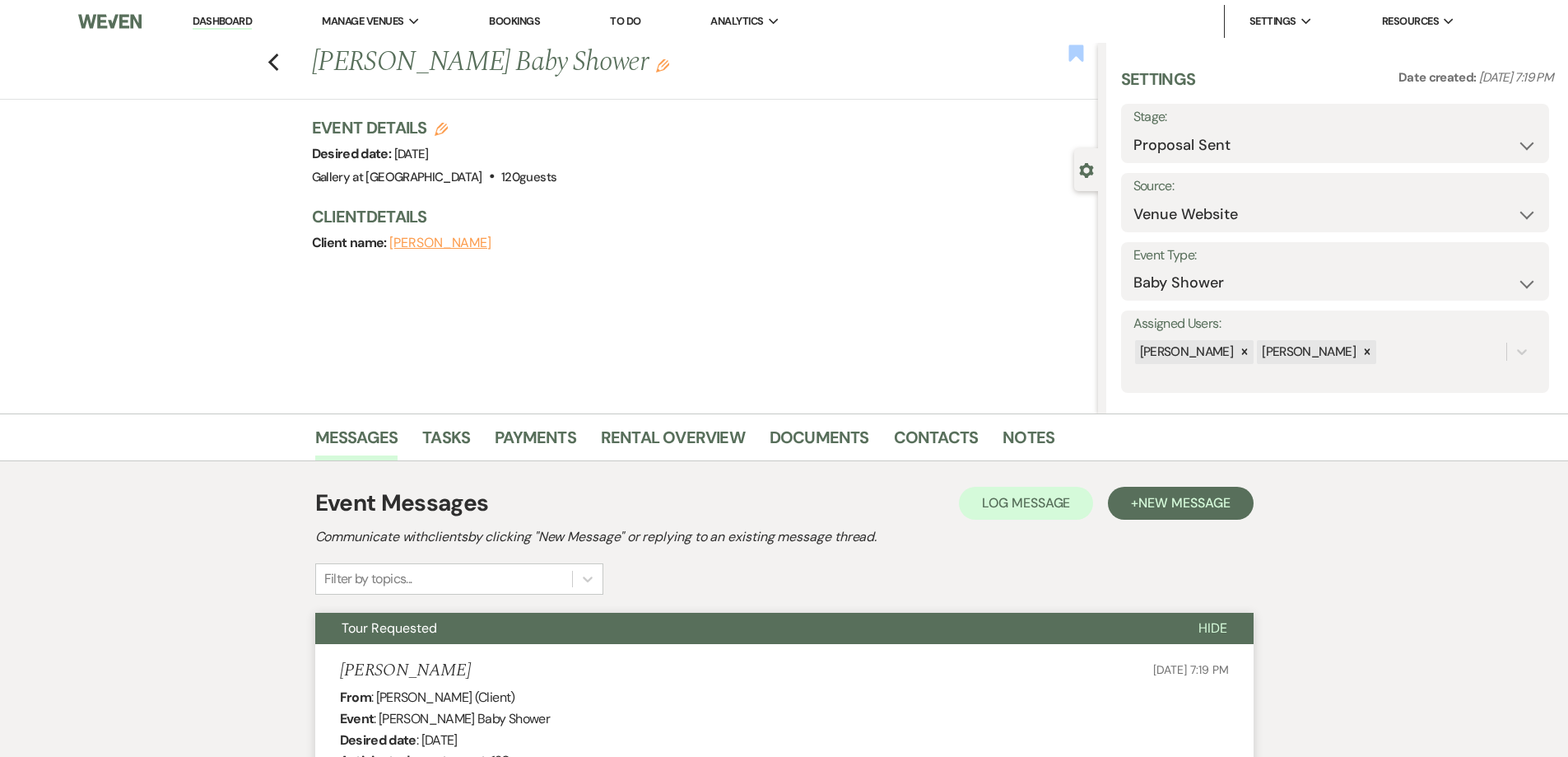
click at [1074, 50] on use "button" at bounding box center [1076, 53] width 15 height 17
